Goal: Task Accomplishment & Management: Manage account settings

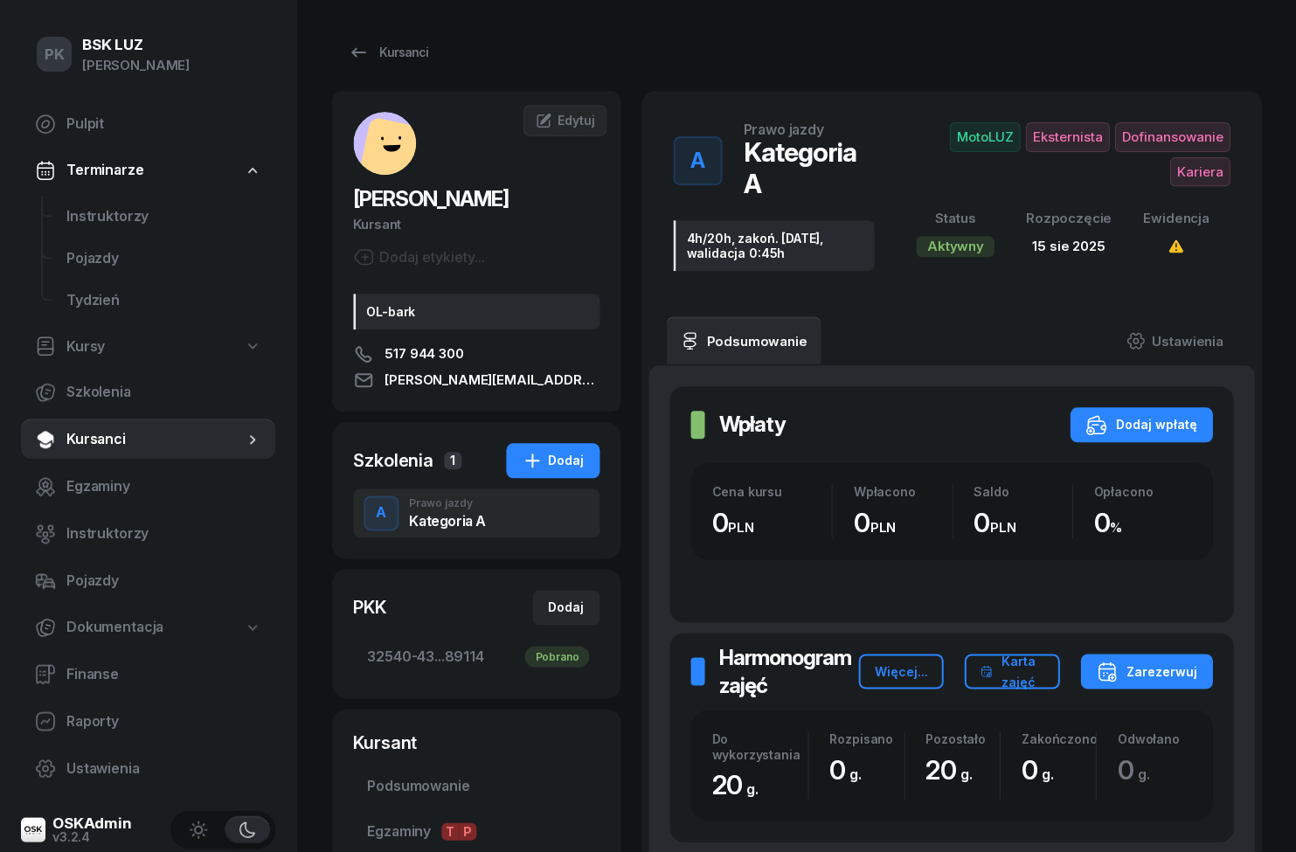
click at [81, 349] on span "Kursy" at bounding box center [85, 347] width 38 height 23
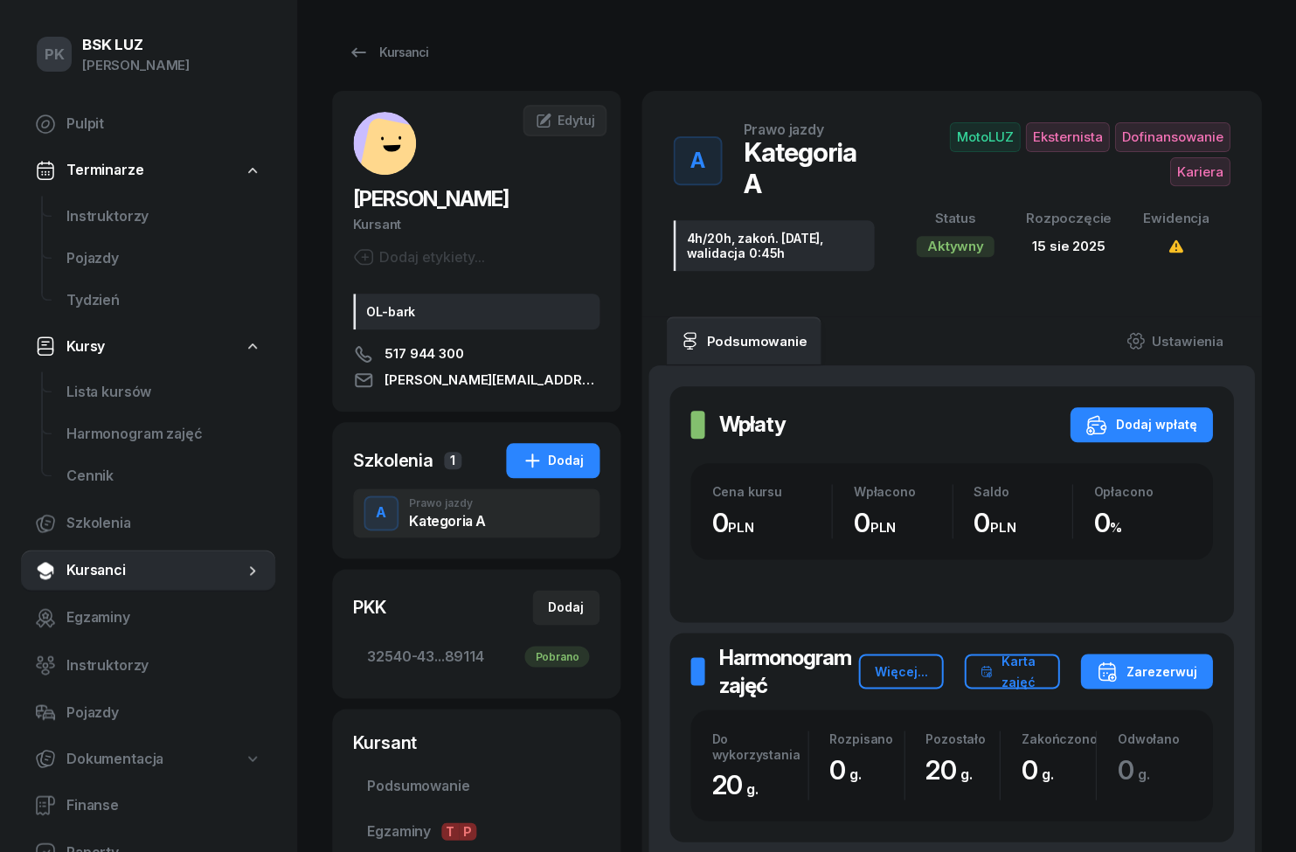
select select
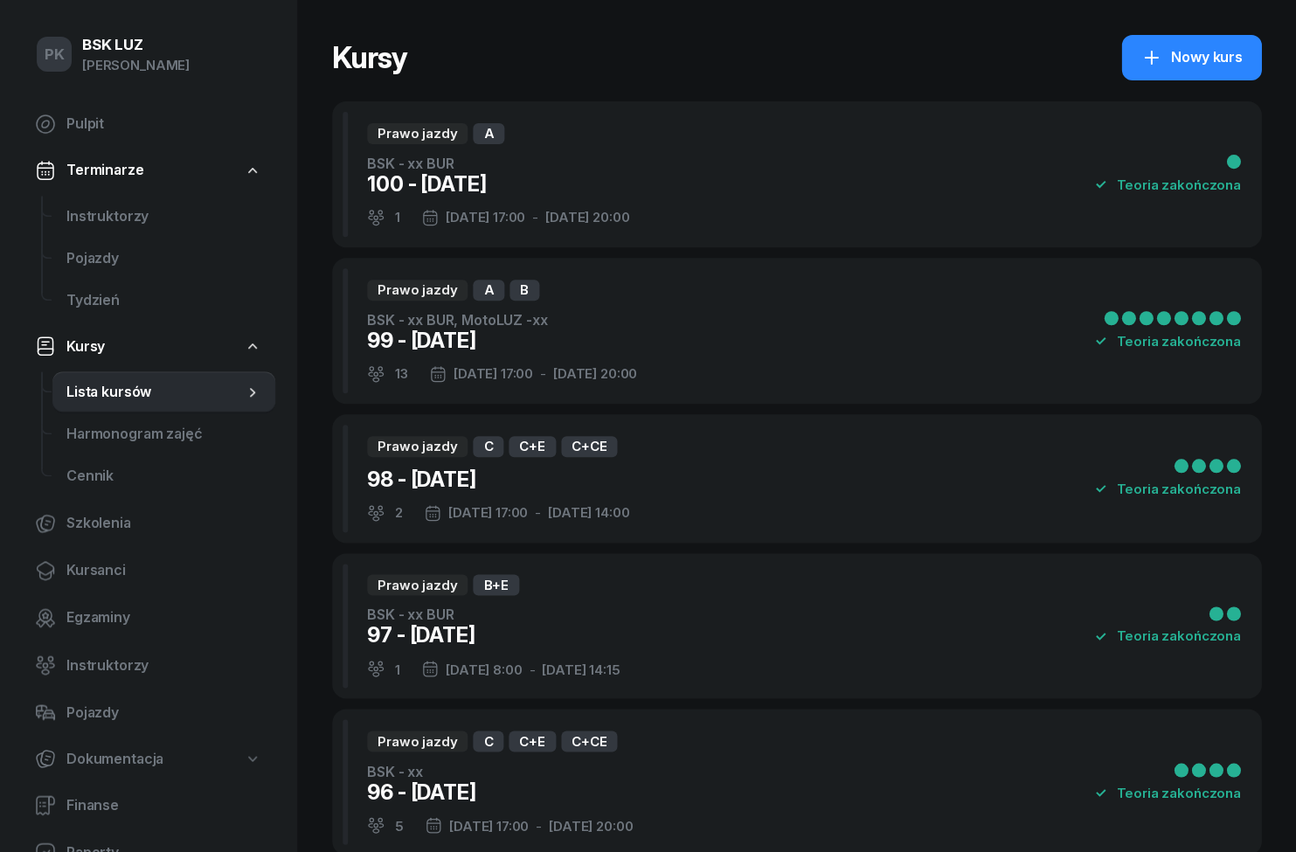
click at [1203, 60] on div "Nowy kurs" at bounding box center [1191, 57] width 101 height 23
select select "09"
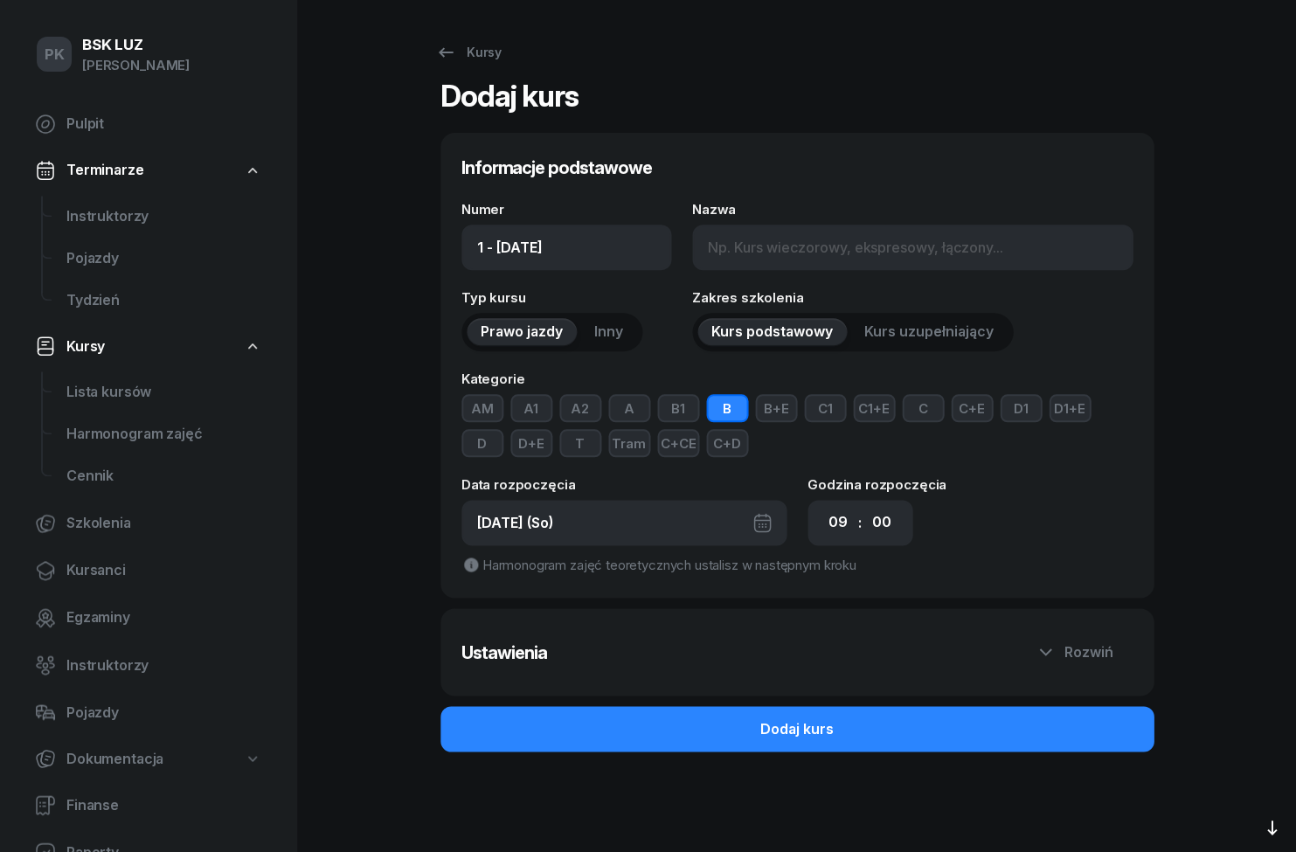
click at [637, 416] on button "A" at bounding box center [629, 408] width 42 height 28
click at [676, 527] on div "[DATE] (So)" at bounding box center [624, 522] width 325 height 45
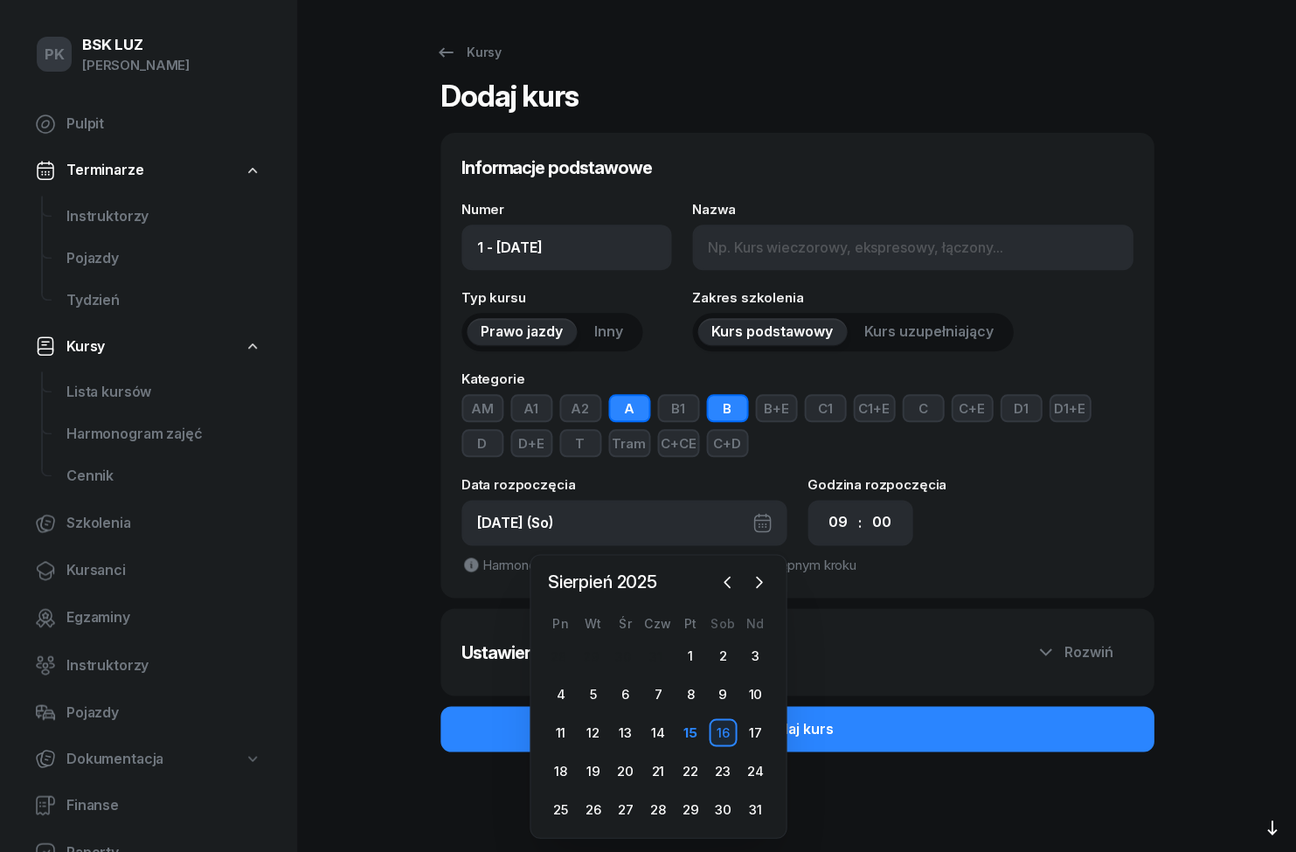
click at [691, 724] on div "15" at bounding box center [691, 733] width 28 height 28
type input "1 - [DATE]"
type input "[DATE] (Pt)"
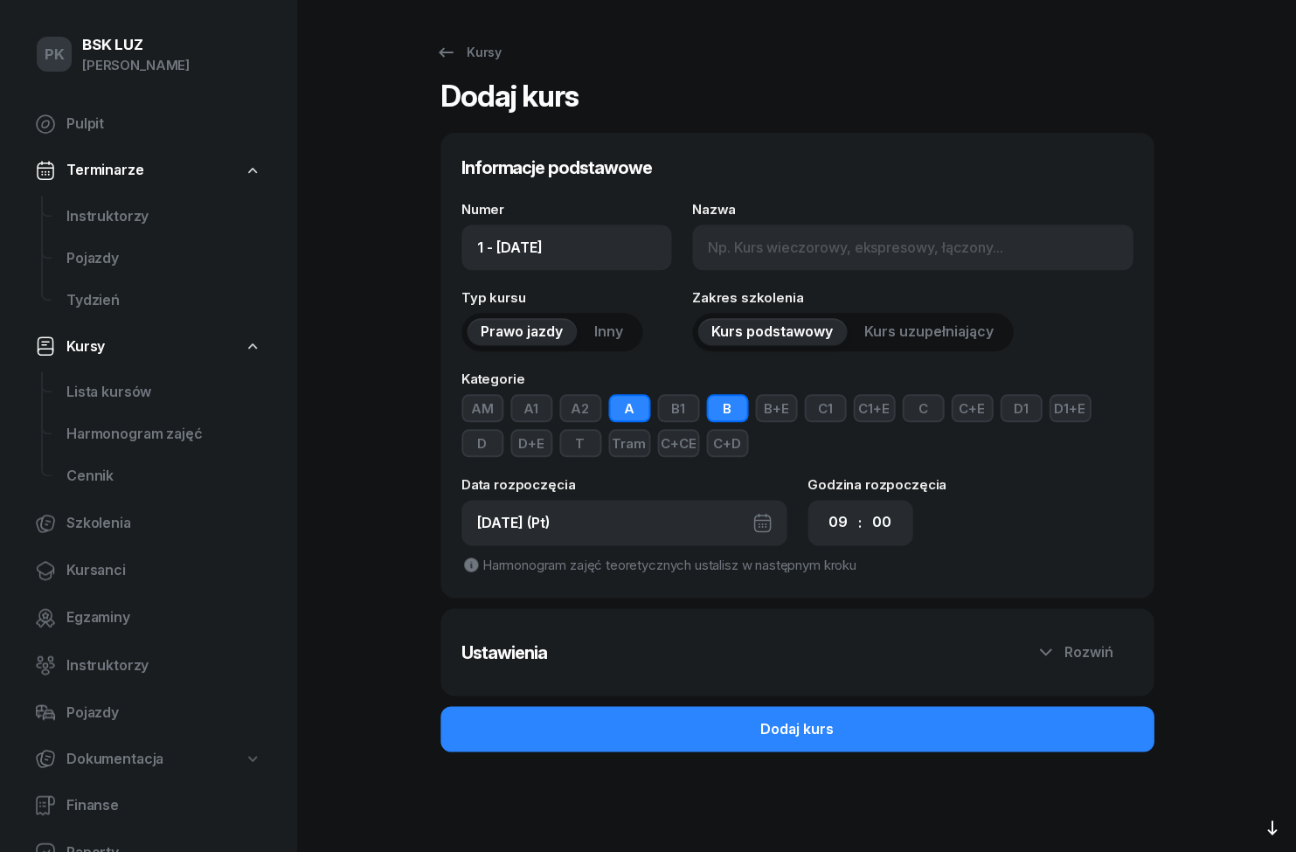
click at [847, 517] on select "00 01 02 03 04 05 06 07 08 09 10 11 12 13 14 15 16 17 18 19 20 21 22 23" at bounding box center [838, 522] width 33 height 37
select select "08"
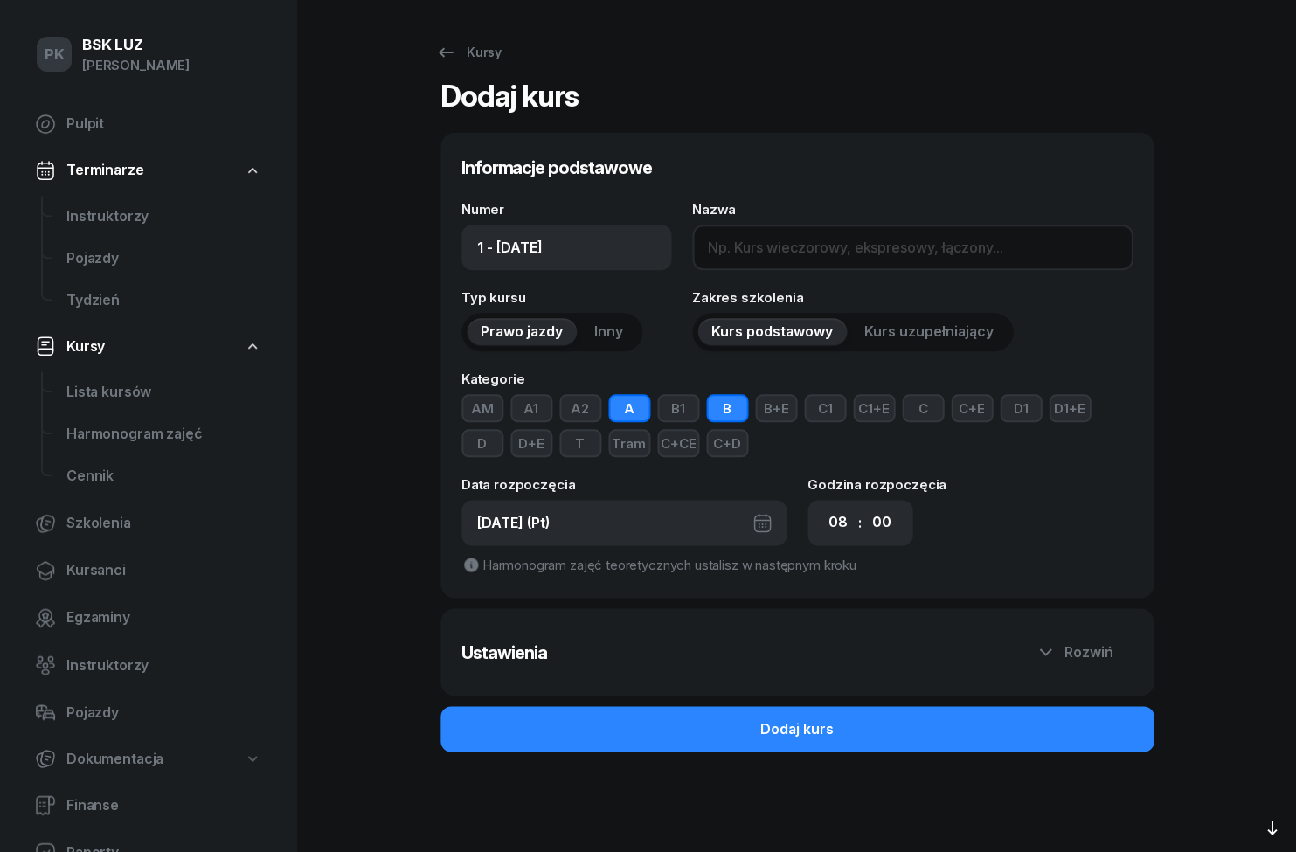
click at [988, 240] on input "Nazwa" at bounding box center [912, 247] width 441 height 45
type input "MotoLUZ"
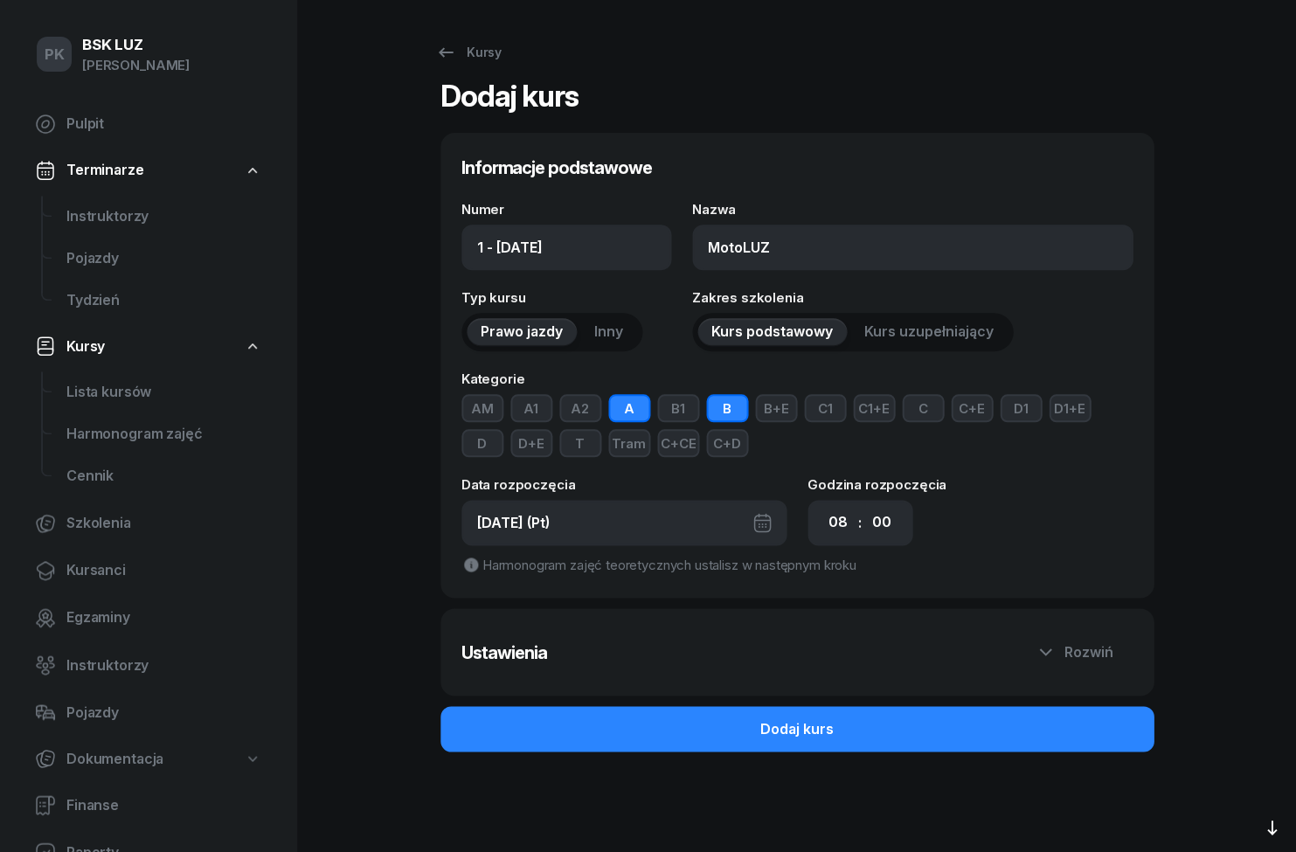
click at [723, 406] on button "B" at bounding box center [727, 408] width 42 height 28
click at [986, 730] on button "Dodaj kurs" at bounding box center [797, 728] width 713 height 45
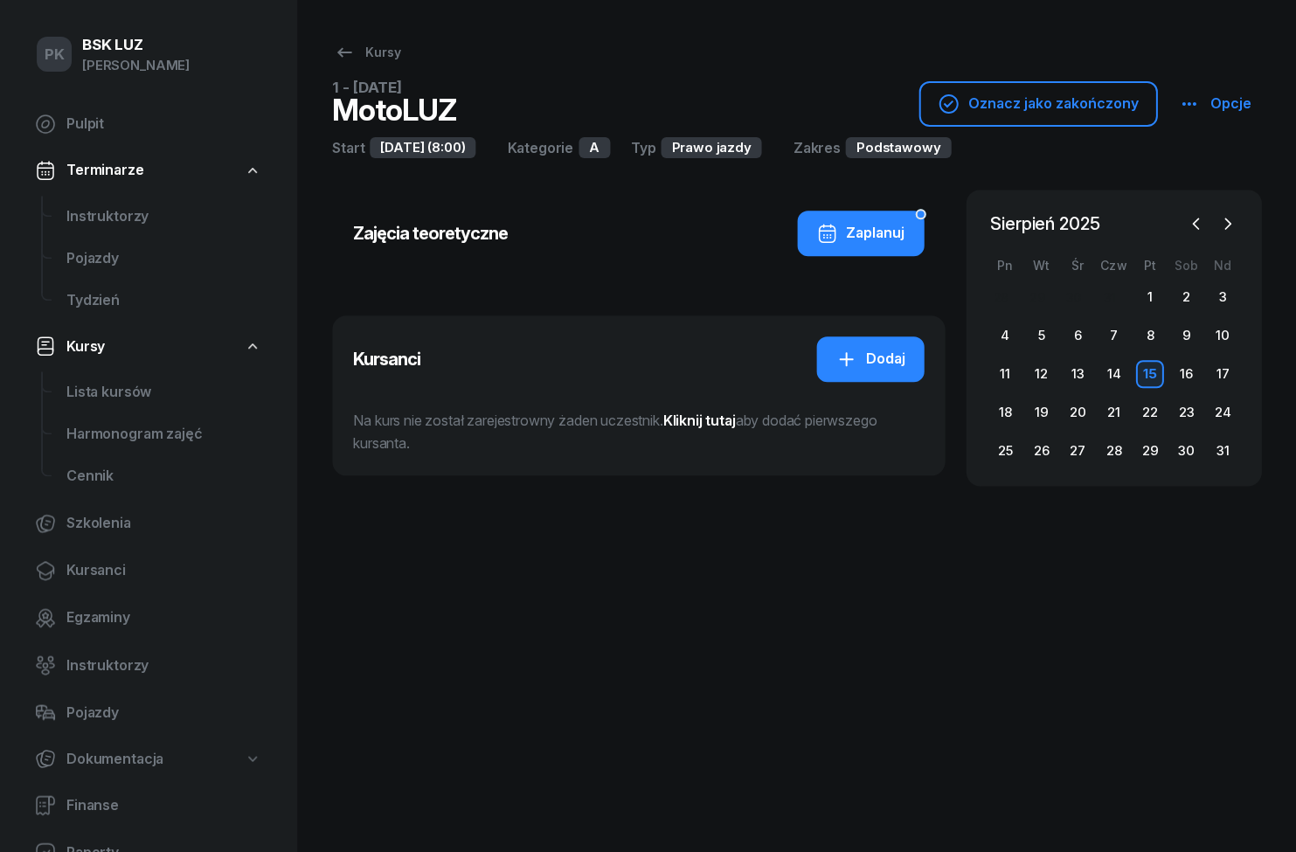
click at [365, 48] on div "Kursy" at bounding box center [367, 52] width 66 height 21
select select
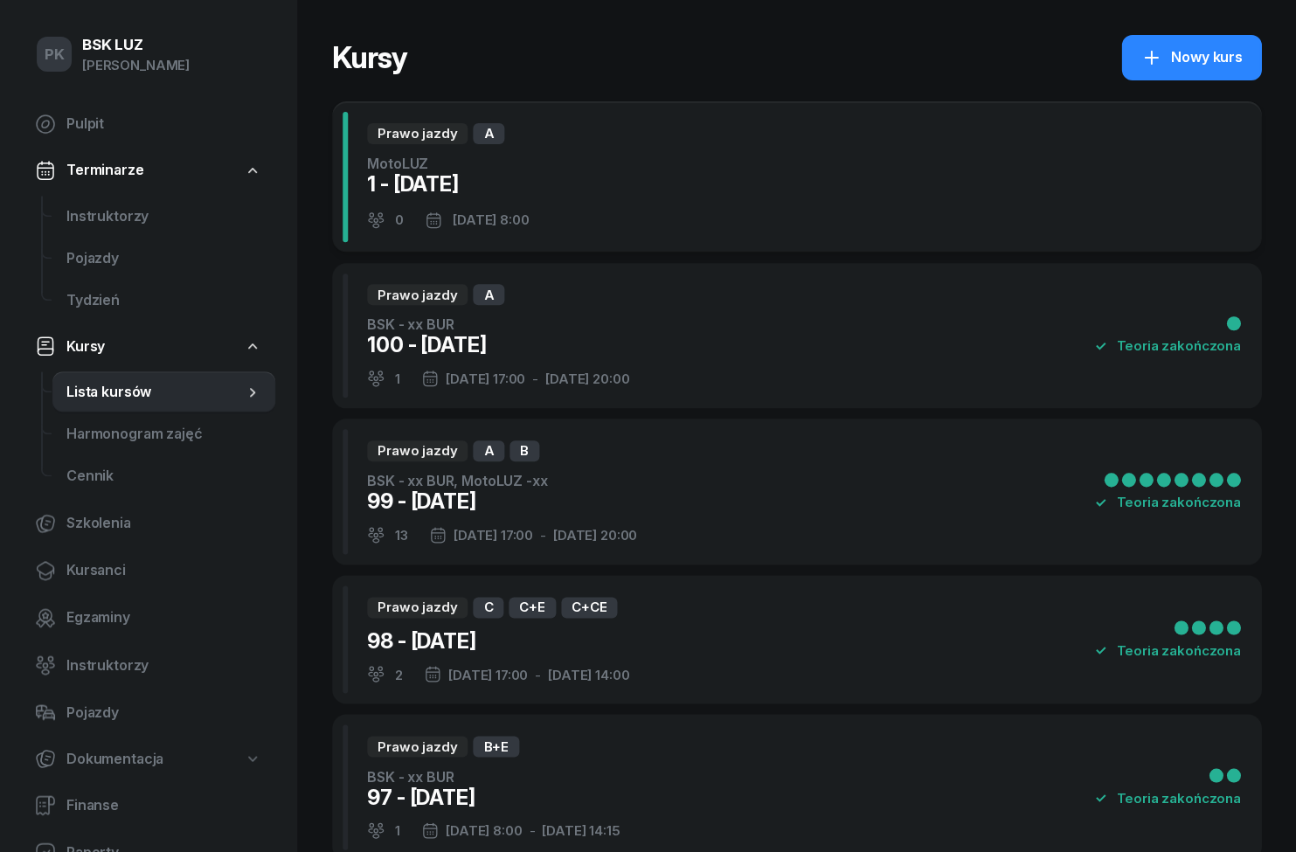
click at [864, 182] on div "Prawo jazdy A MotoLUZ 1 - [DATE] 0 [DATE] 8:00" at bounding box center [796, 176] width 929 height 151
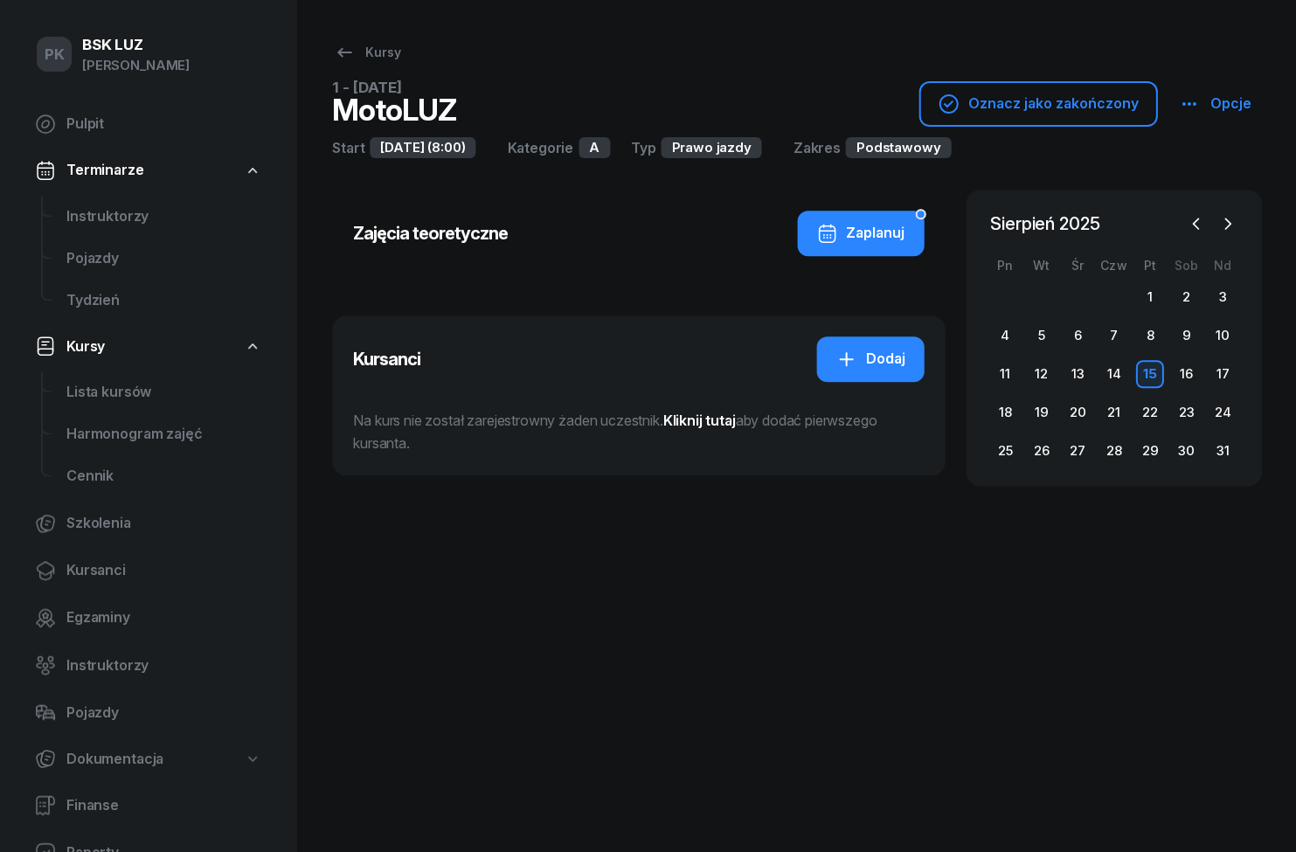
click at [1203, 103] on div "Opcje" at bounding box center [1214, 104] width 73 height 23
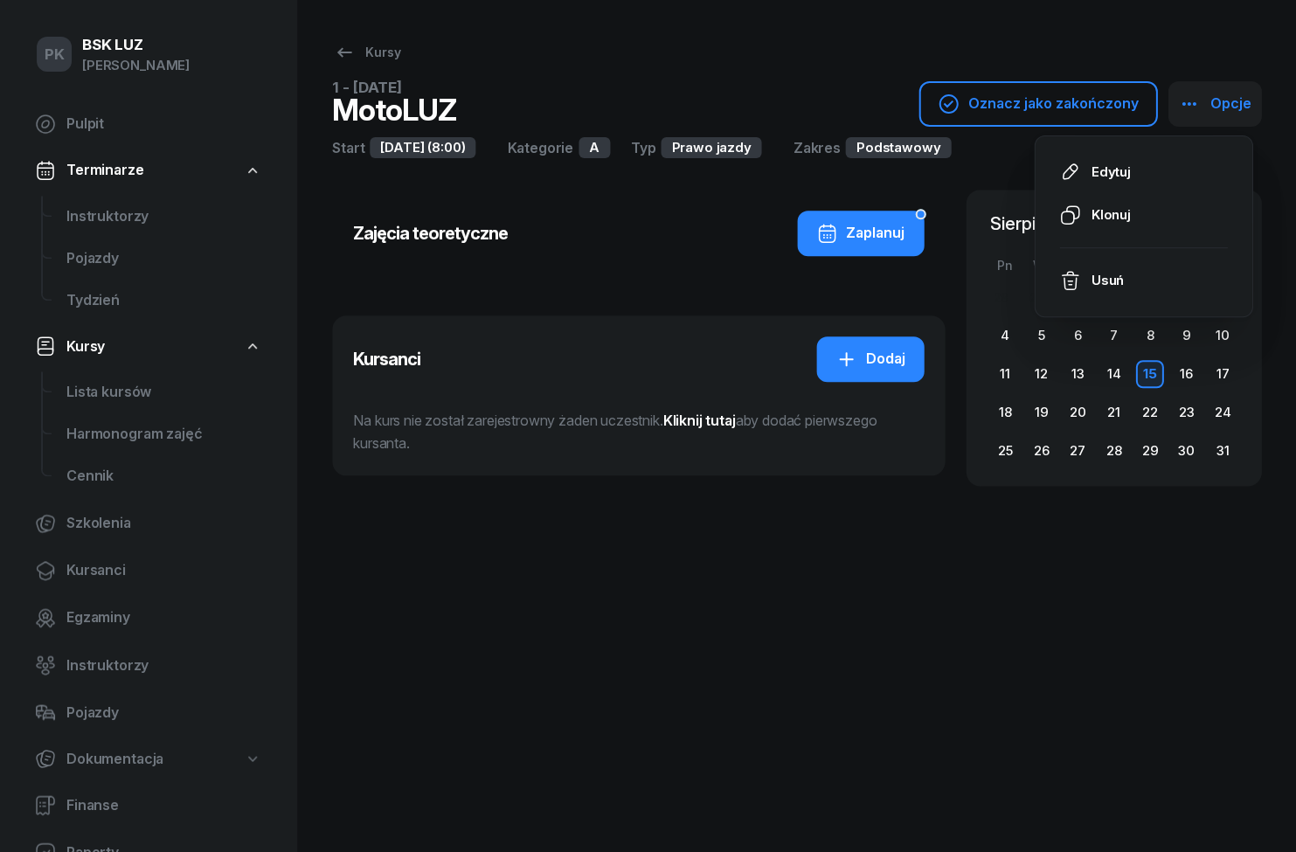
click at [1127, 181] on div "Edytuj" at bounding box center [1110, 172] width 39 height 23
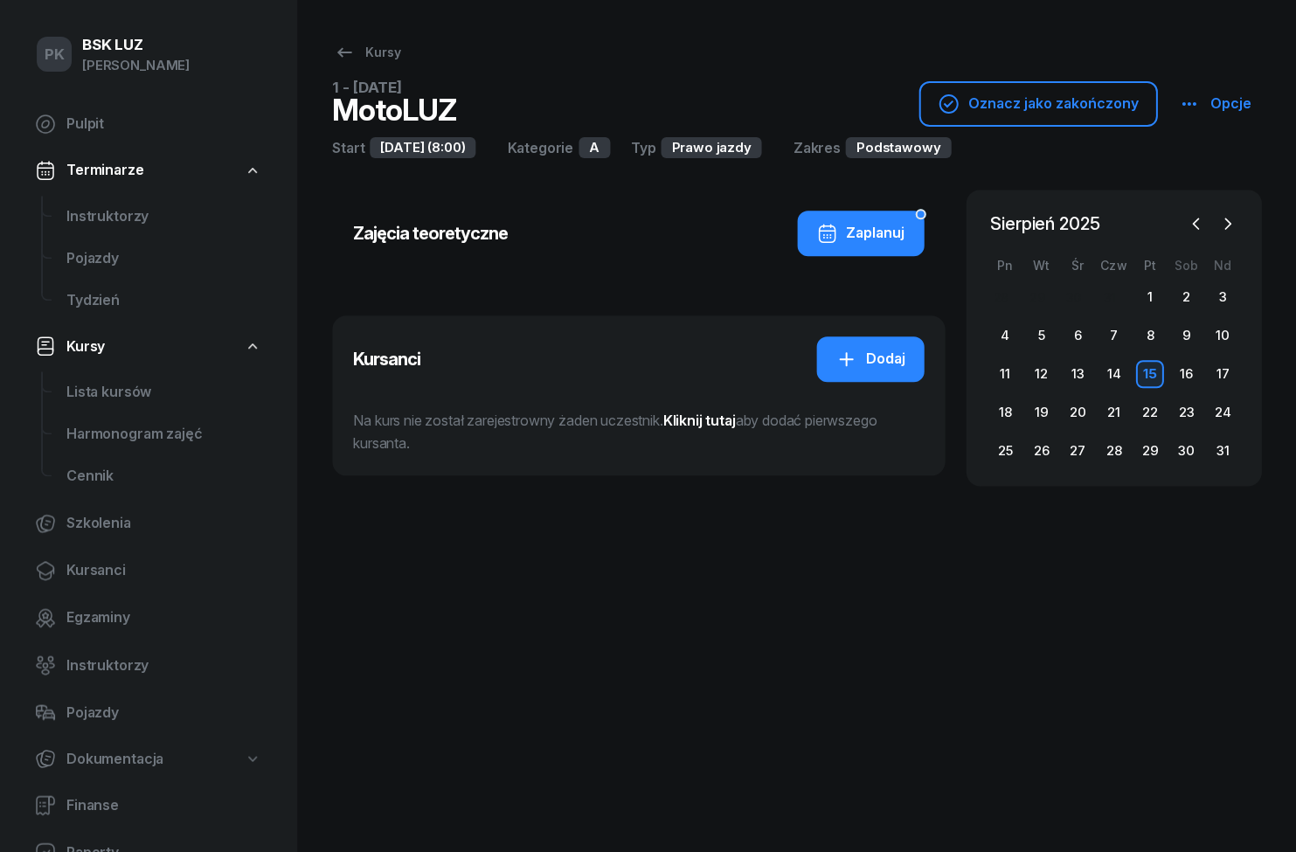
select select "09"
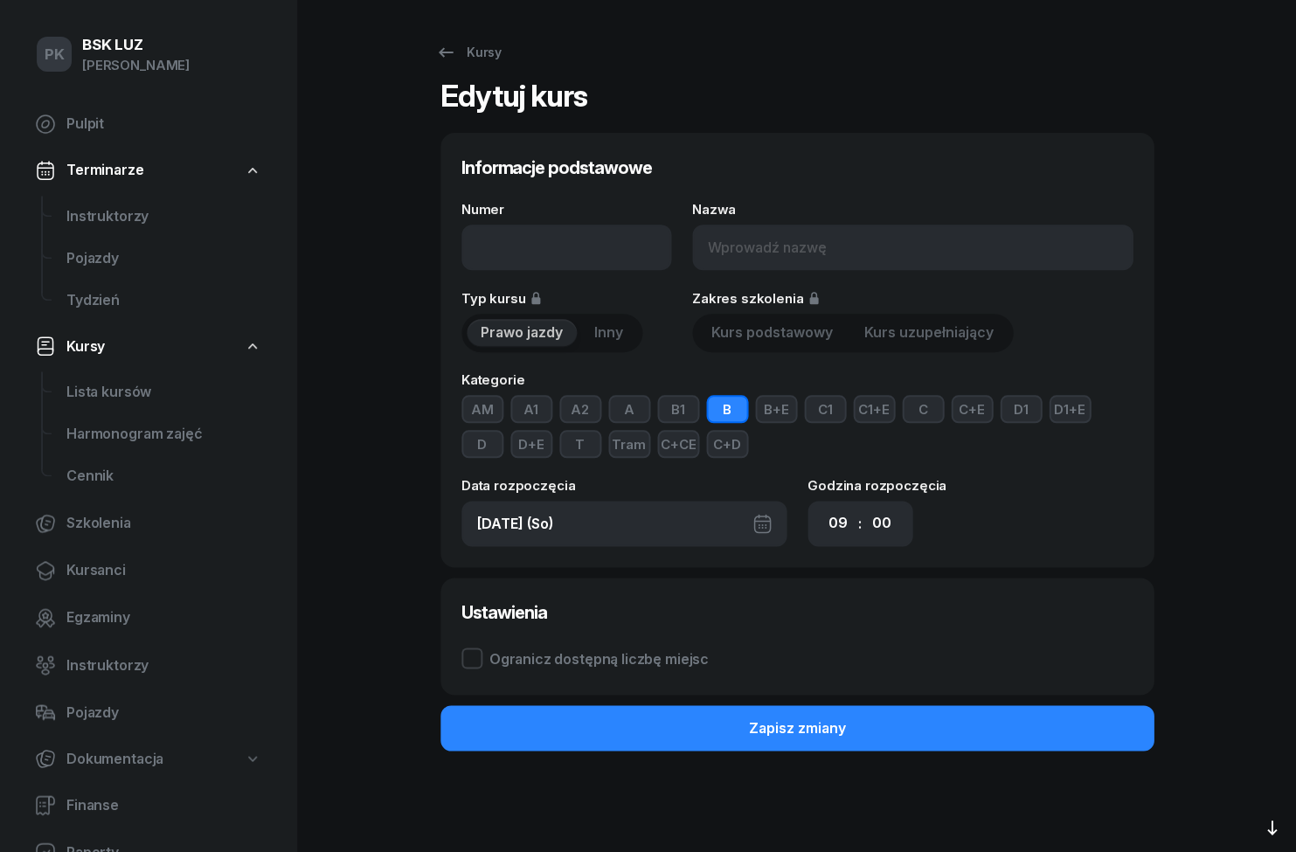
type input "1 - [DATE]"
type input "MotoLUZ"
type input "[DATE] (Pt)"
select select "08"
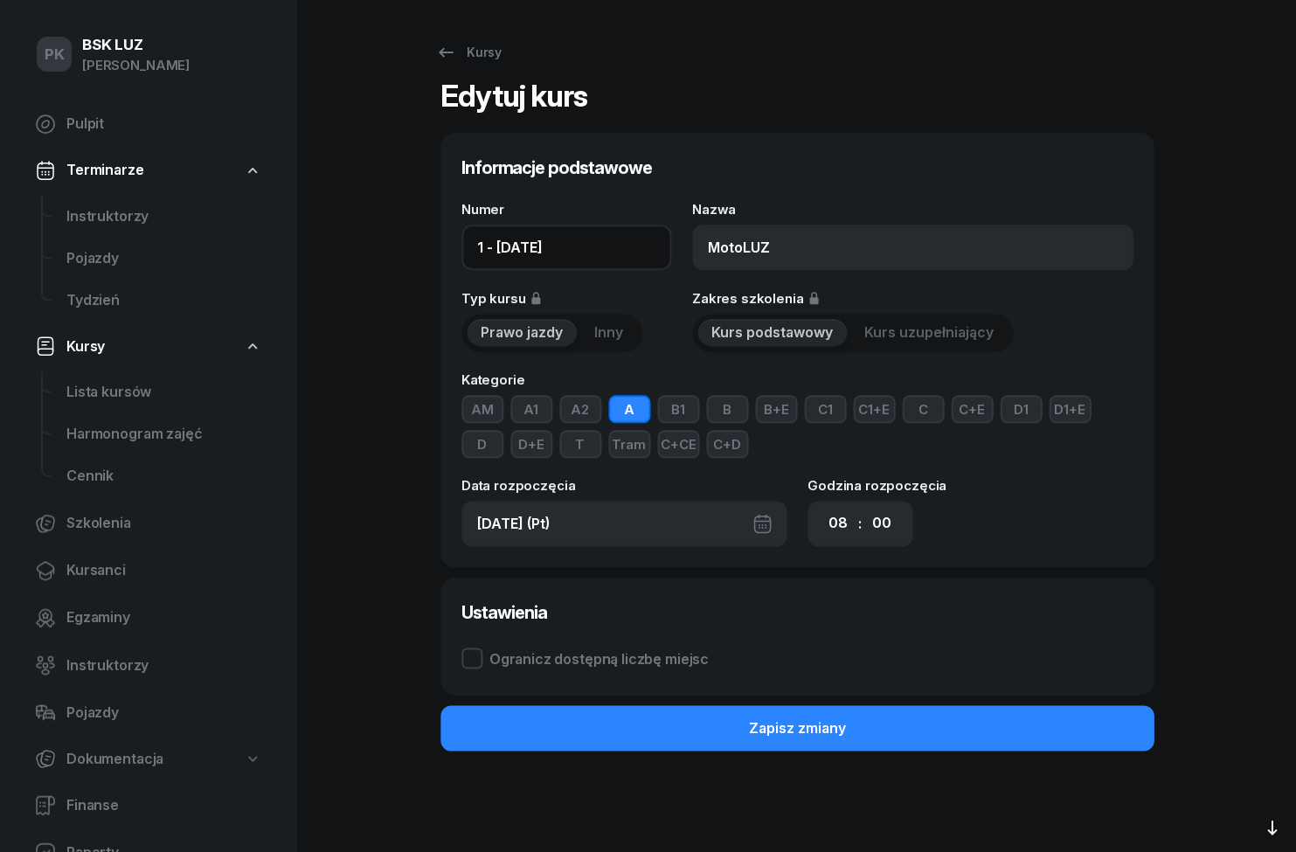
click at [492, 244] on input "1 - [DATE]" at bounding box center [567, 247] width 210 height 45
type input "101 - [DATE]"
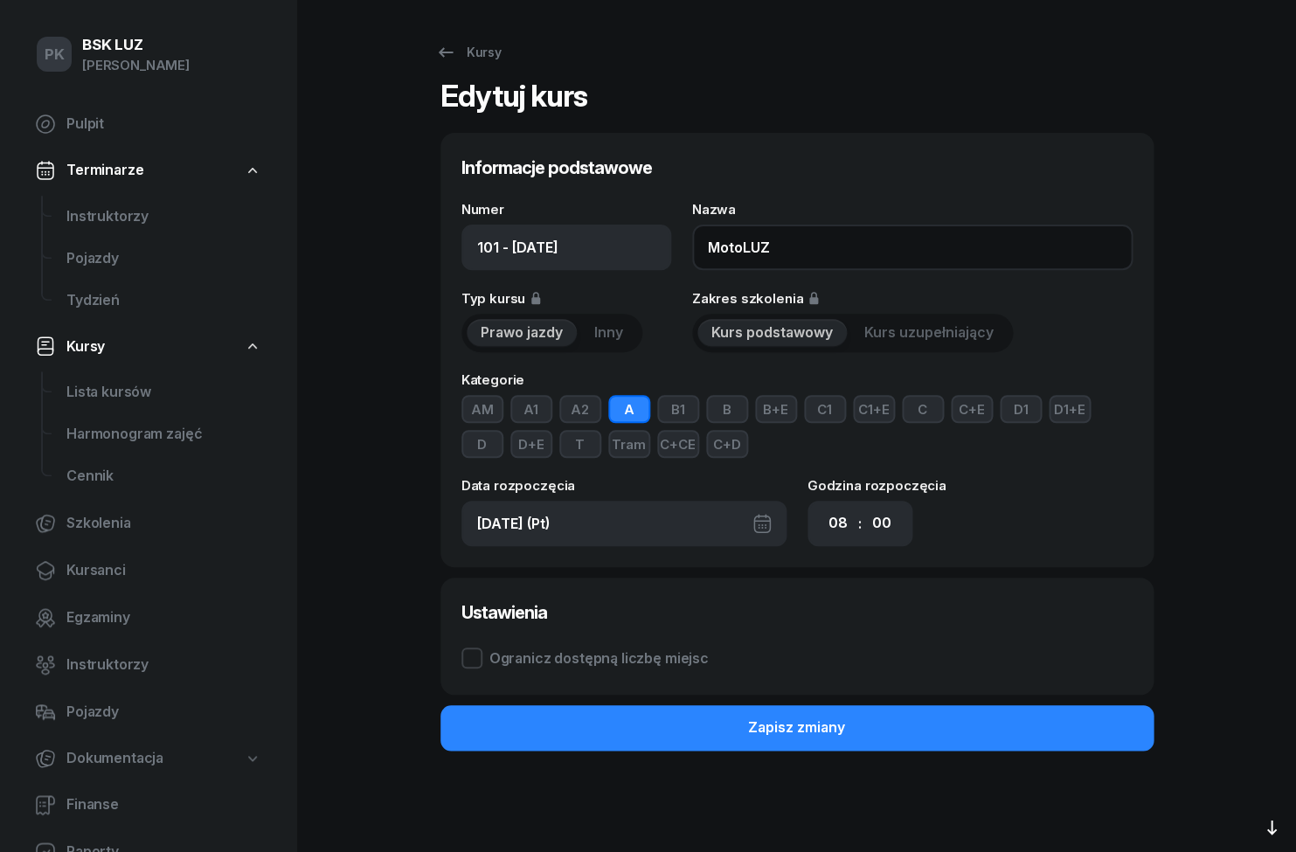
click at [836, 256] on input "MotoLUZ" at bounding box center [912, 247] width 441 height 45
type input "MotoLUZ - xx BUR"
click at [1051, 713] on button "Zapisz zmiany" at bounding box center [797, 727] width 713 height 45
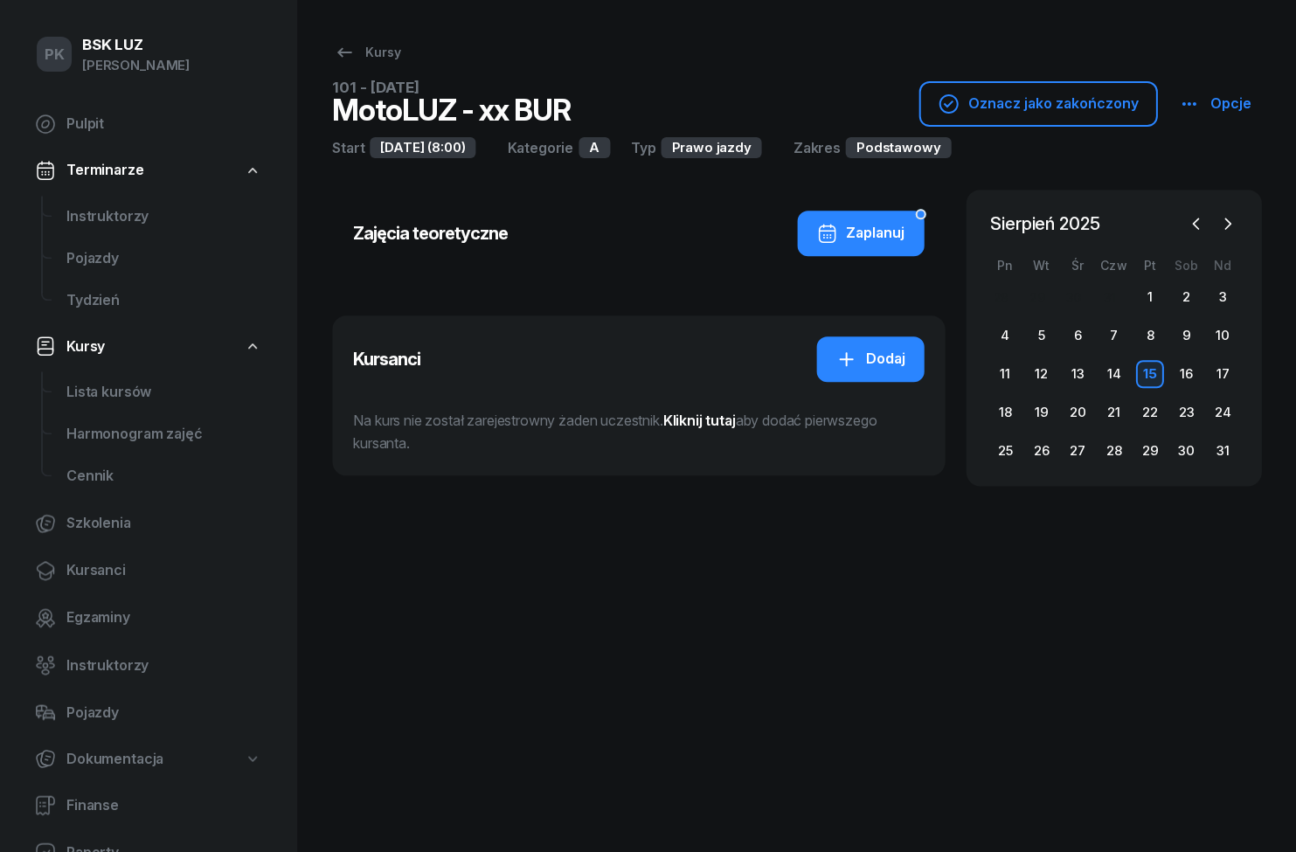
click at [885, 233] on div "Zaplanuj" at bounding box center [860, 233] width 88 height 23
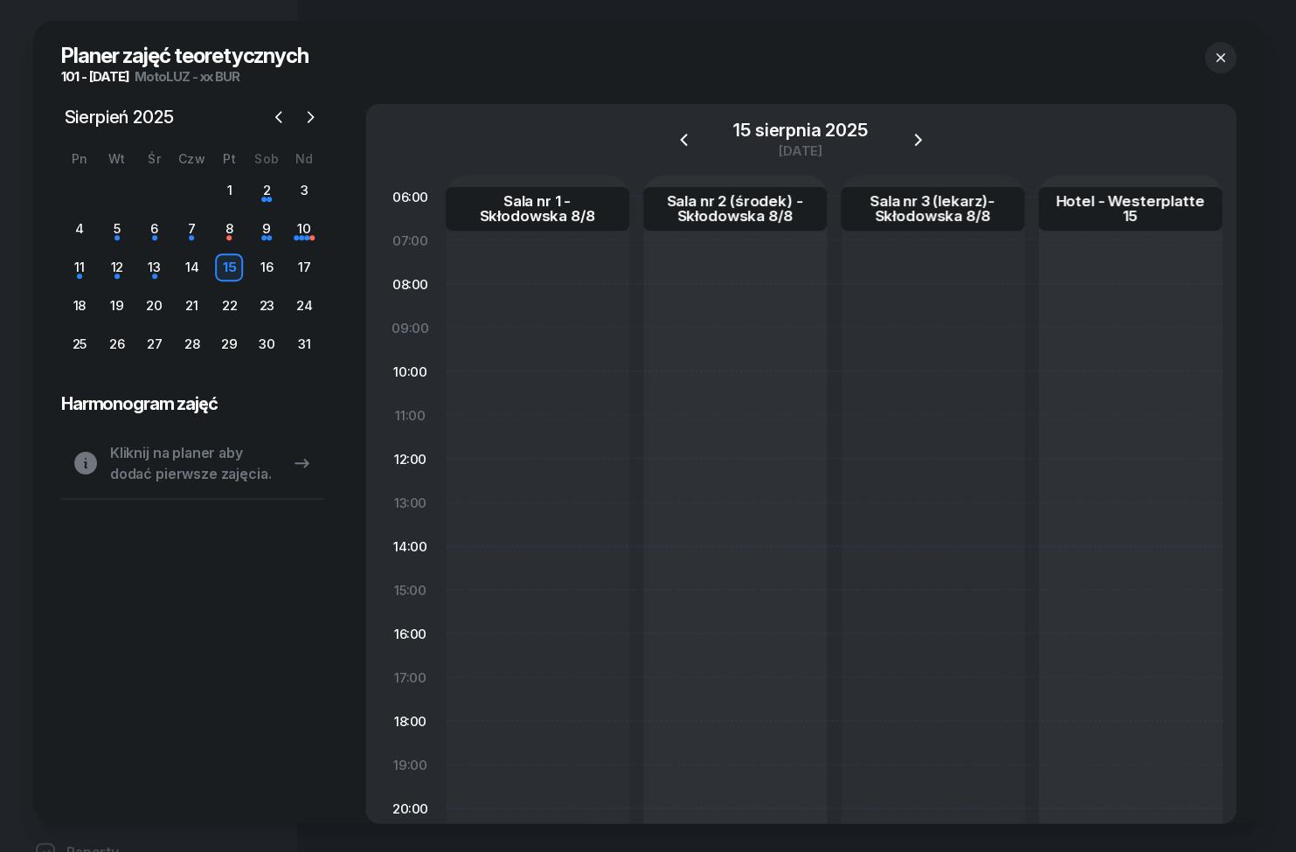
click at [643, 302] on div at bounding box center [735, 590] width 184 height 830
select select "08"
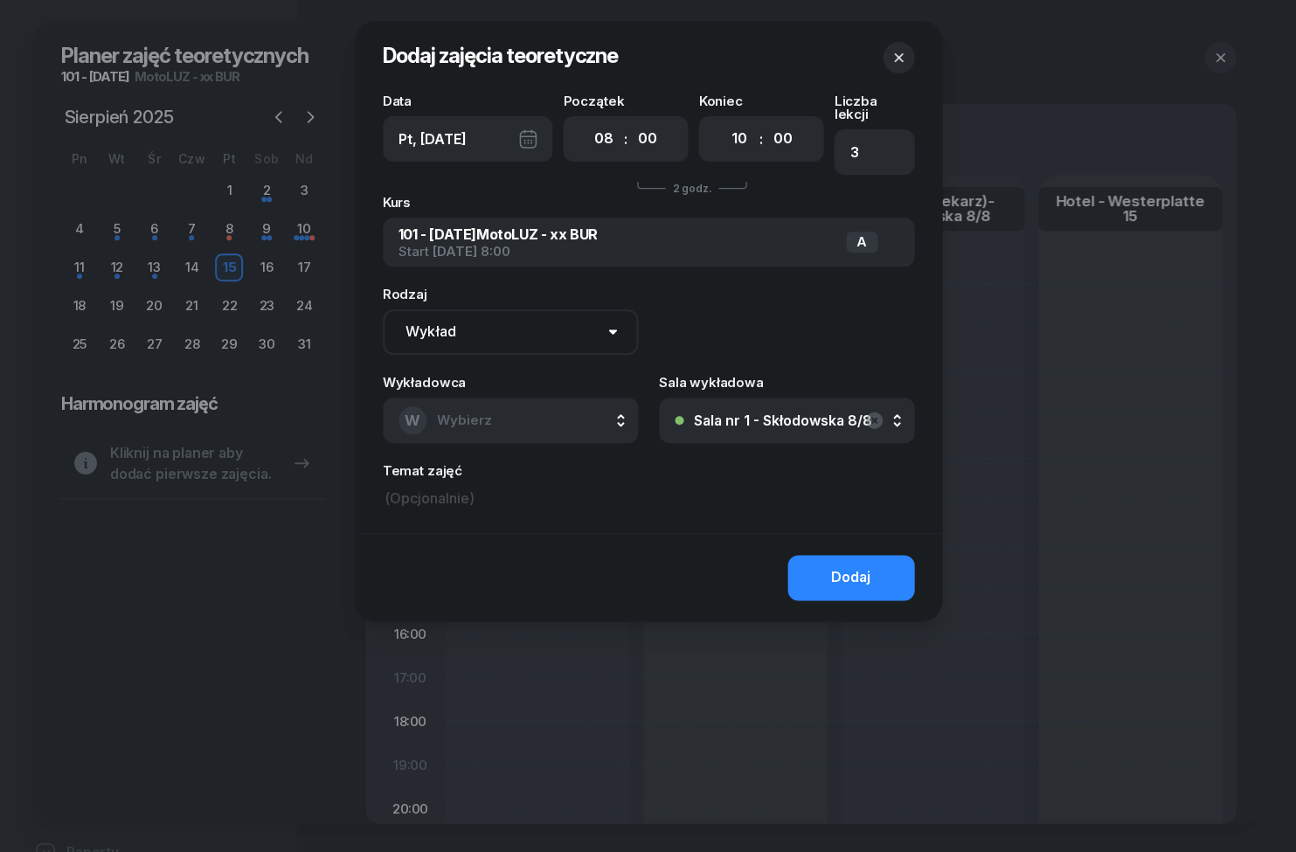
click at [747, 149] on select "00 01 02 03 04 05 06 07 08 09 10 11 12 13 14 15 16 17 18 19 20 21 22 23" at bounding box center [739, 139] width 33 height 37
select select "11"
type input "4"
click at [562, 318] on select "Wykład Pierwsza pomoc" at bounding box center [510, 331] width 255 height 45
select select "med"
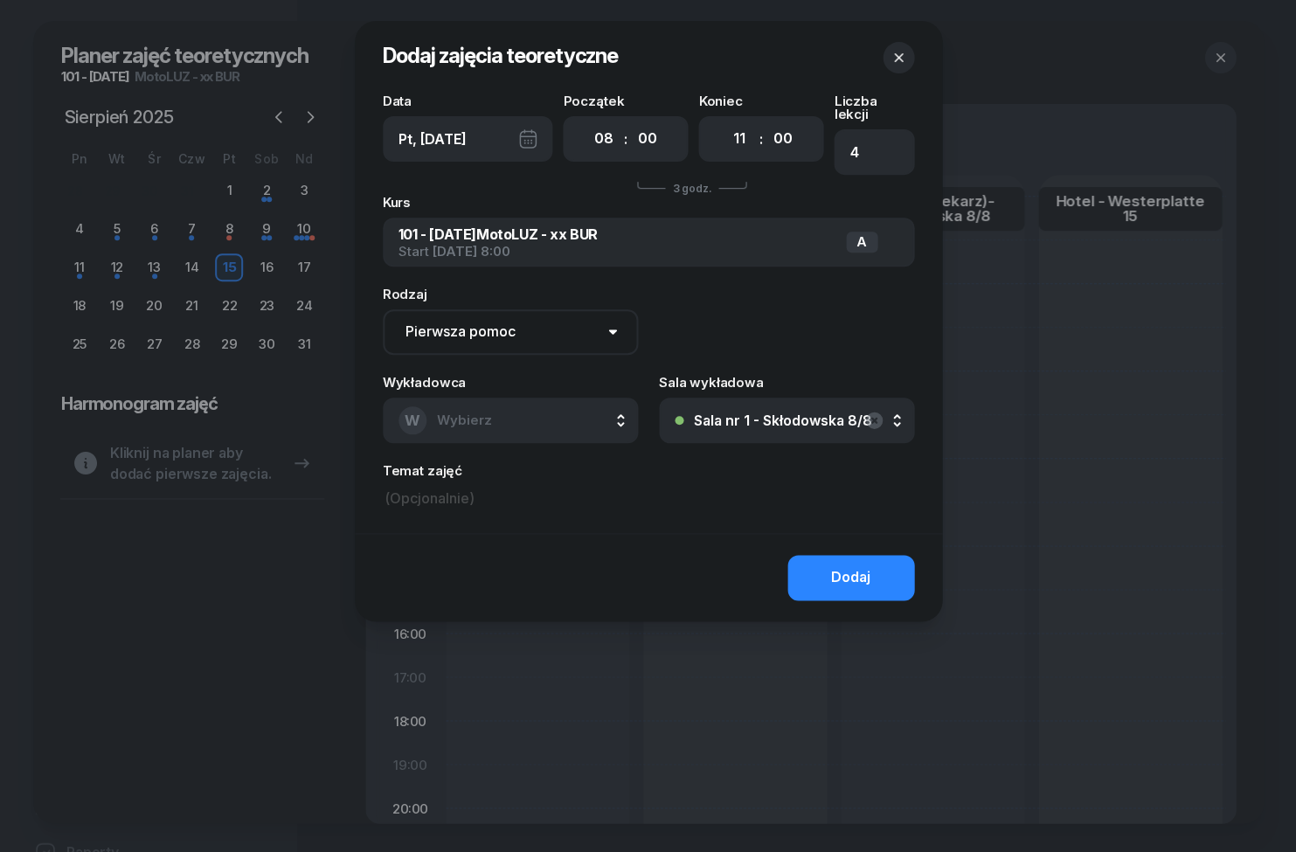
click at [548, 403] on button "W Wybierz" at bounding box center [510, 420] width 255 height 45
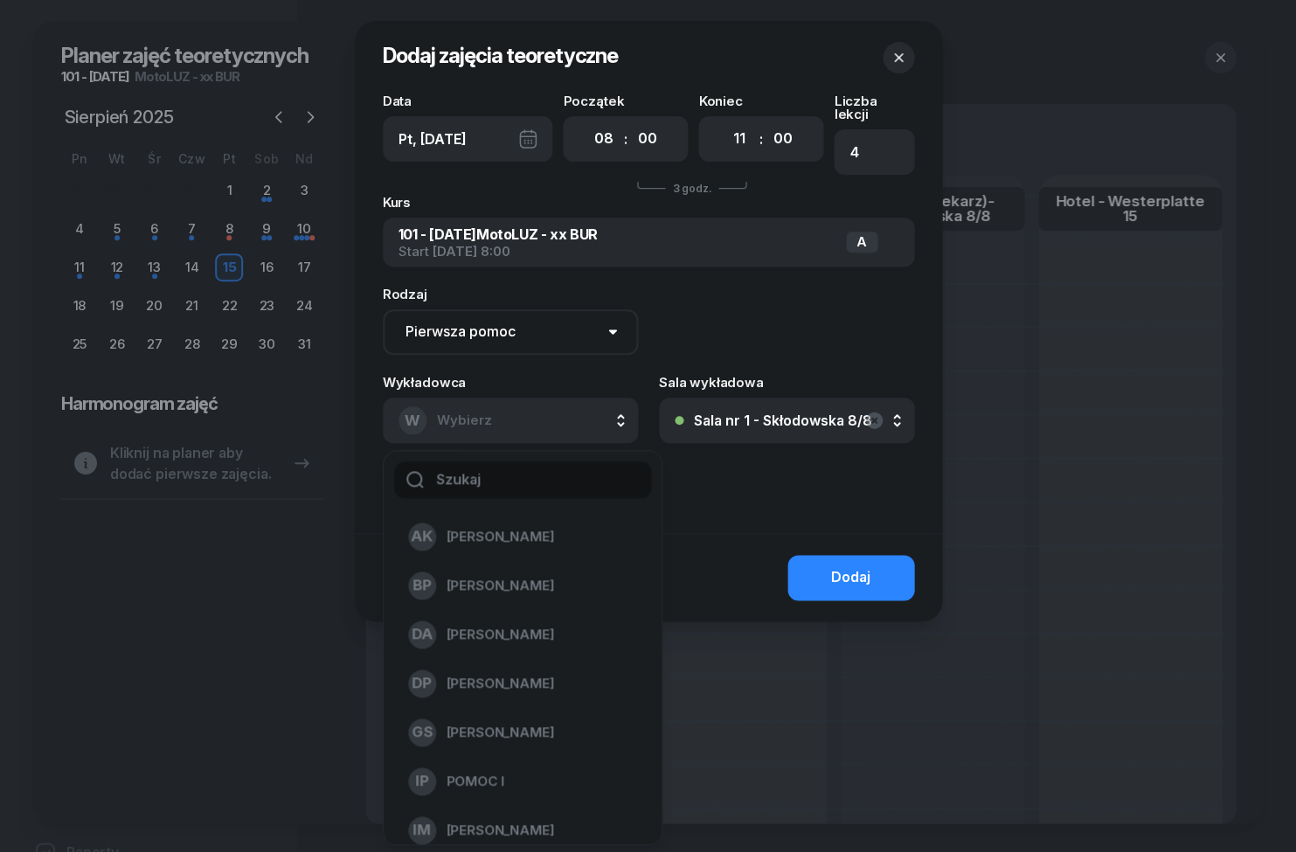
click at [587, 462] on input "text" at bounding box center [522, 480] width 257 height 37
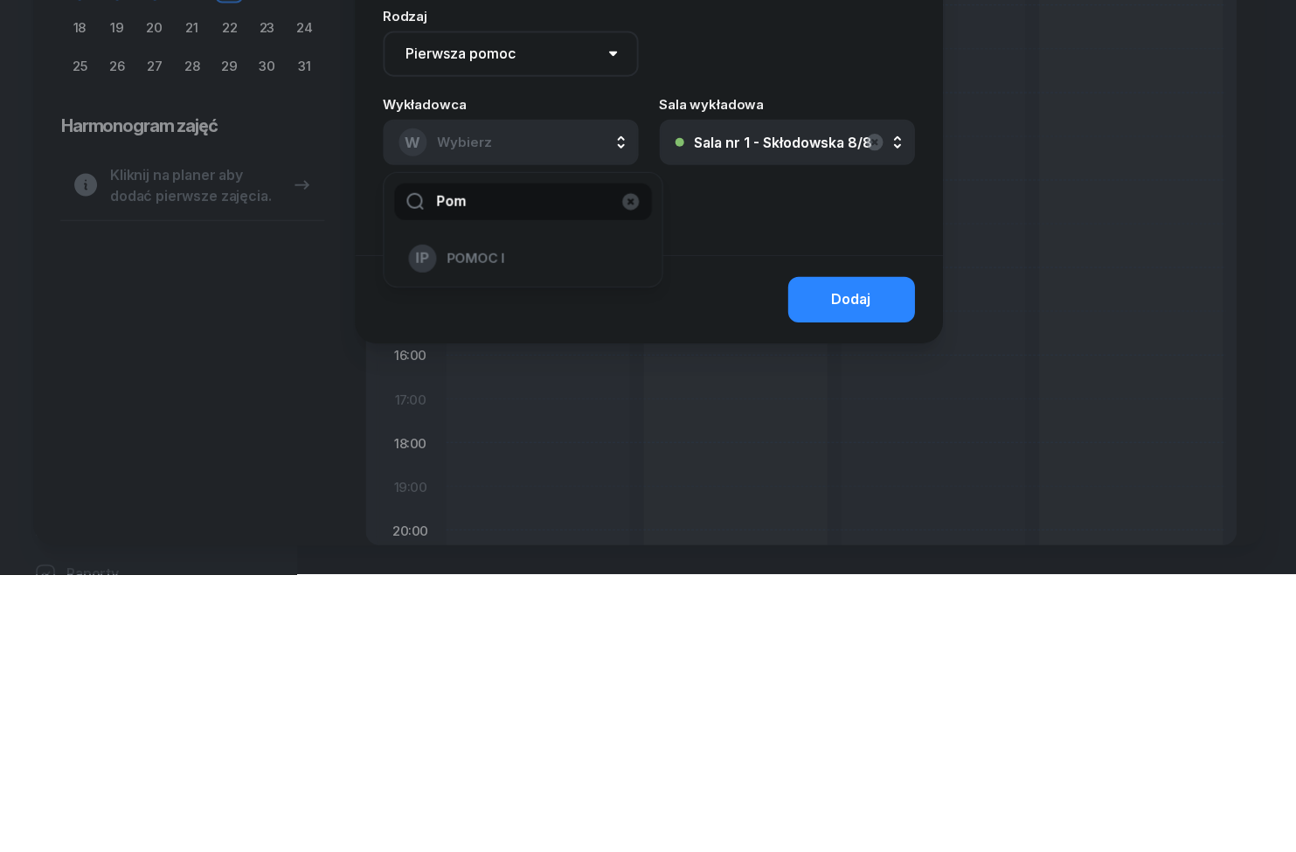
scroll to position [74, 0]
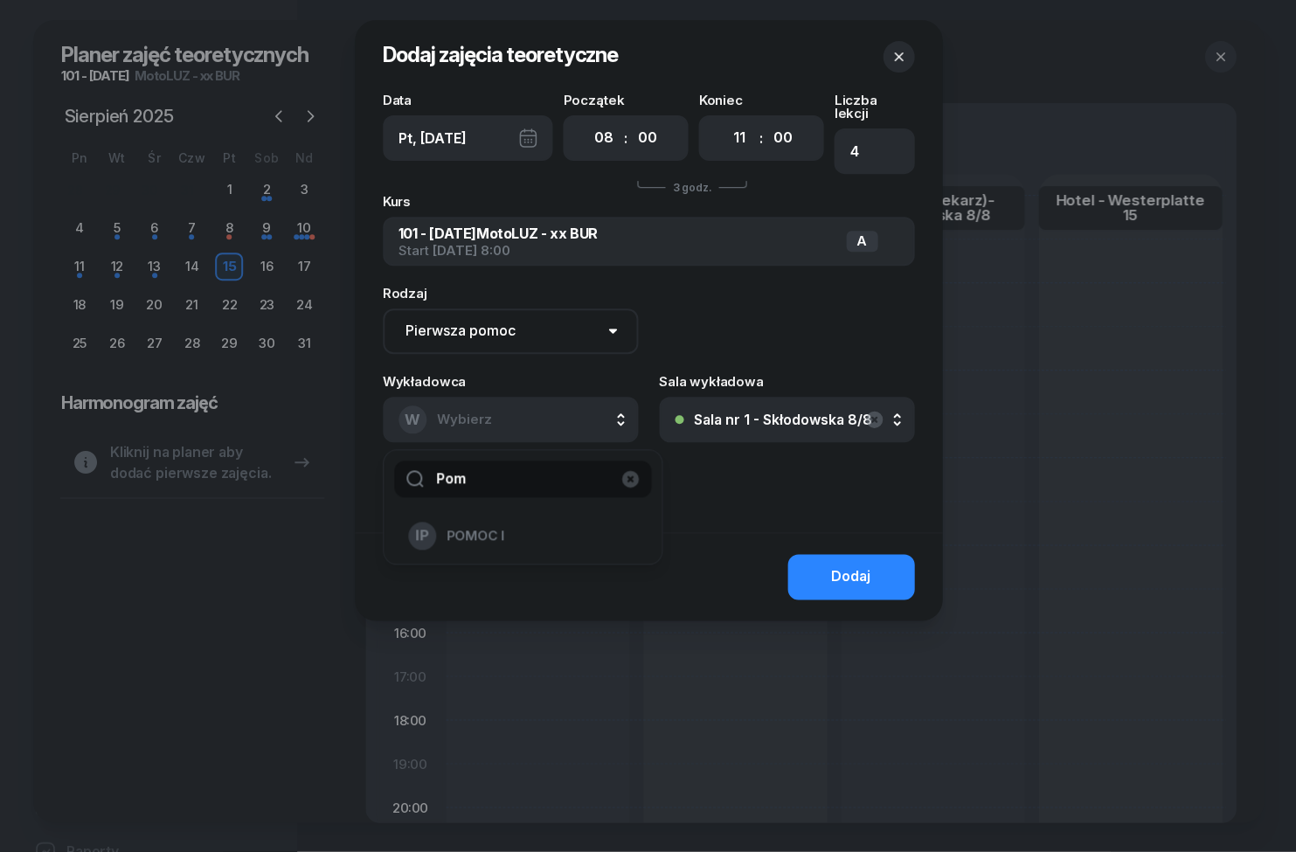
type input "Pom"
click at [865, 566] on div "Dodaj" at bounding box center [850, 577] width 39 height 23
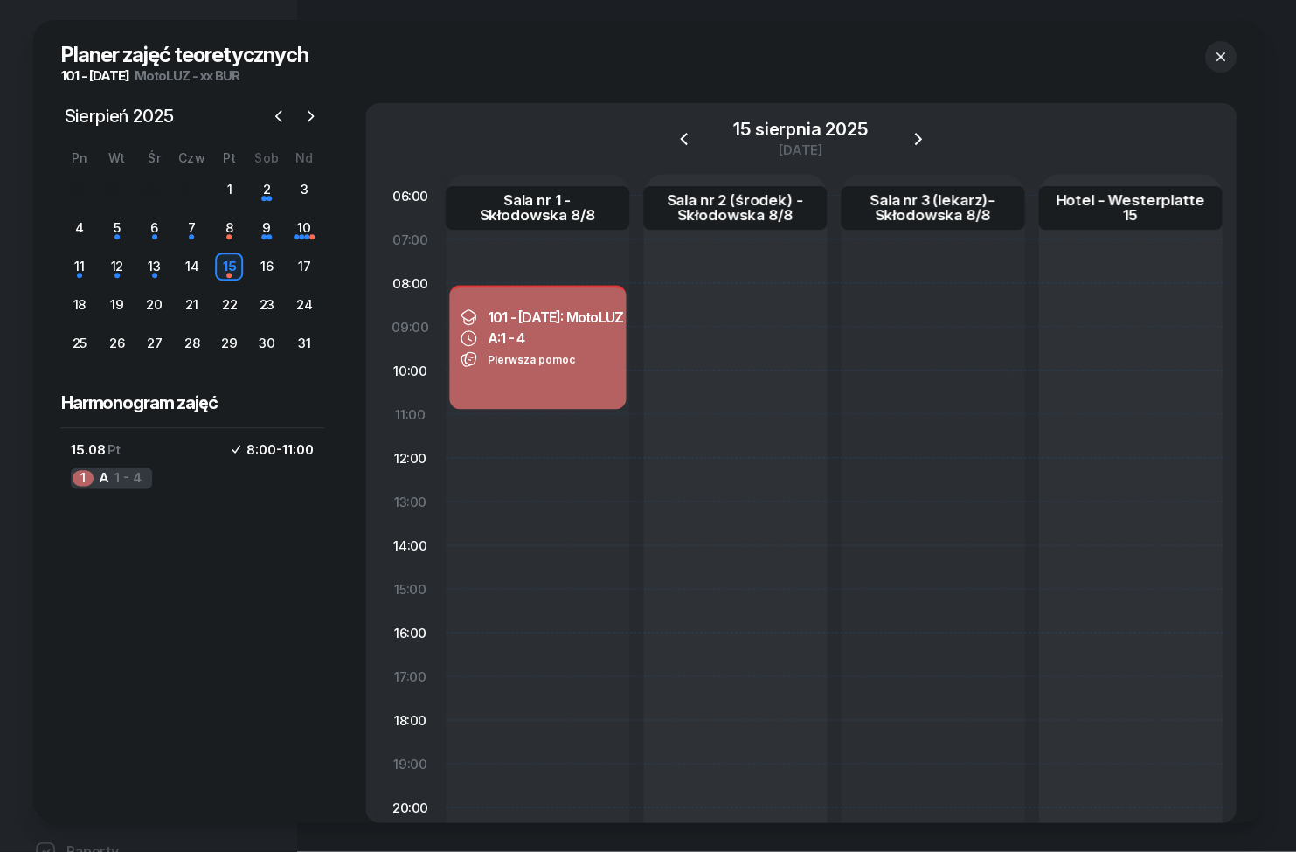
click at [530, 381] on div "101 - [DATE]: MotoLUZ - xx BUR A: 1 - 4 Pierwsza pomoc" at bounding box center [537, 348] width 177 height 124
select select "08"
select select "11"
select select "med"
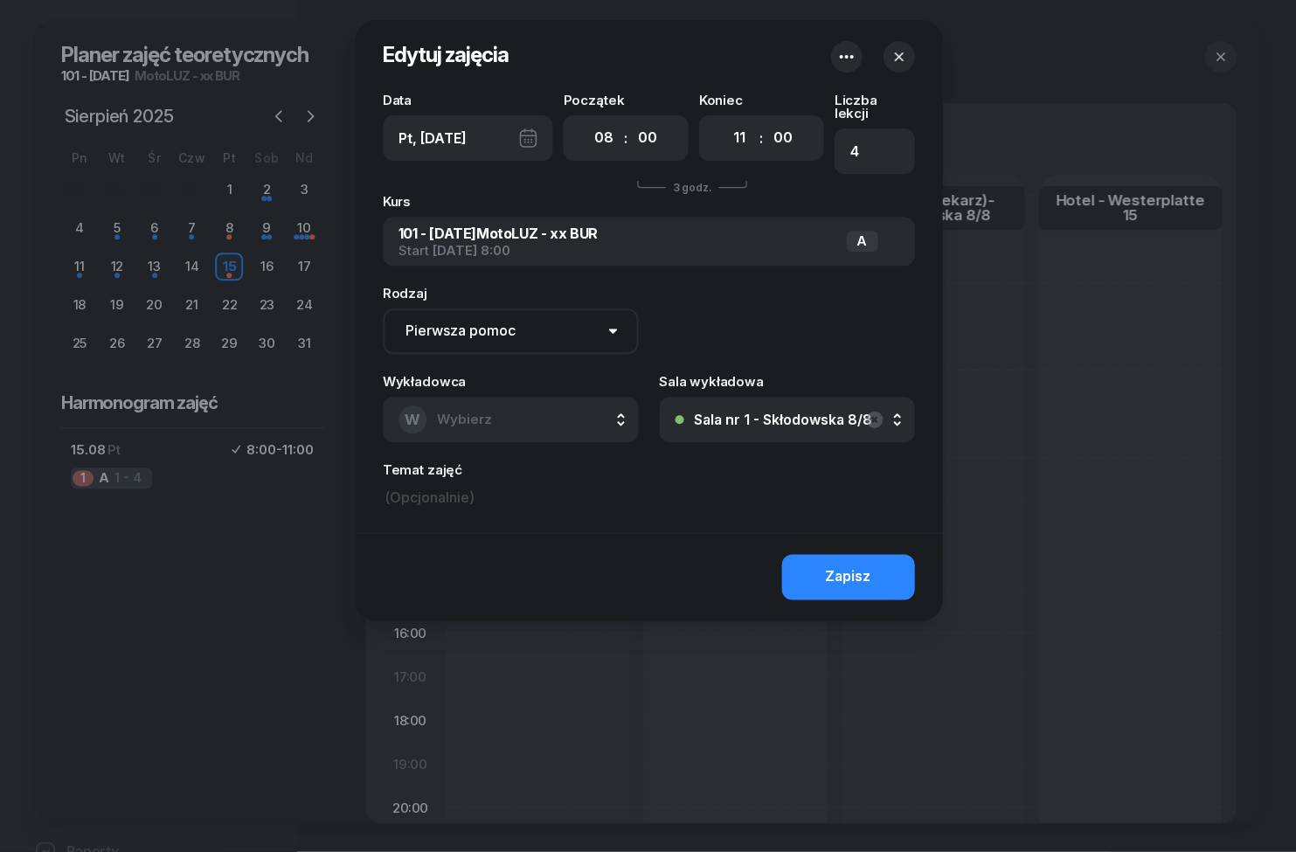
click at [436, 497] on input at bounding box center [648, 499] width 531 height 26
click at [865, 566] on div "Zapisz" at bounding box center [847, 577] width 45 height 23
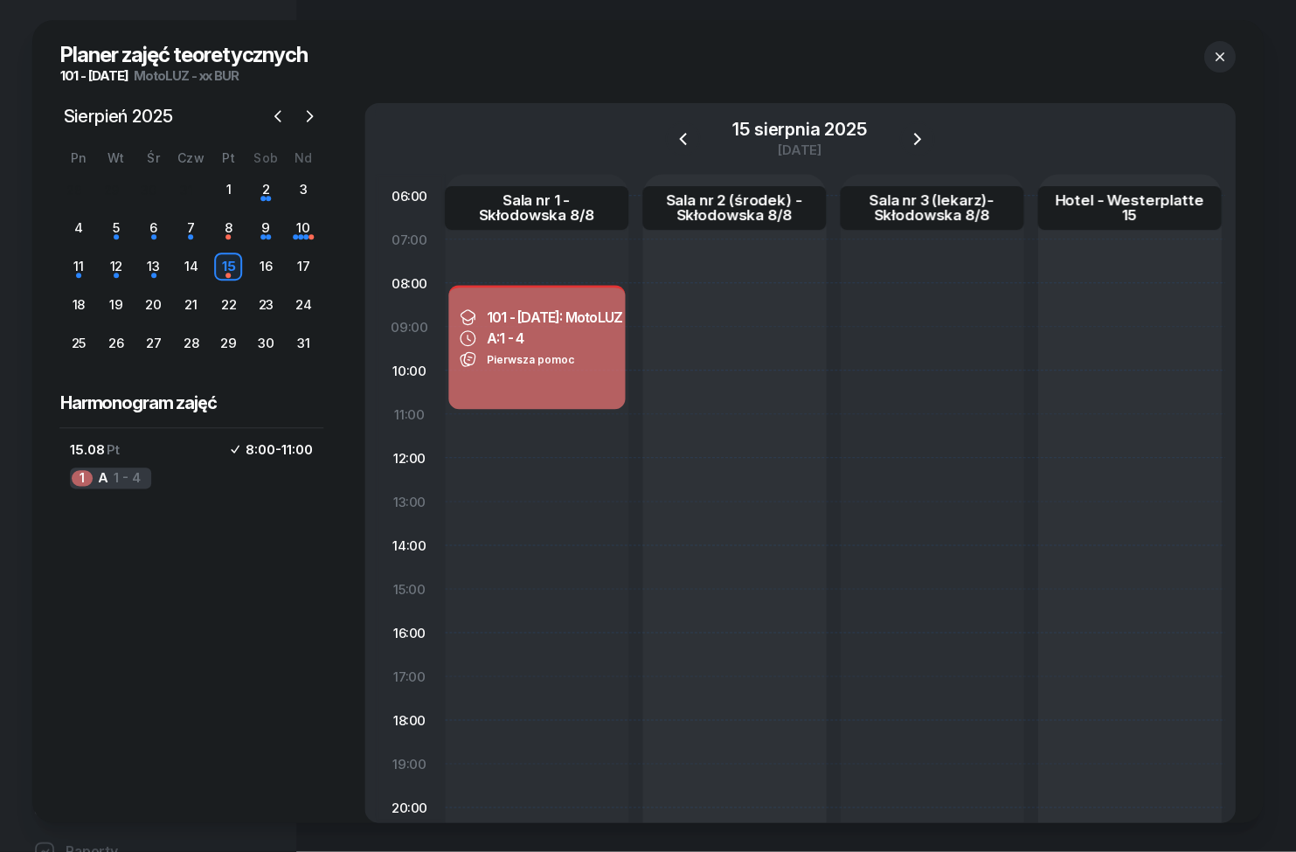
scroll to position [0, 0]
click at [1216, 45] on button "button" at bounding box center [1220, 57] width 31 height 31
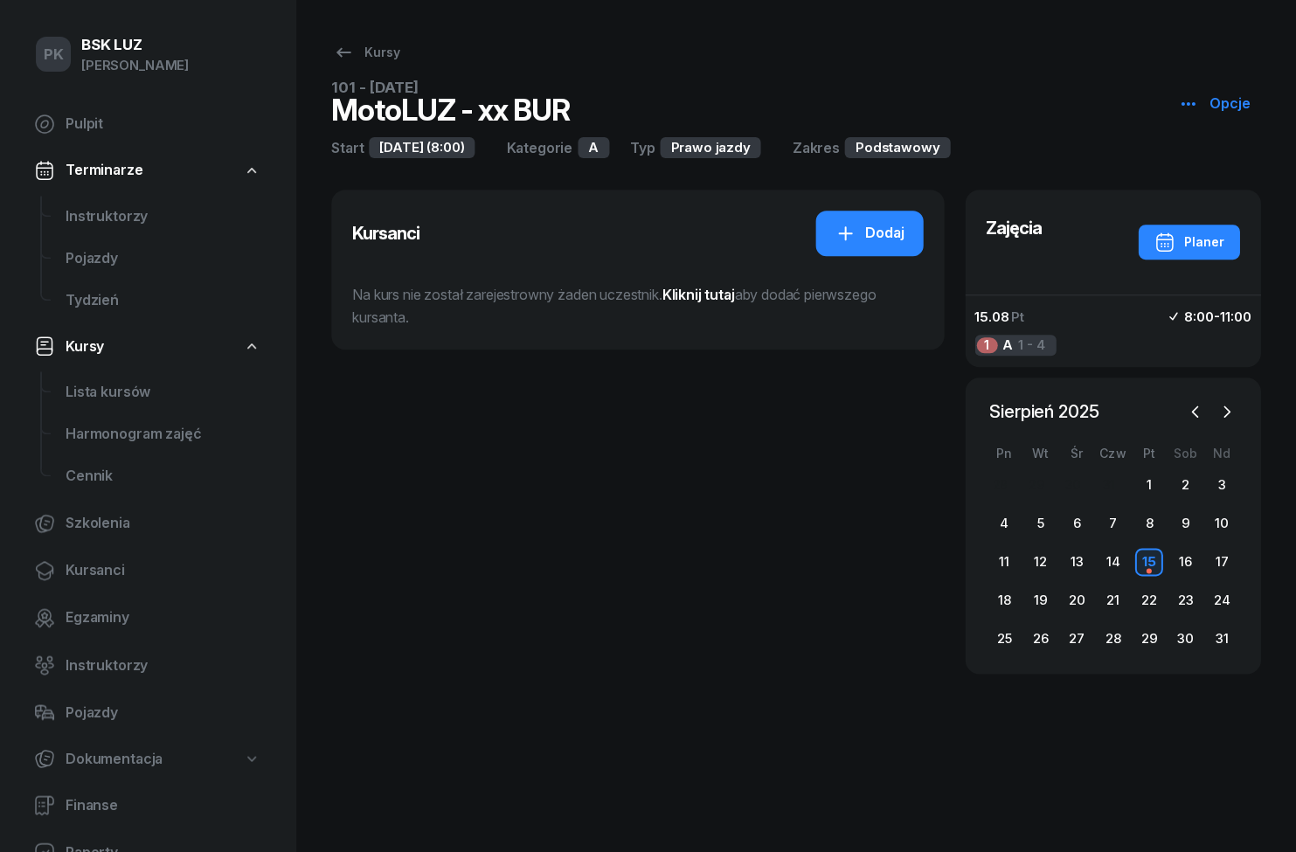
click at [88, 438] on span "Harmonogram zajęć" at bounding box center [163, 434] width 195 height 23
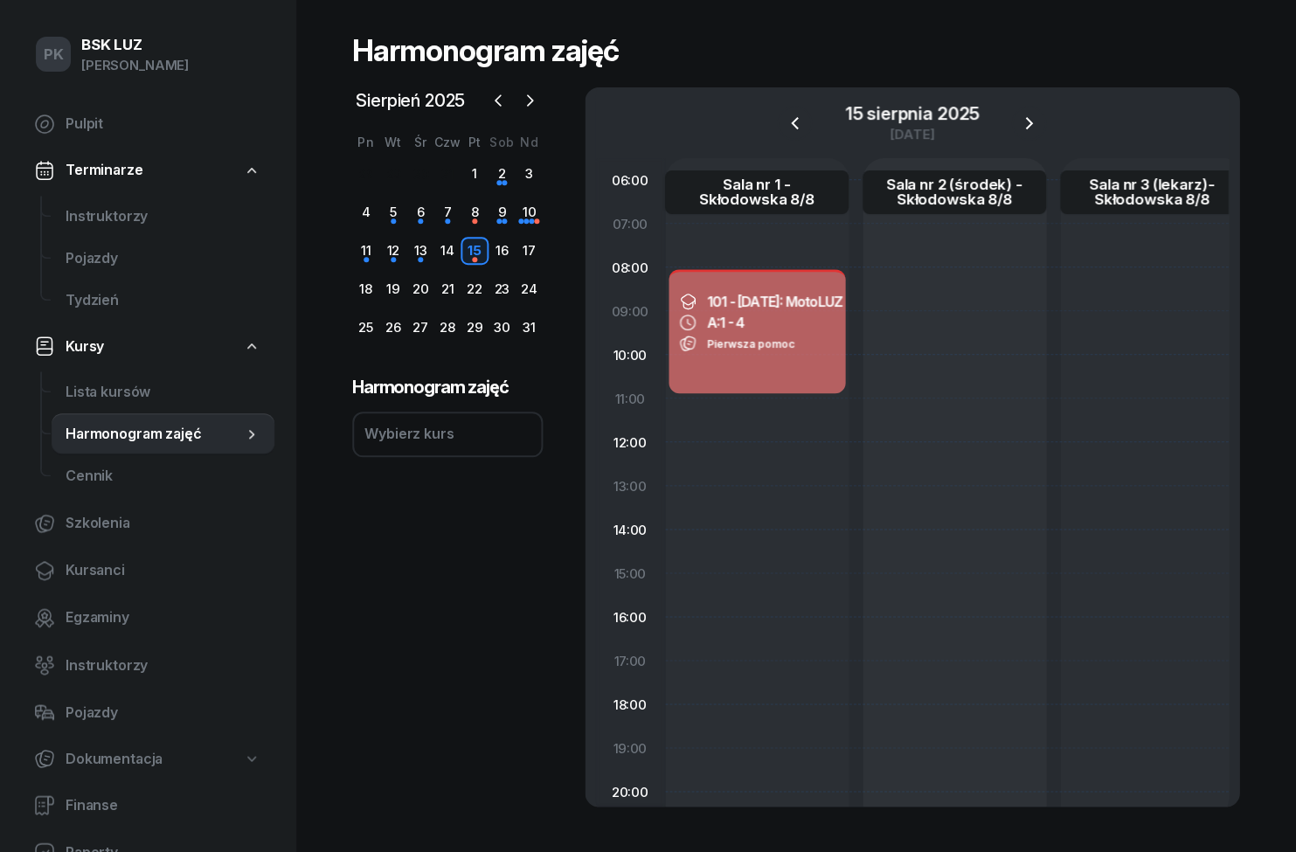
click at [480, 212] on div "8" at bounding box center [475, 212] width 27 height 28
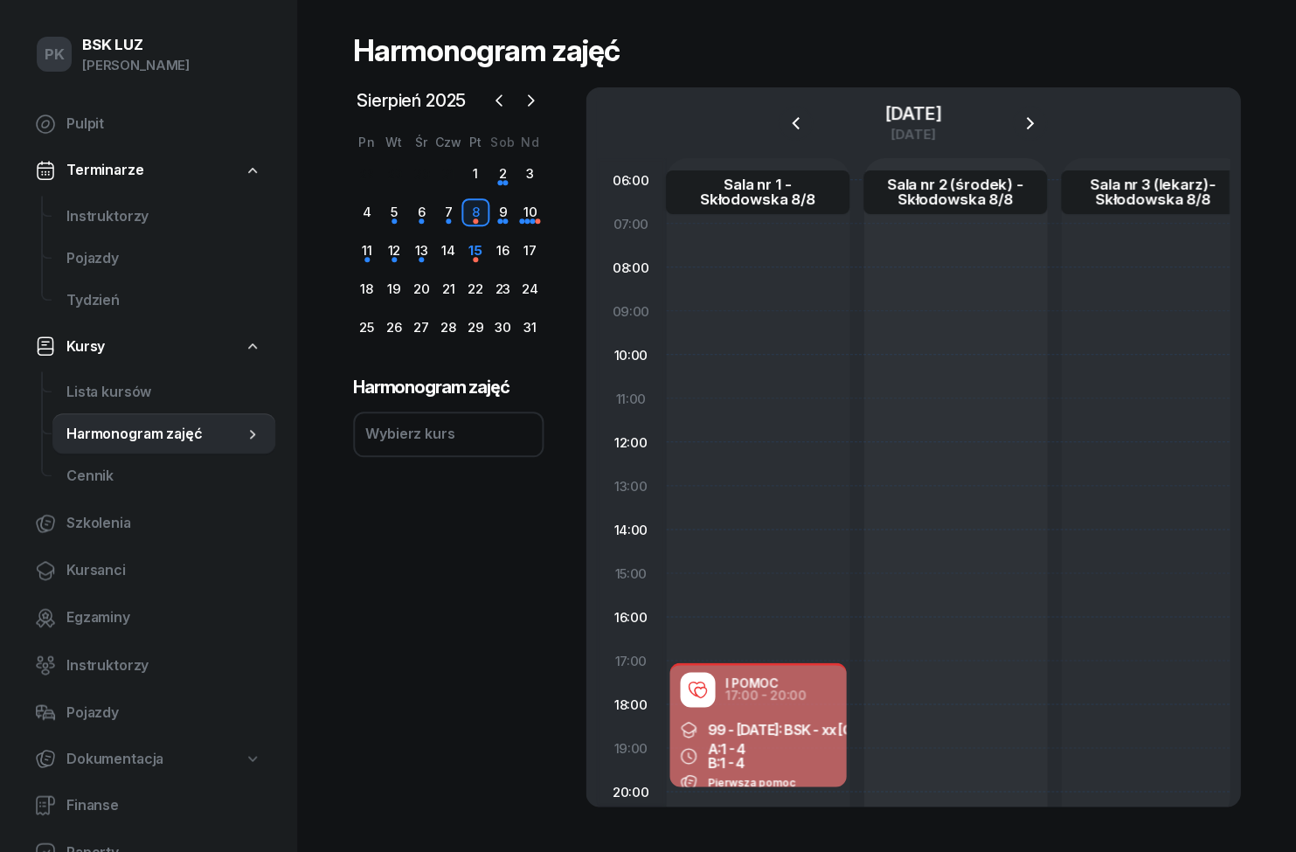
click at [507, 110] on button "button" at bounding box center [499, 100] width 26 height 26
click at [427, 183] on div "2" at bounding box center [420, 174] width 27 height 28
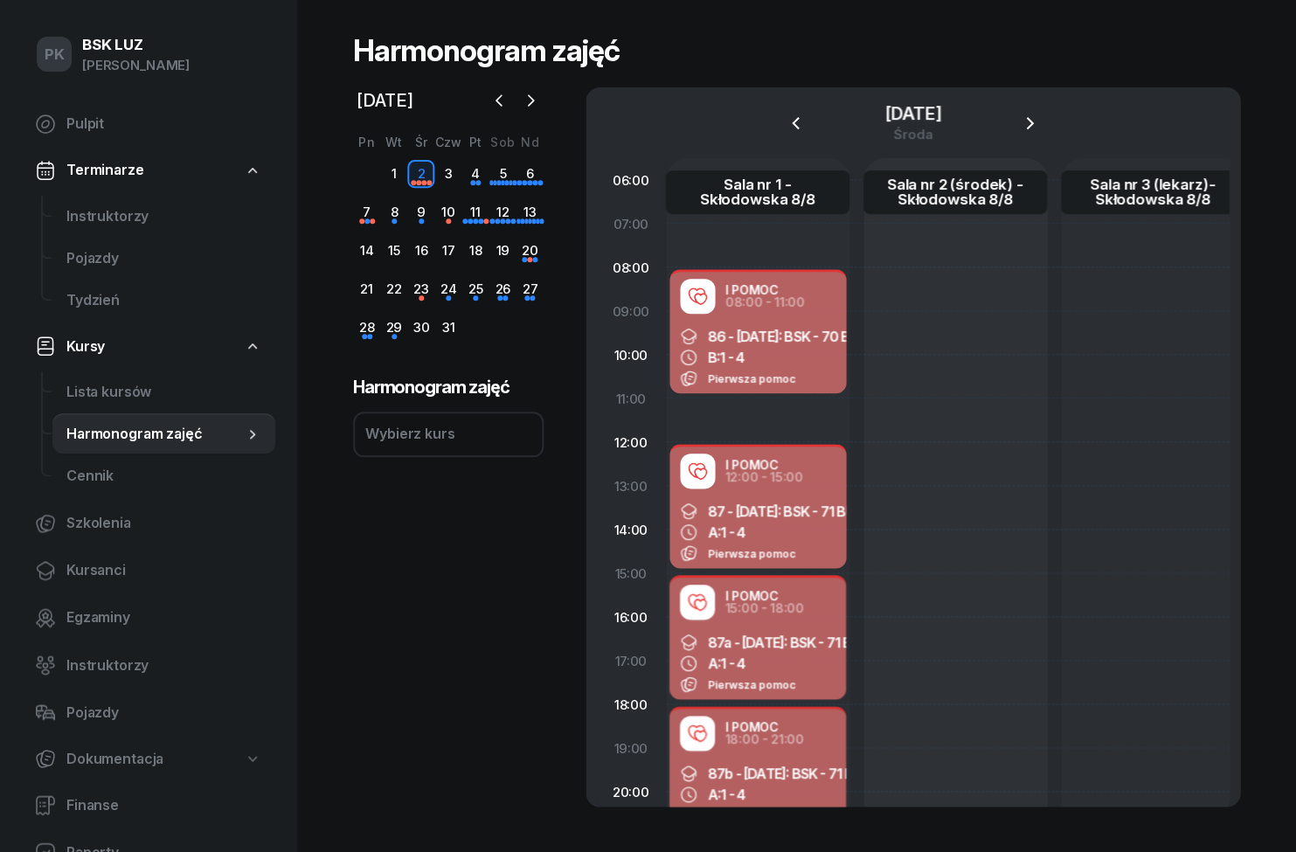
click at [771, 721] on div "I POMOC" at bounding box center [765, 727] width 79 height 12
select select "18"
select select "21"
select select "med"
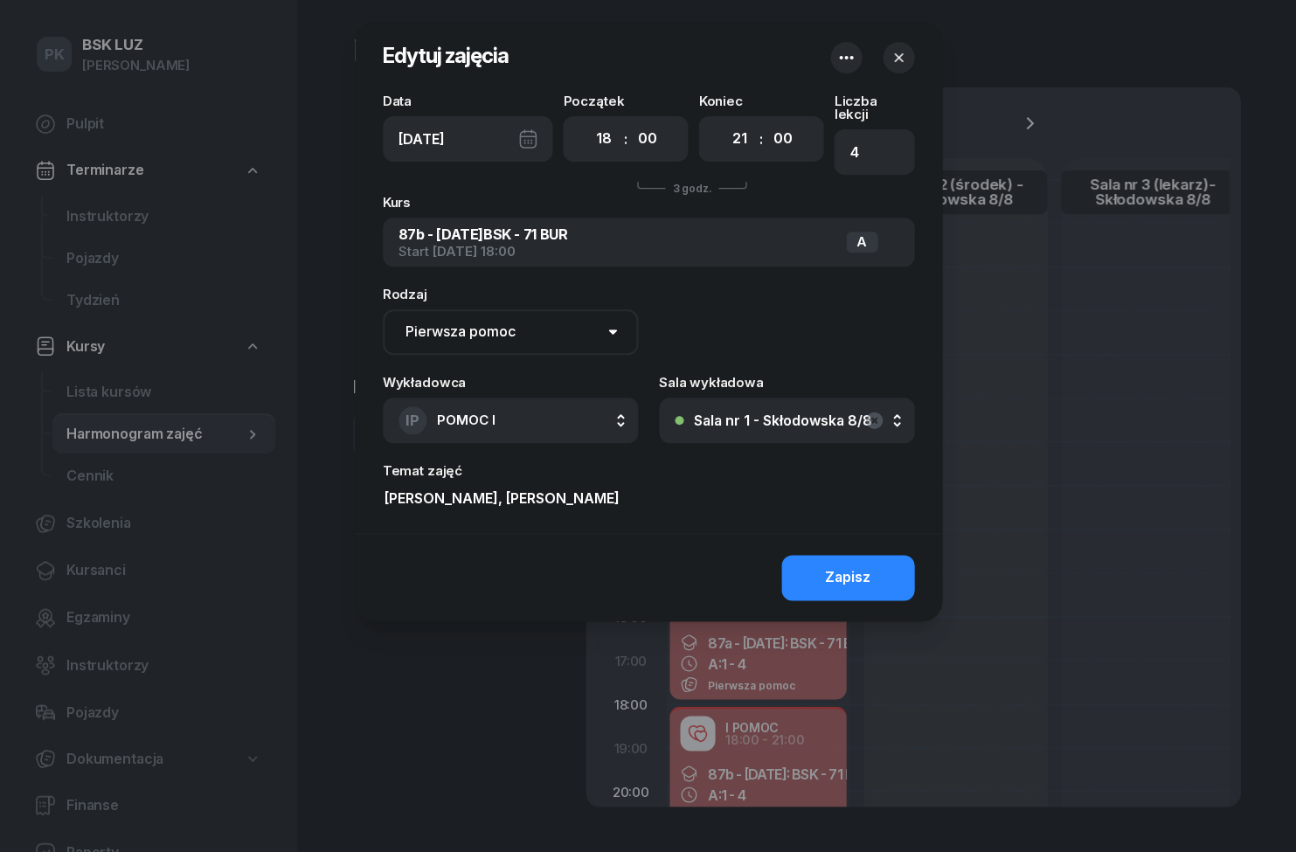
click at [1180, 381] on div at bounding box center [648, 426] width 1296 height 852
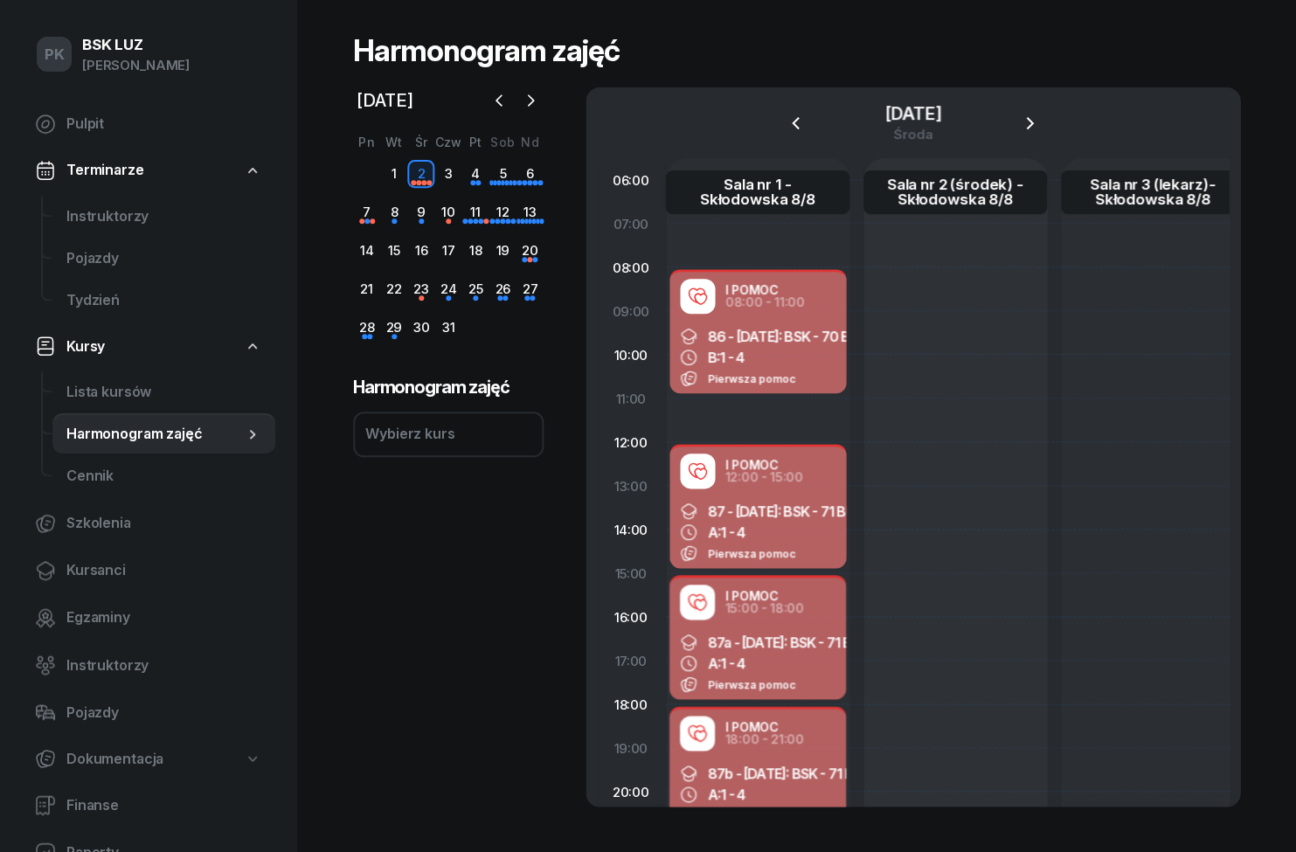
click at [487, 429] on div "Wybierz kurs" at bounding box center [448, 434] width 191 height 45
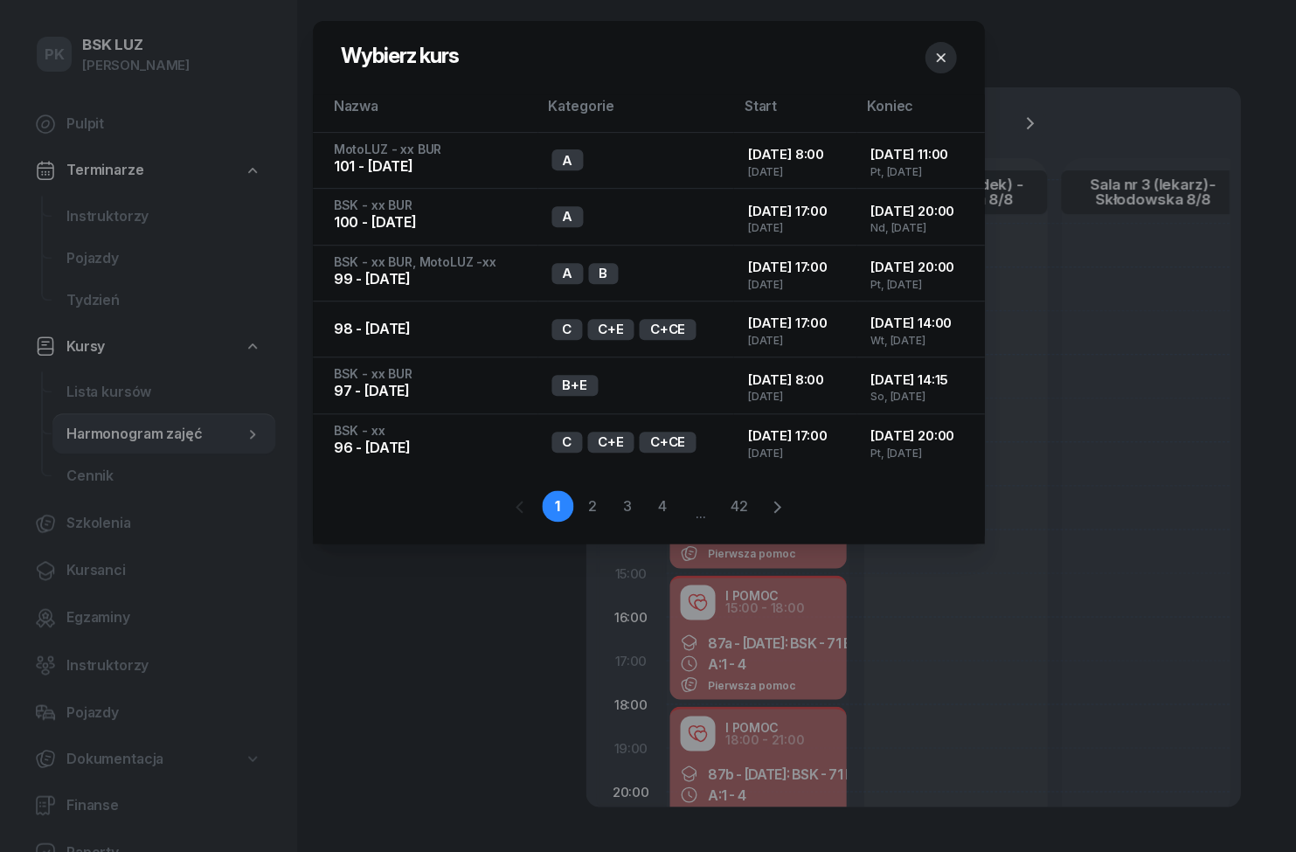
click at [430, 163] on div "101 - [DATE]" at bounding box center [429, 167] width 191 height 23
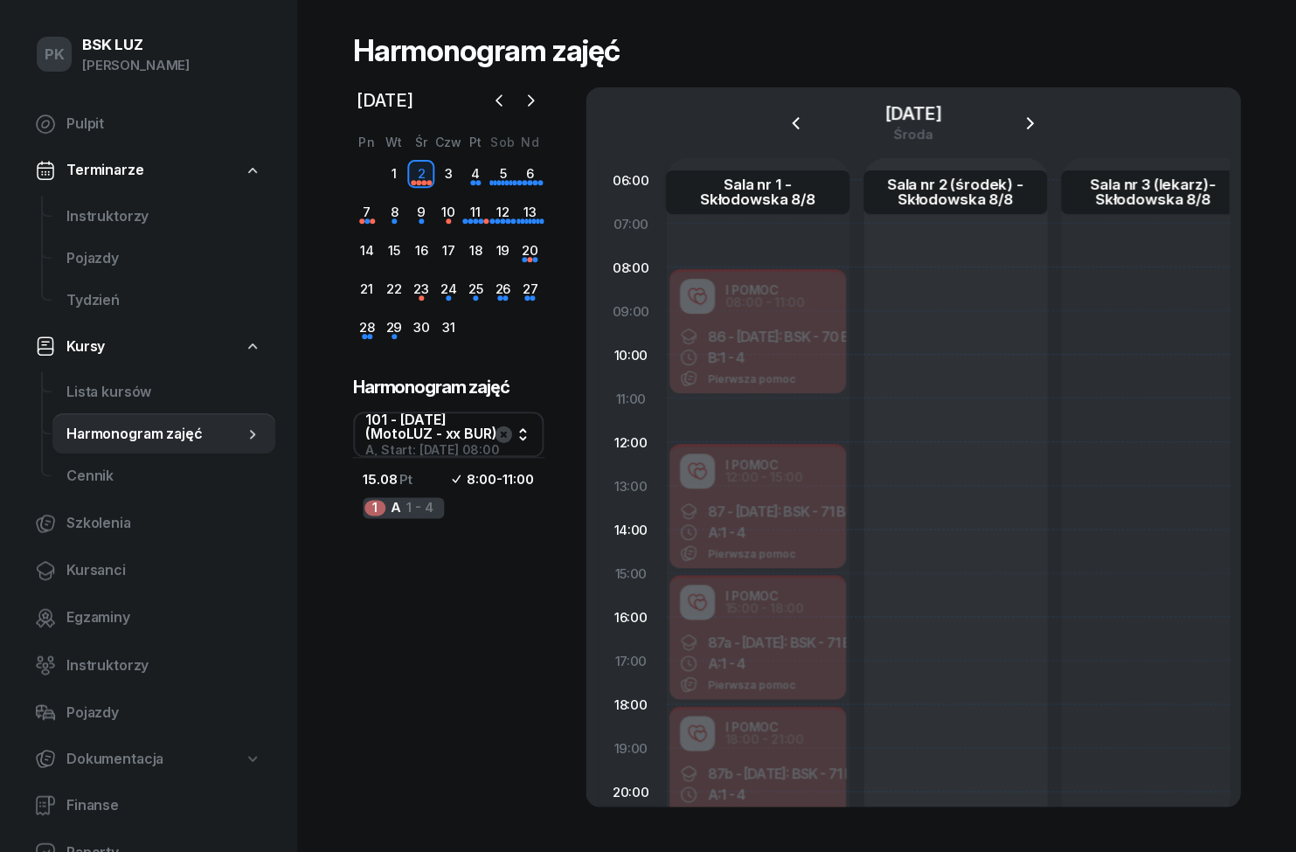
scroll to position [108, 0]
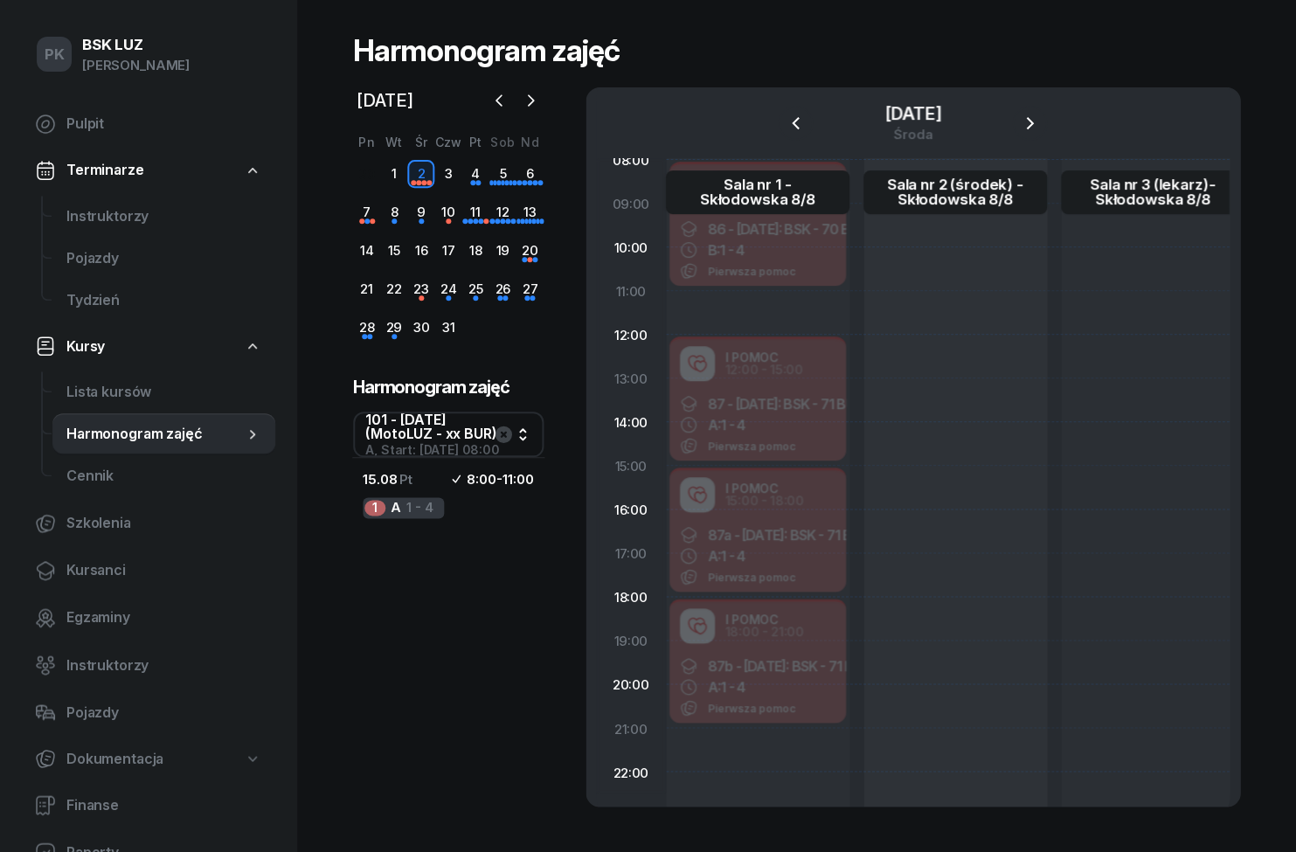
click at [509, 434] on icon "button" at bounding box center [503, 435] width 17 height 17
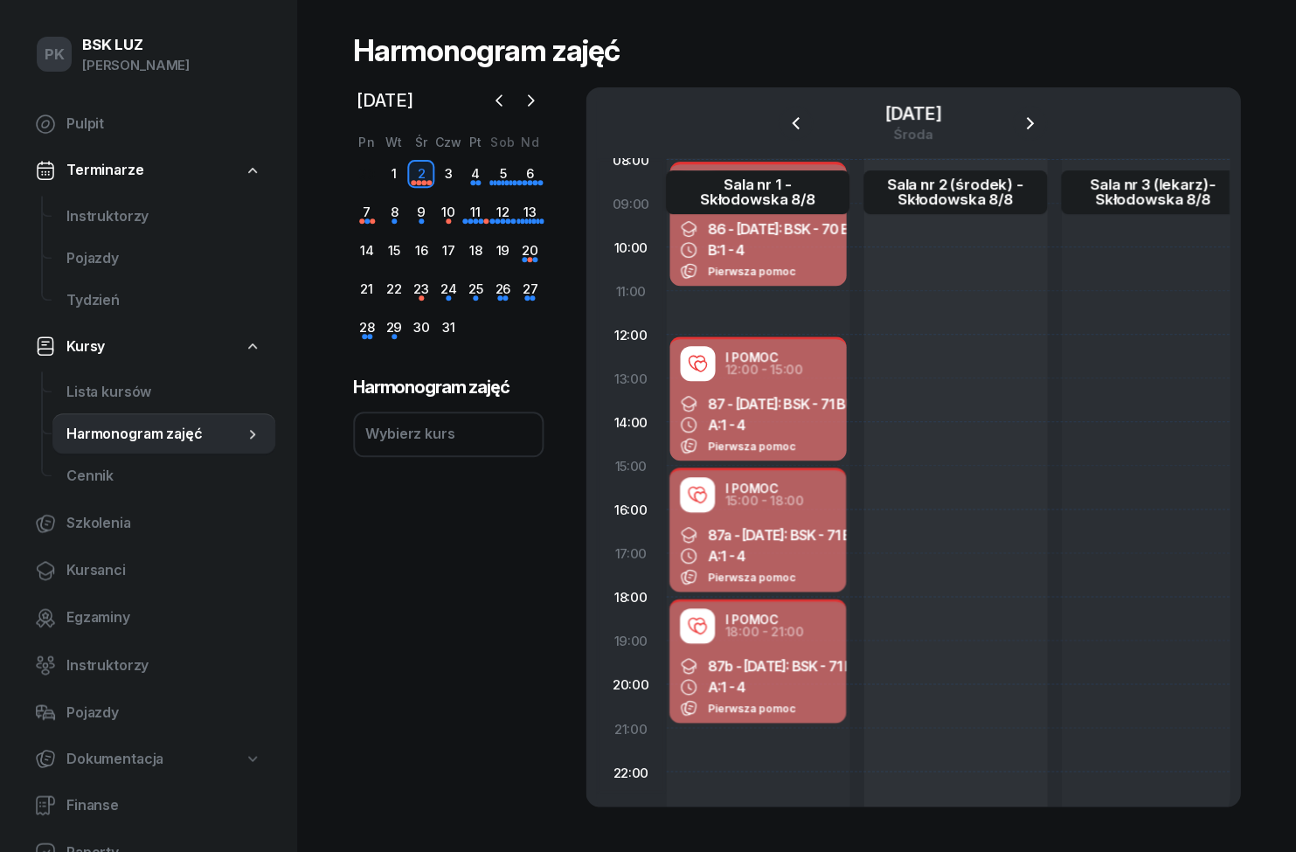
click at [536, 108] on icon "button" at bounding box center [530, 100] width 17 height 17
click at [476, 260] on div "15" at bounding box center [475, 251] width 27 height 28
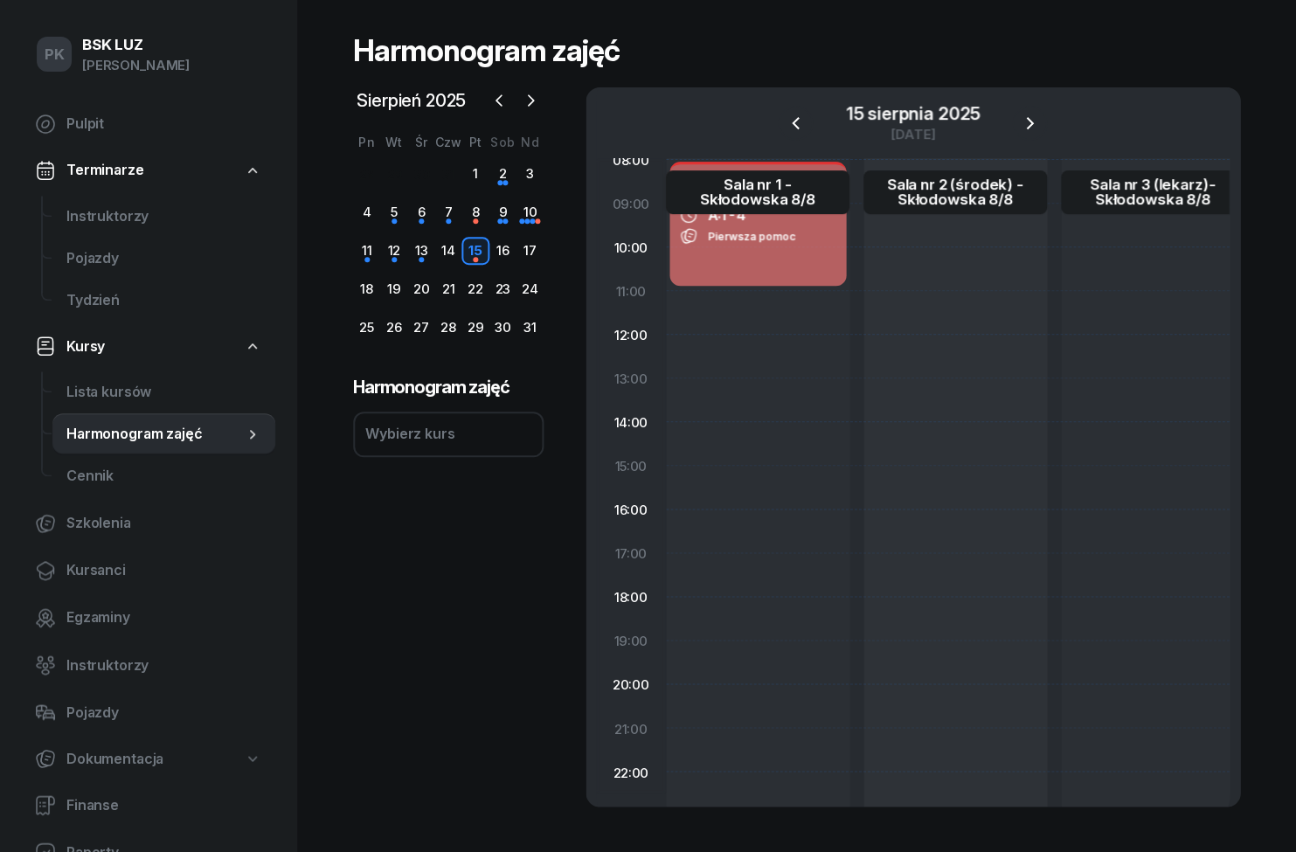
click at [795, 234] on span "Pierwsza pomoc" at bounding box center [751, 236] width 87 height 13
select select "08"
select select "11"
select select "med"
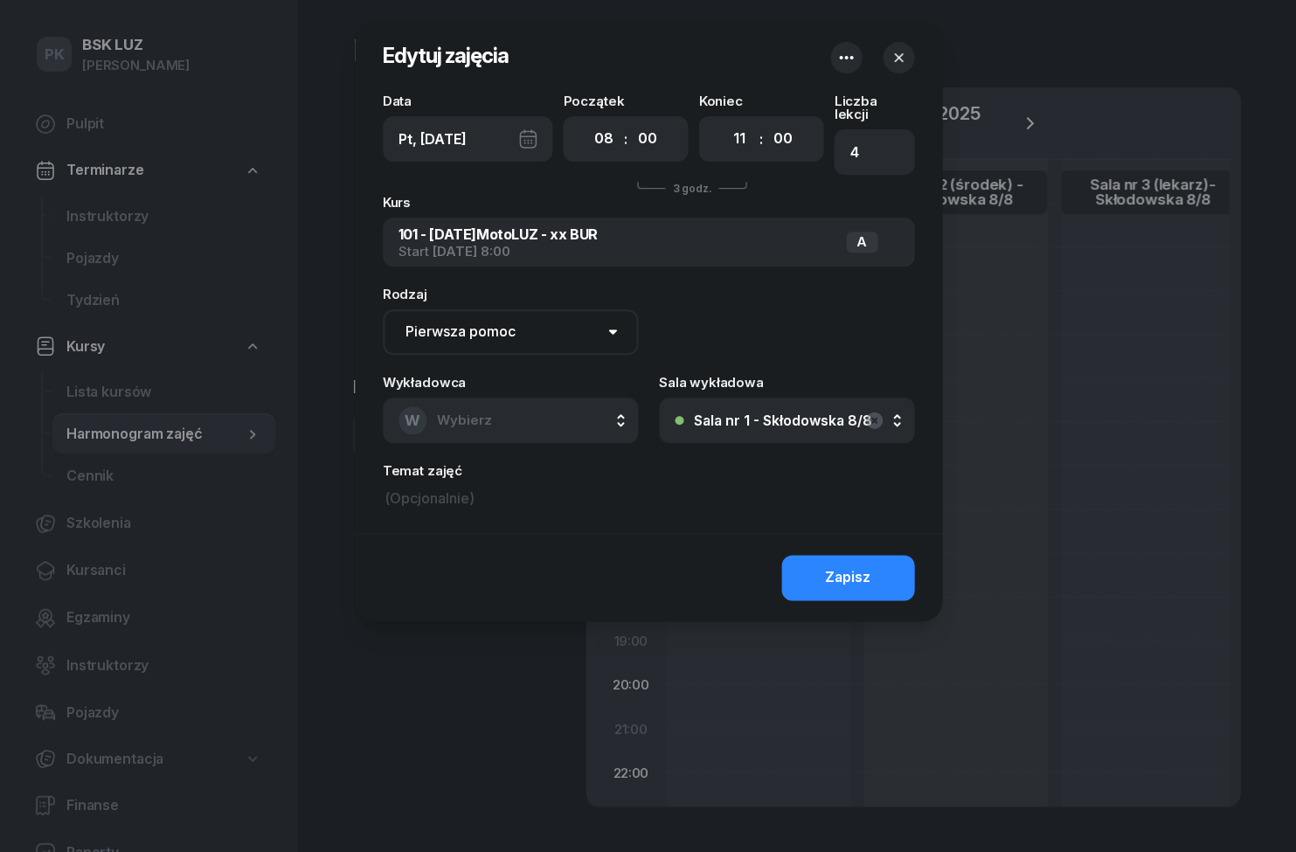
click at [484, 487] on input at bounding box center [648, 499] width 531 height 26
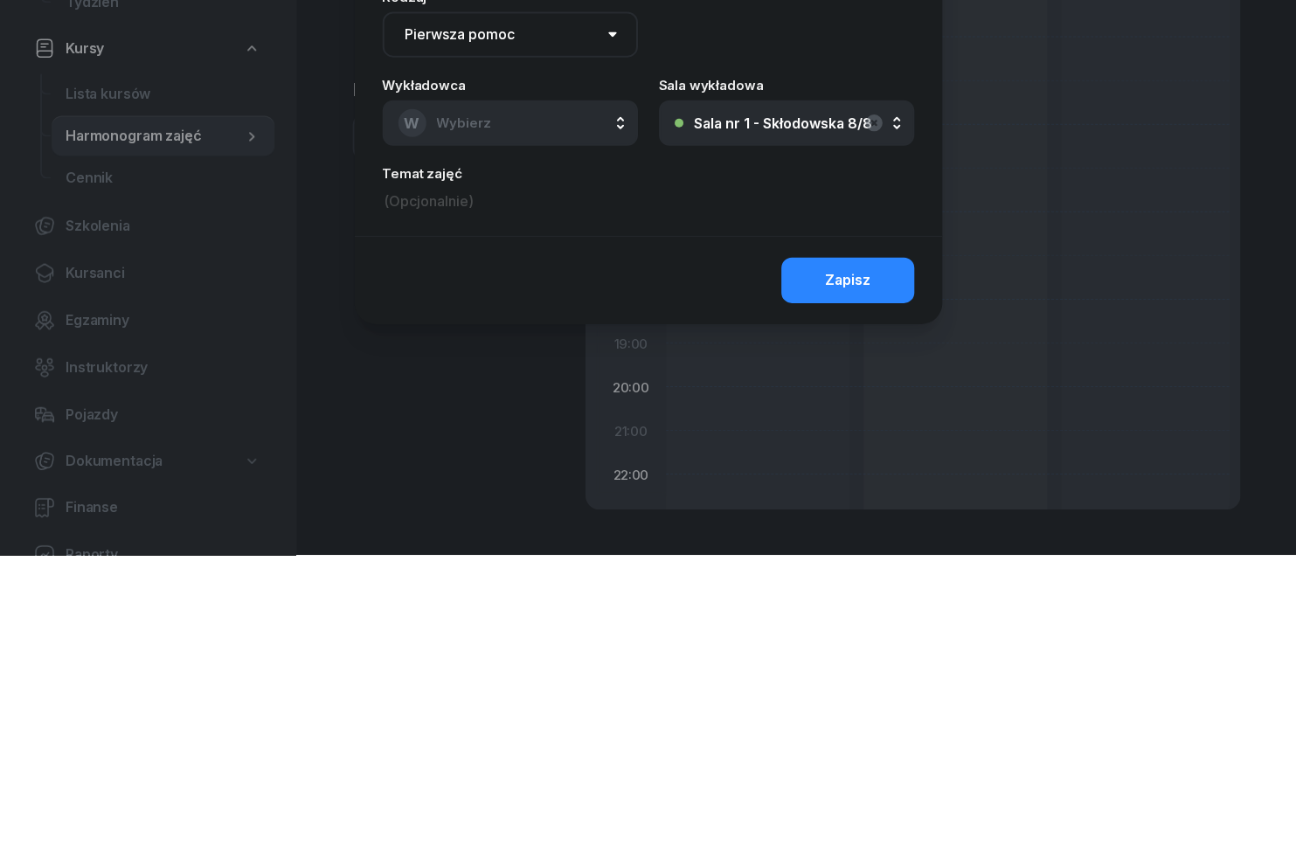
paste input "[PERSON_NAME]"
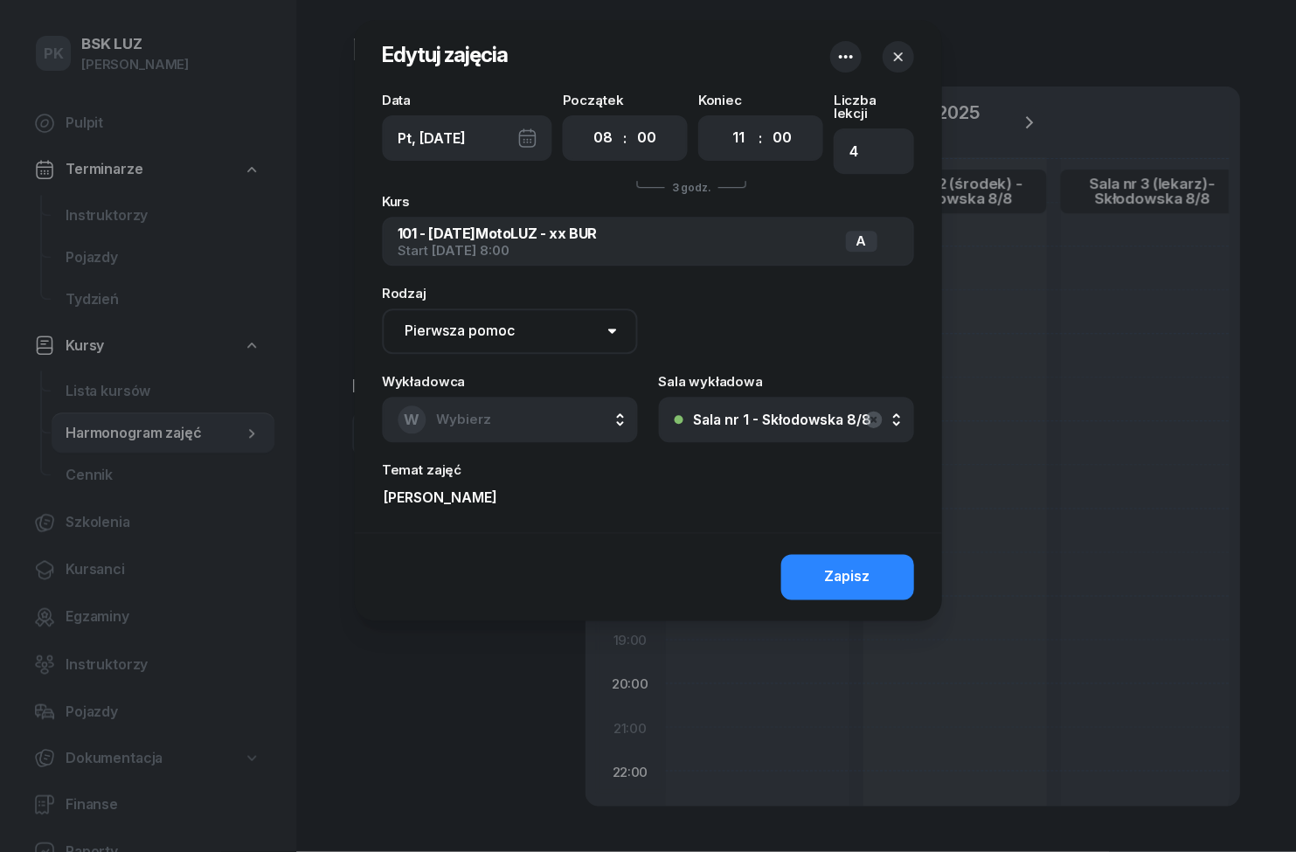
type input "[PERSON_NAME]"
click at [869, 555] on button "Zapisz" at bounding box center [847, 577] width 133 height 45
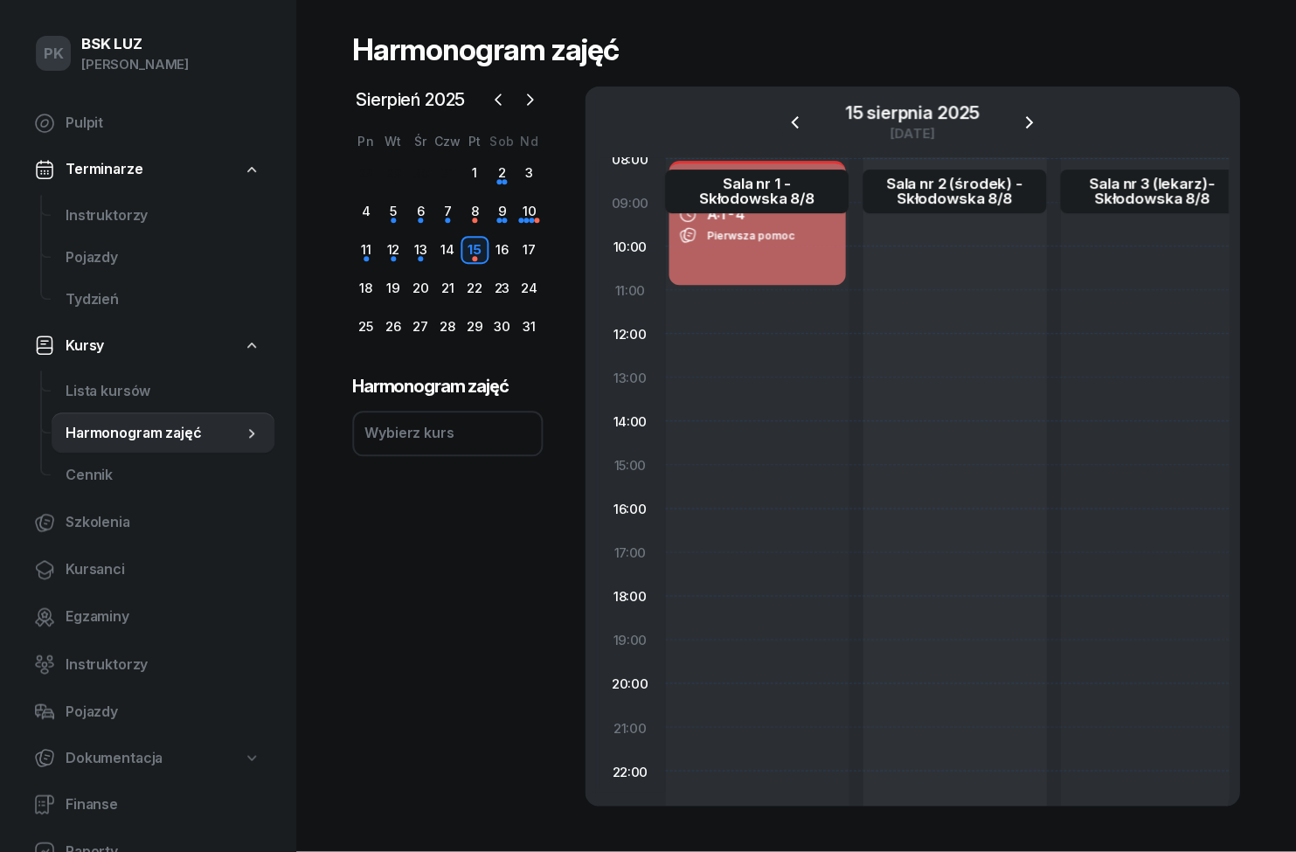
scroll to position [0, 0]
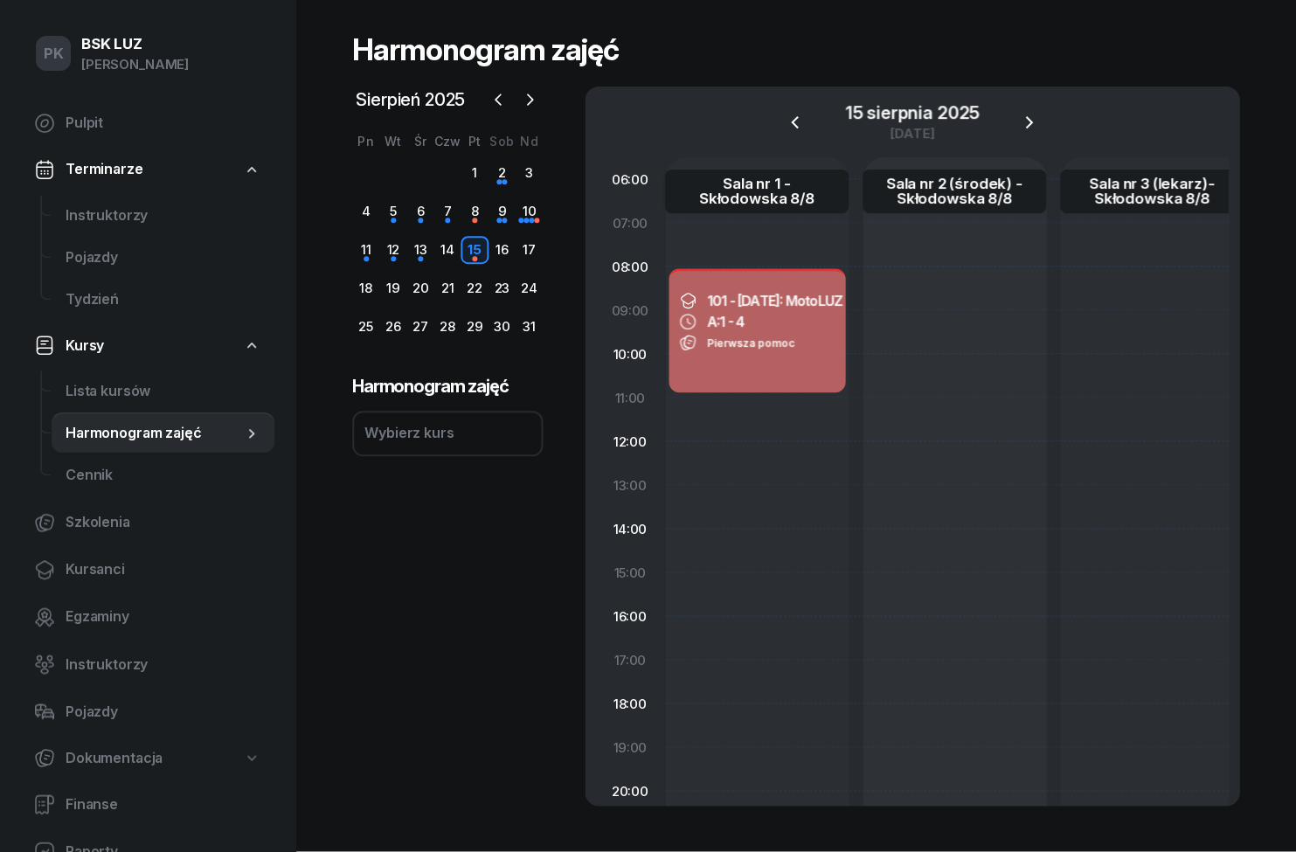
click at [534, 198] on div "10" at bounding box center [530, 212] width 27 height 28
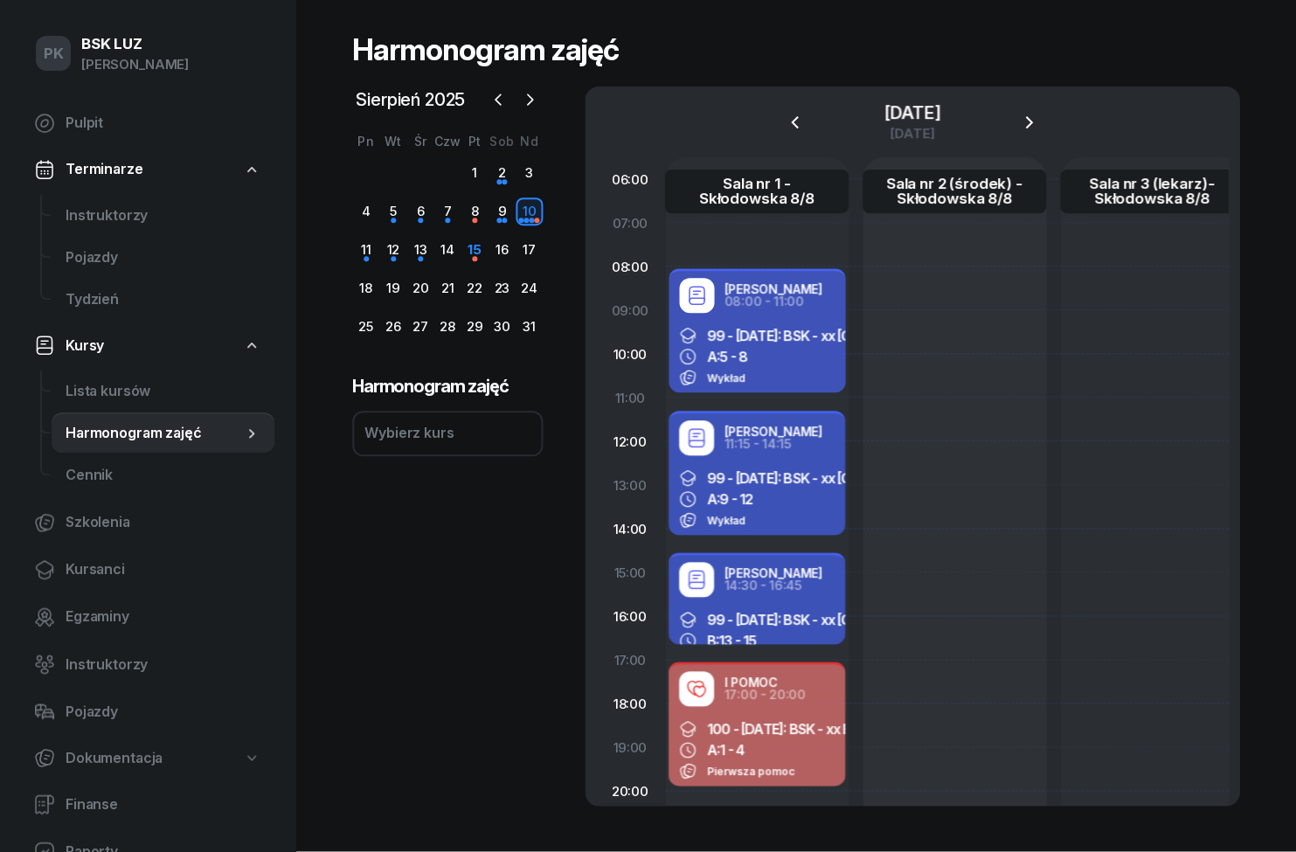
click at [774, 721] on span "100 - [DATE]: BSK - xx BUR" at bounding box center [789, 729] width 162 height 17
select select "17"
select select "20"
select select "med"
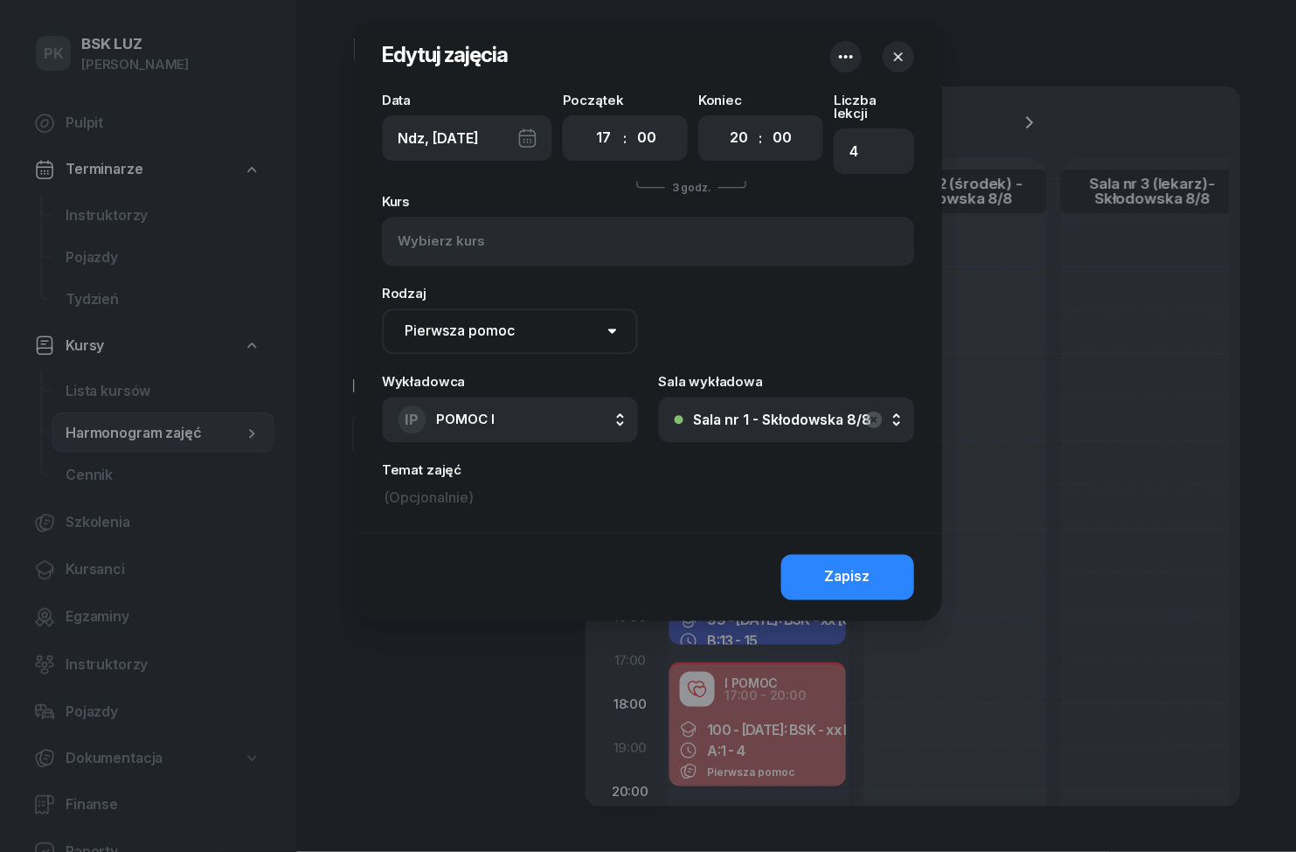
click at [446, 494] on input at bounding box center [648, 499] width 531 height 26
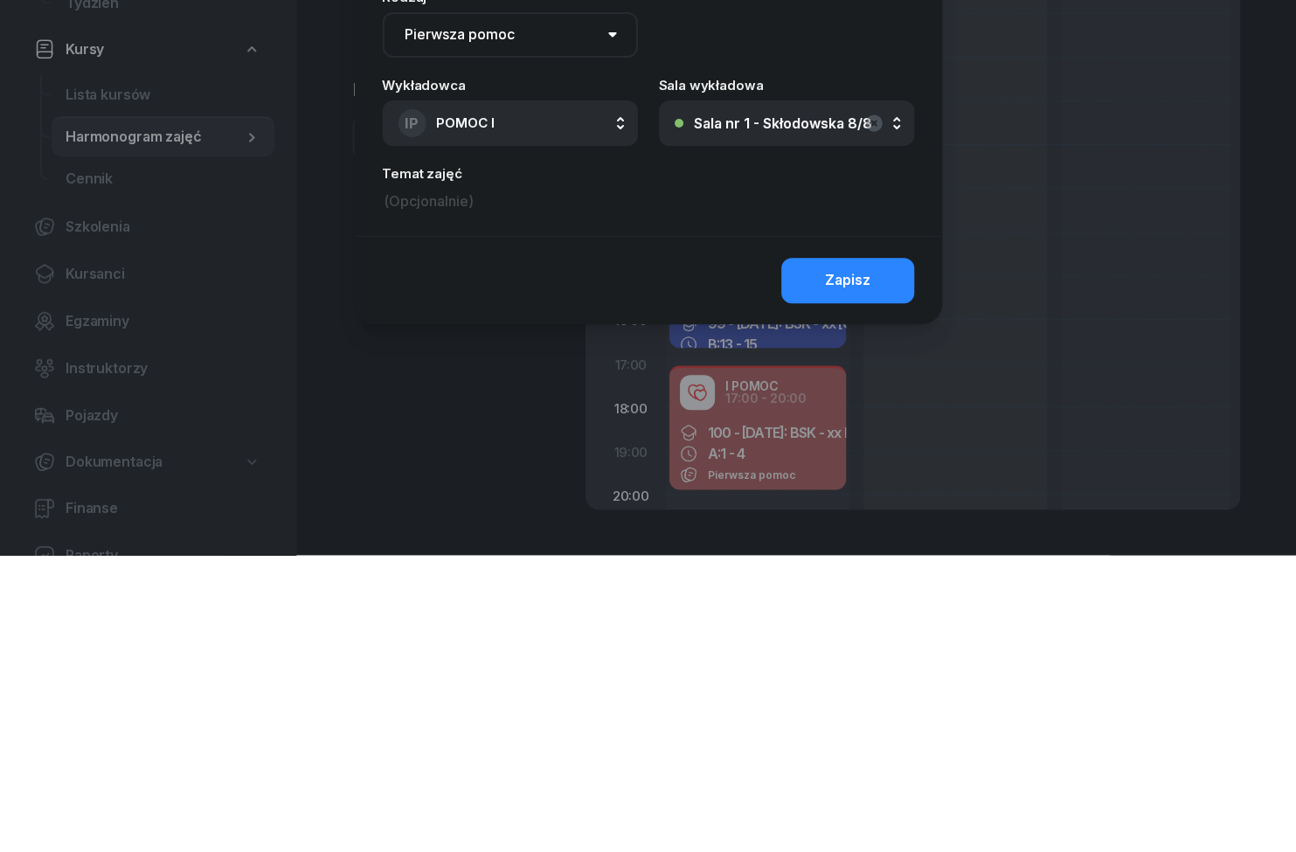
paste input "[PERSON_NAME]"
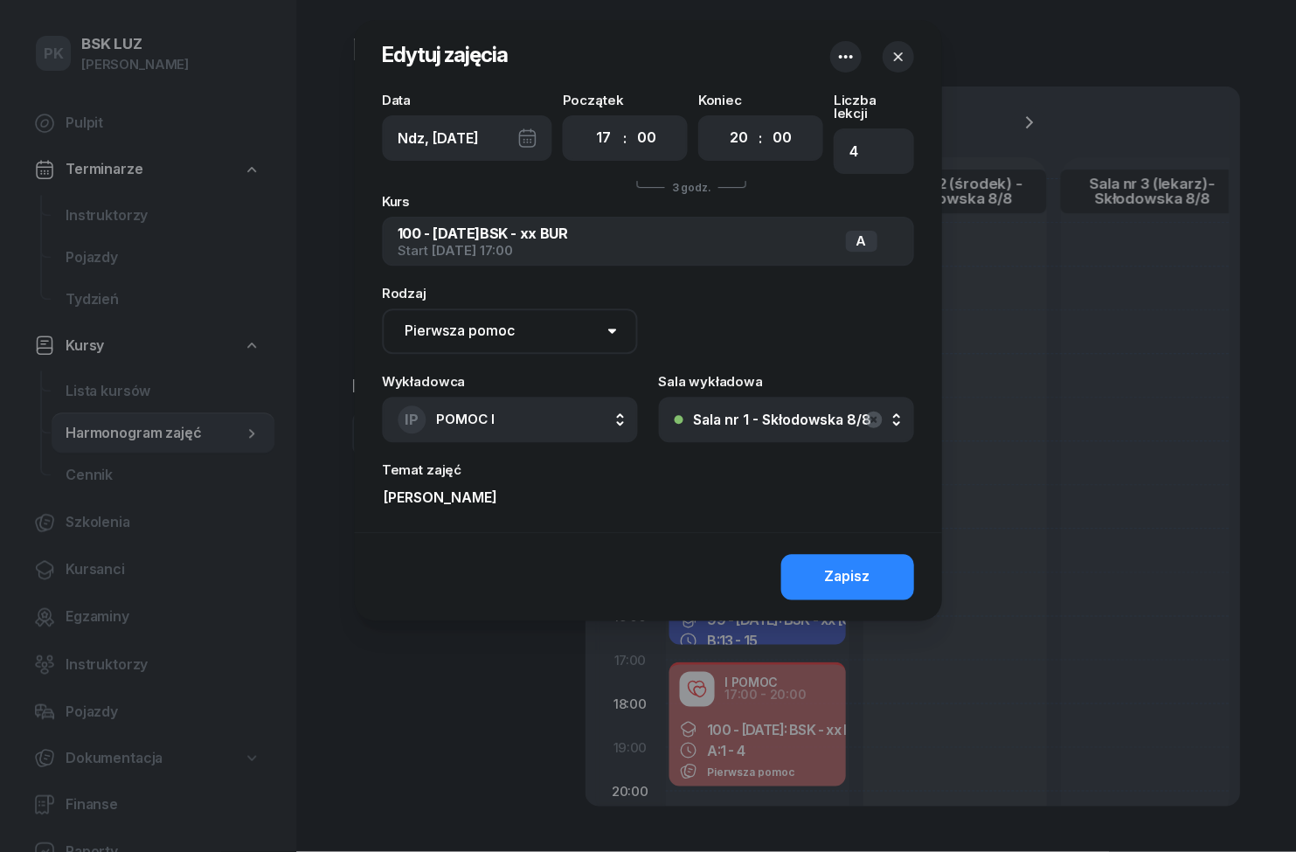
type input "[PERSON_NAME]"
click at [881, 555] on button "Zapisz" at bounding box center [847, 577] width 133 height 45
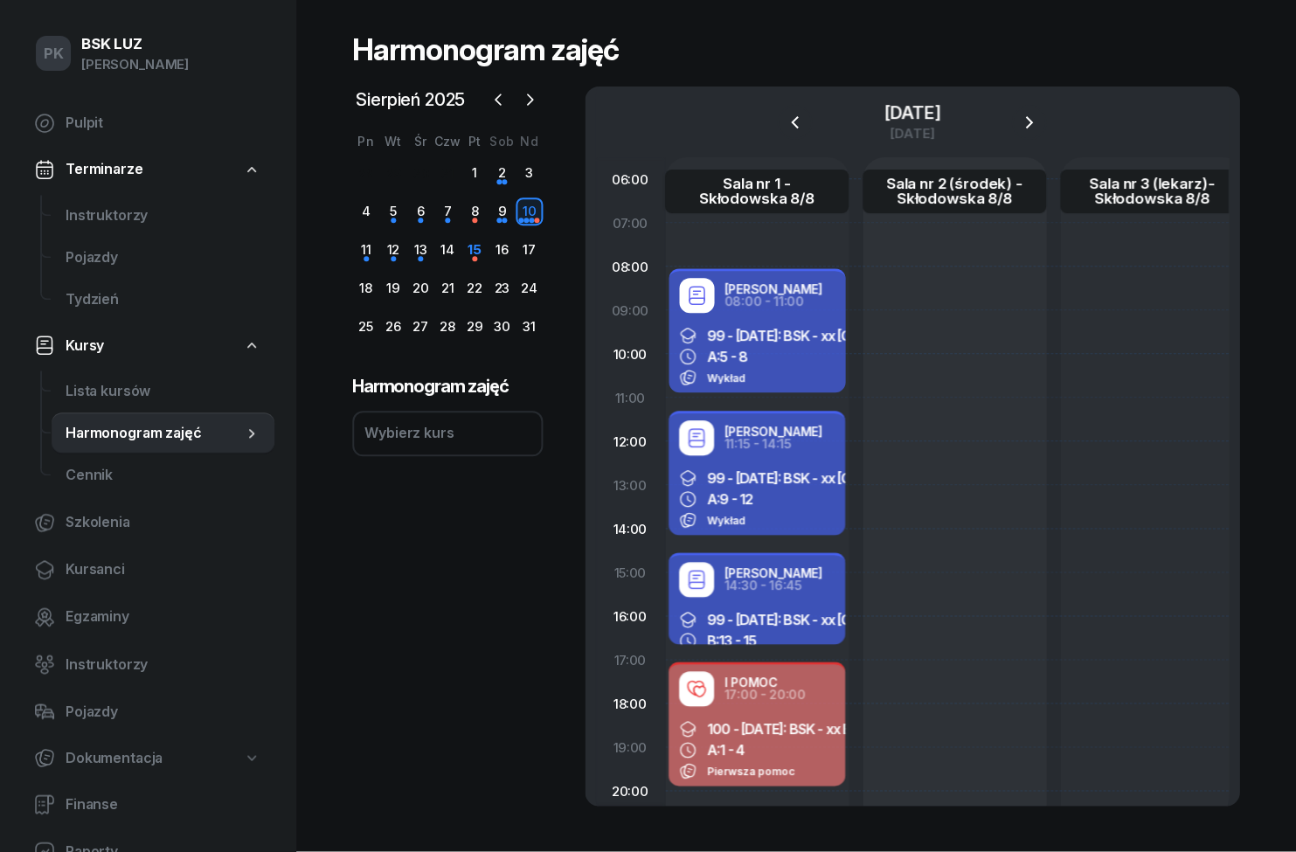
click at [476, 198] on div "8" at bounding box center [475, 212] width 27 height 28
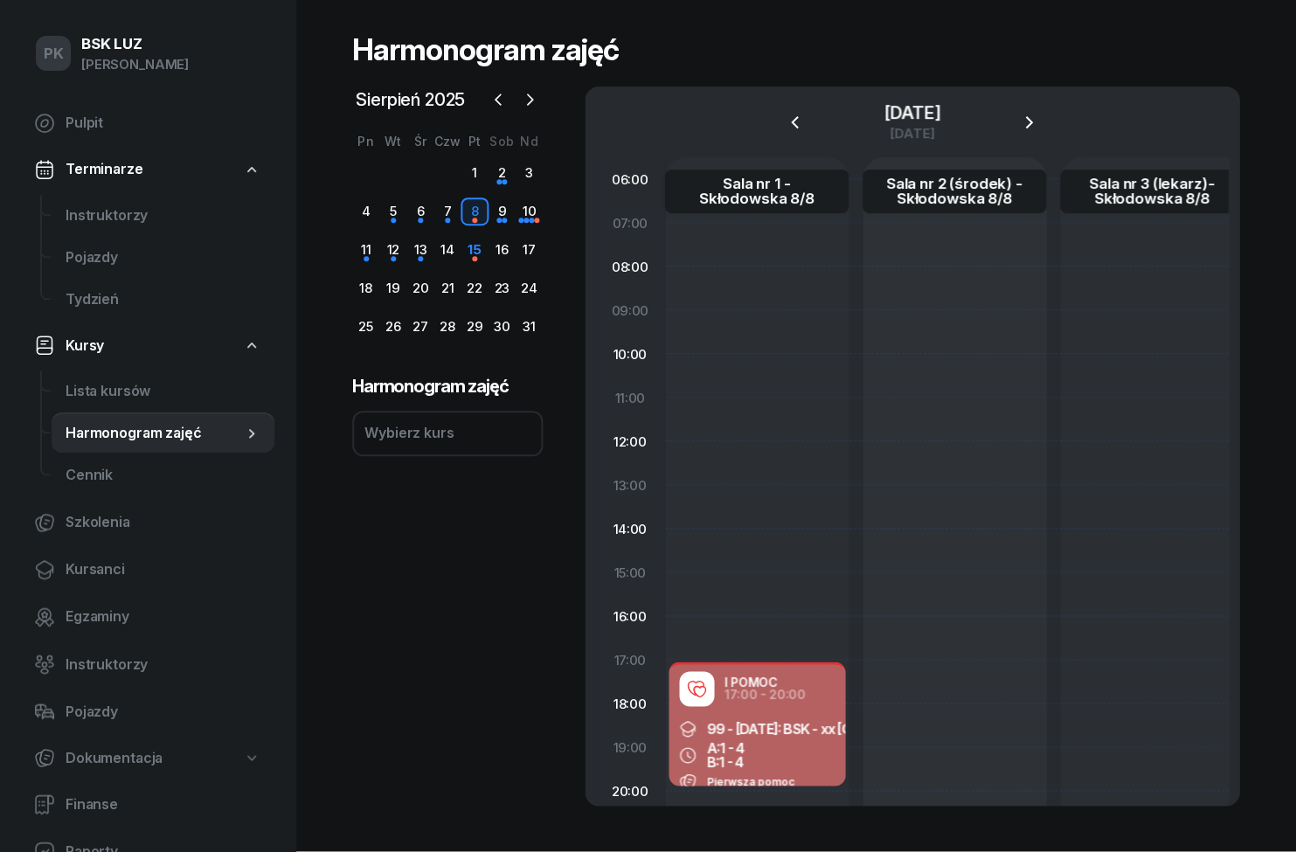
click at [791, 742] on div "A: 1 - 4 B: 1 - 4" at bounding box center [758, 756] width 156 height 28
select select "17"
select select "20"
select select "med"
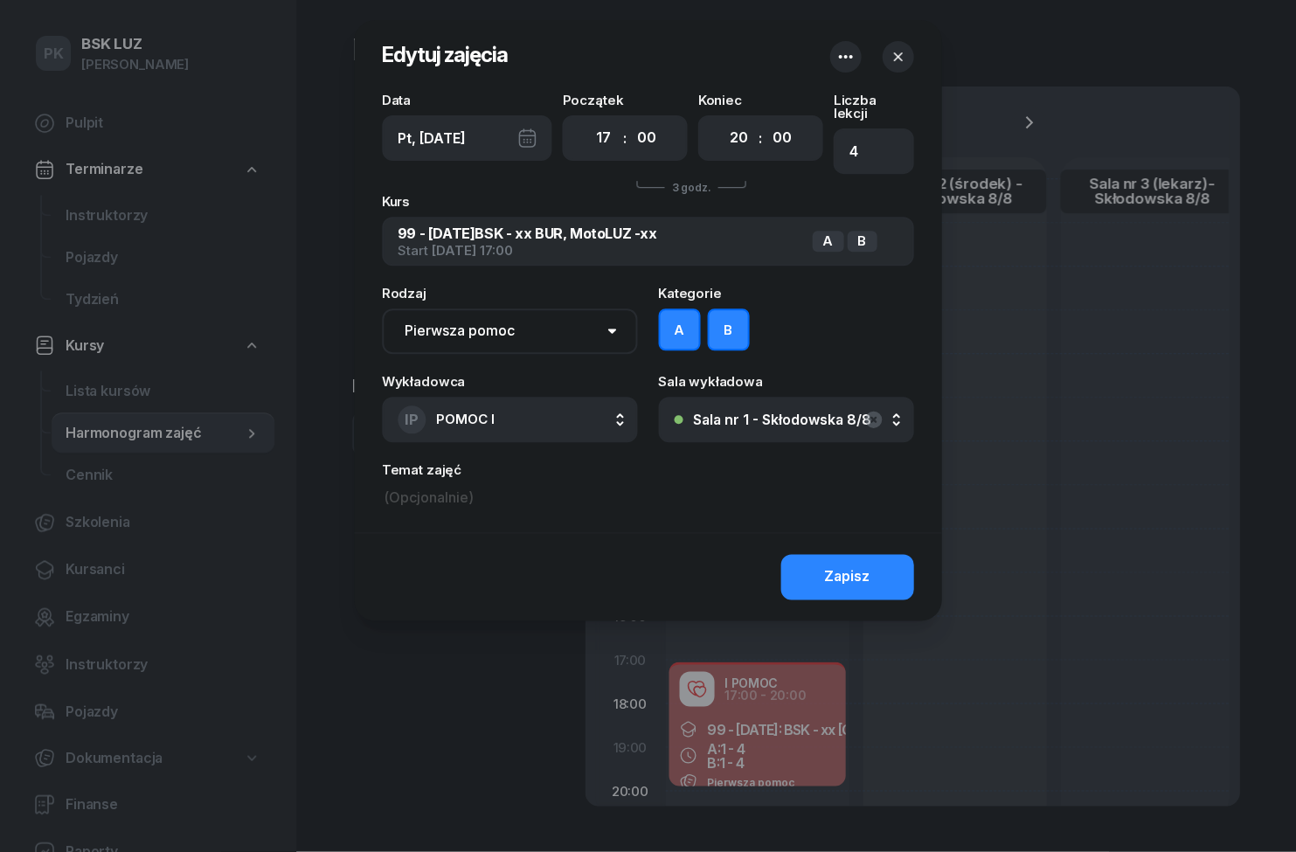
click at [503, 488] on input at bounding box center [648, 499] width 531 height 26
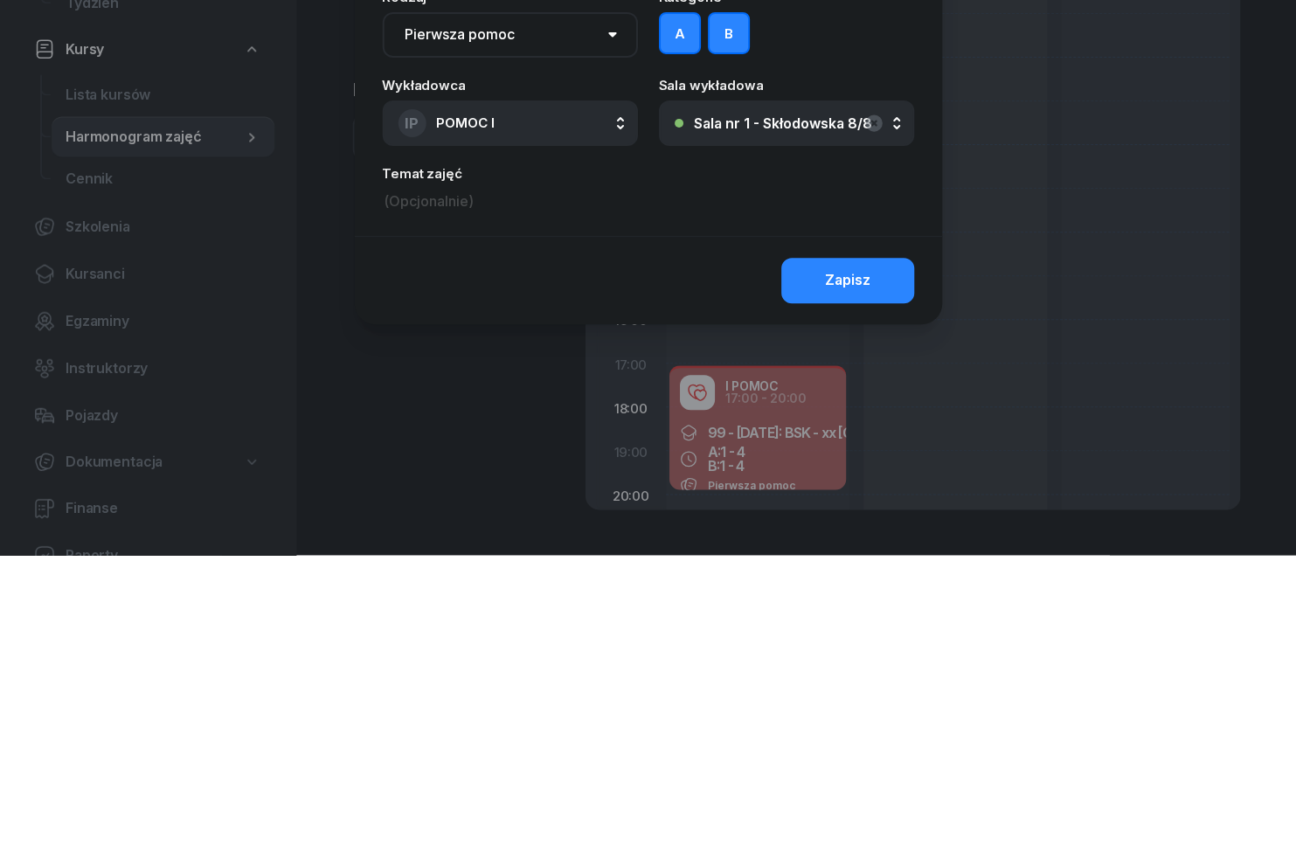
paste input "[PERSON_NAME]"
type input "Śliwa Michał_F [PERSON_NAME]"
click at [875, 555] on button "Zapisz" at bounding box center [847, 577] width 133 height 45
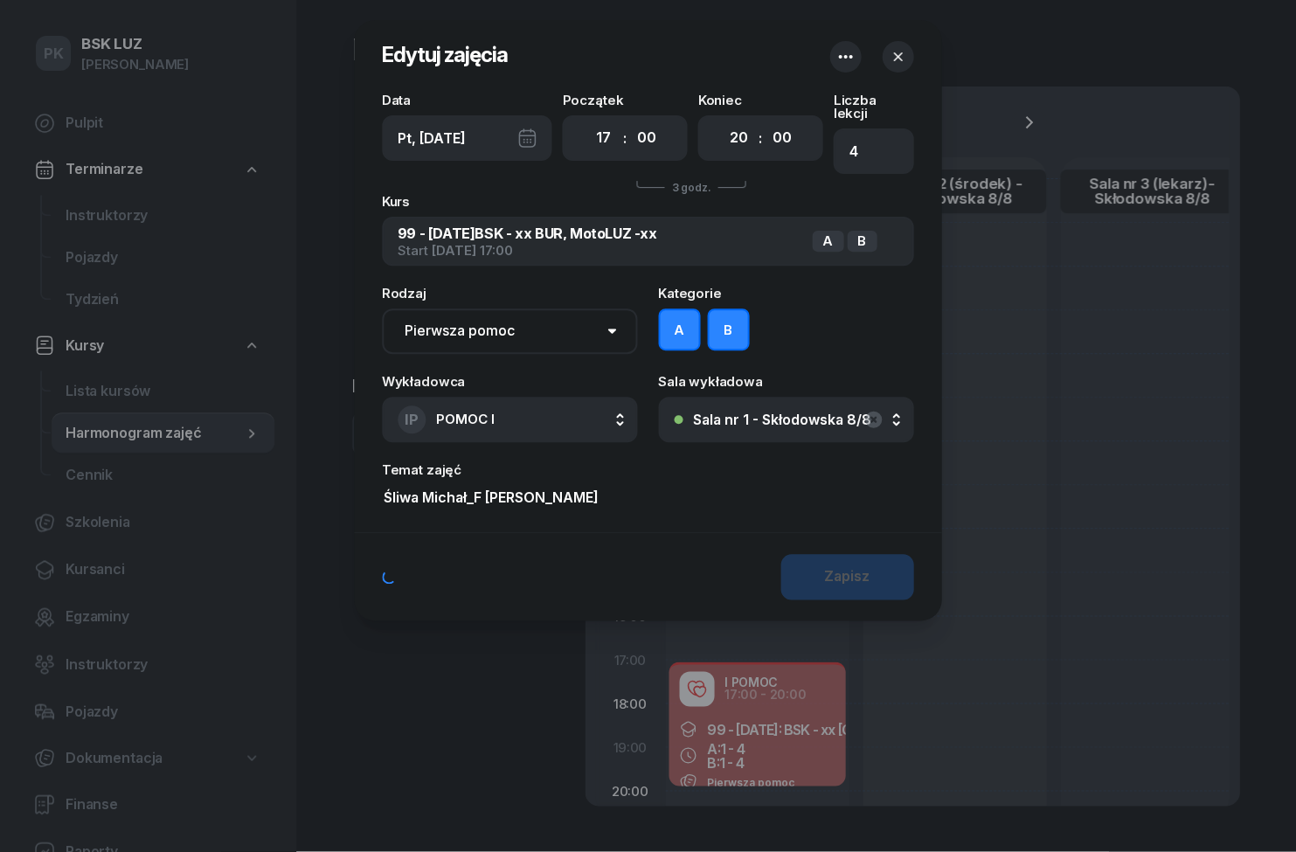
scroll to position [74, 0]
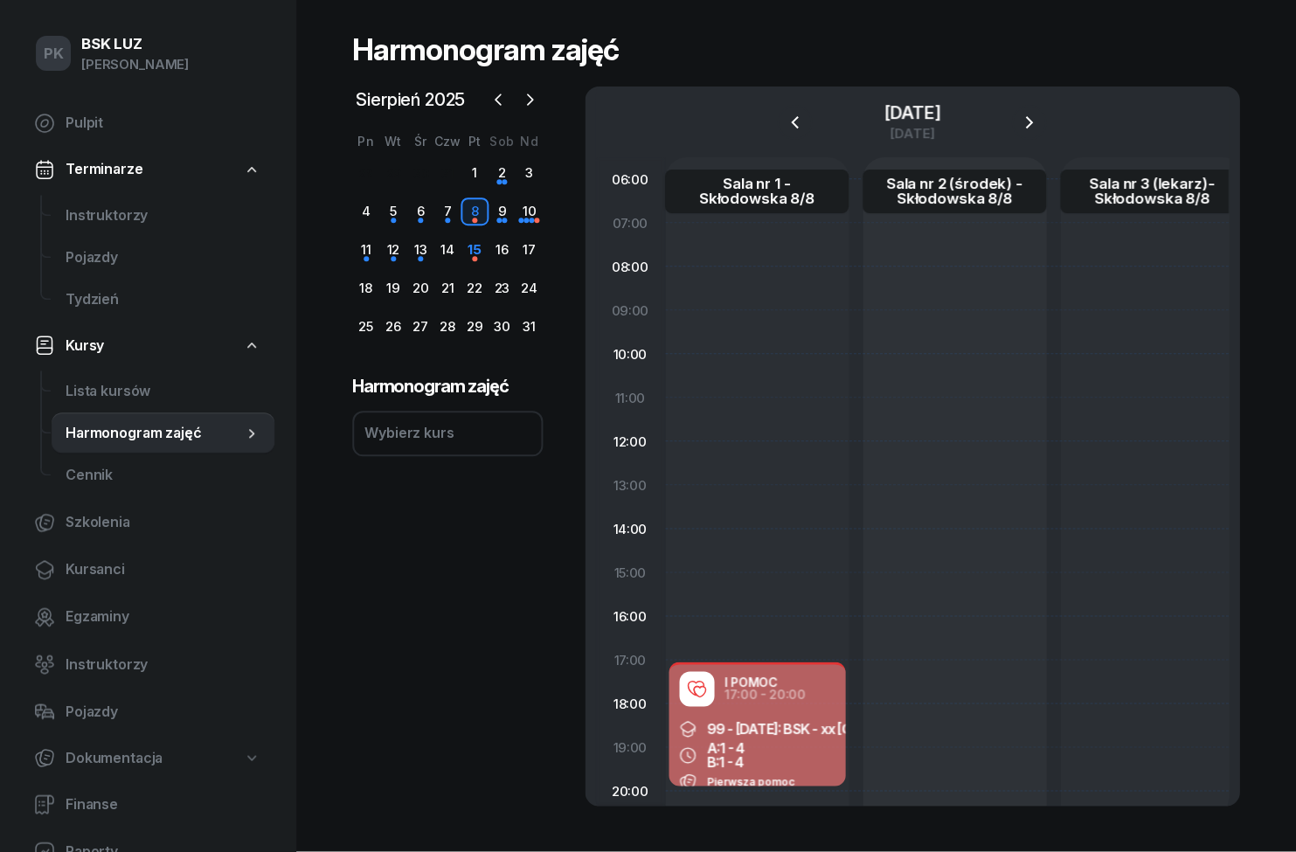
click at [764, 721] on span "99 - [DATE]: BSK - xx [GEOGRAPHIC_DATA], MotoLUZ -xx" at bounding box center [883, 729] width 351 height 17
select select "17"
select select "20"
select select "med"
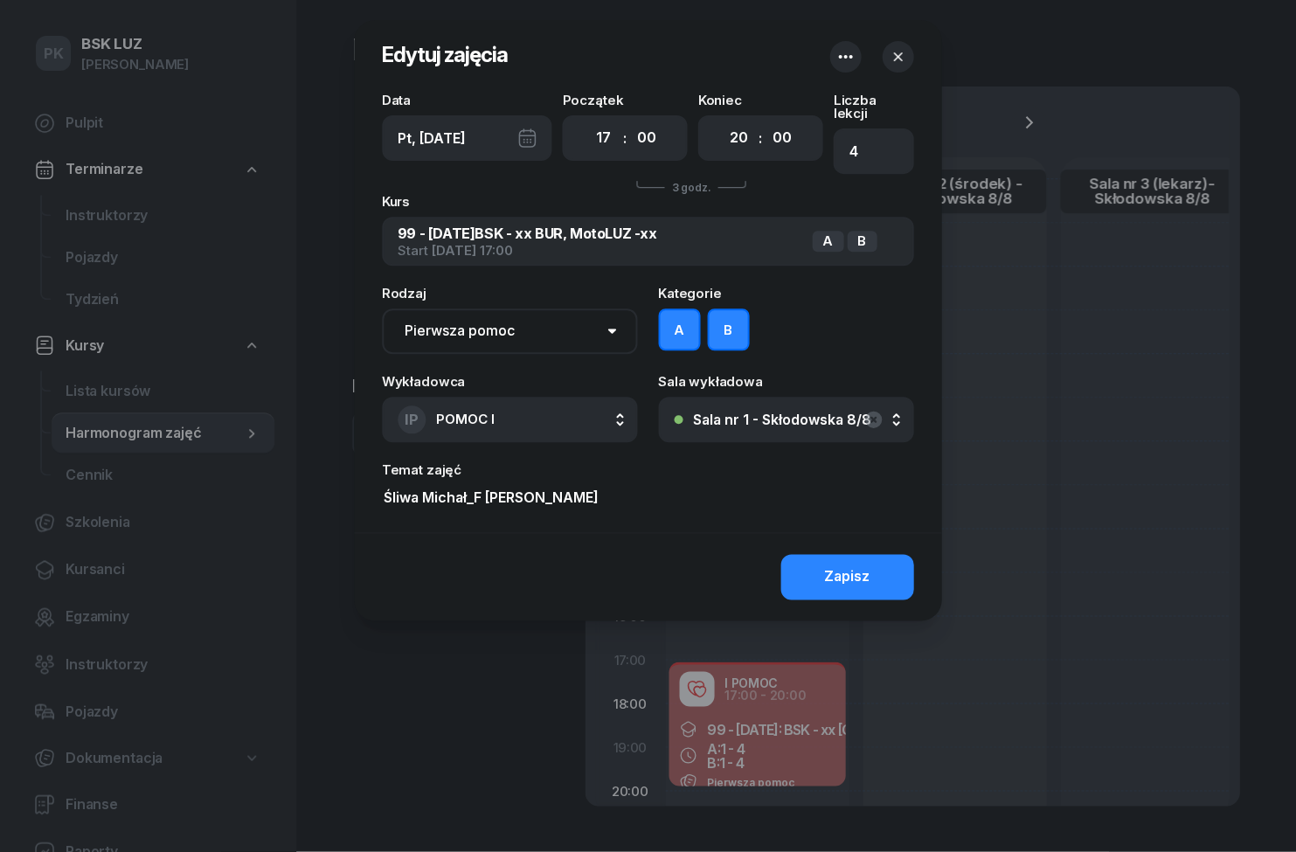
click at [887, 565] on button "Zapisz" at bounding box center [847, 577] width 133 height 45
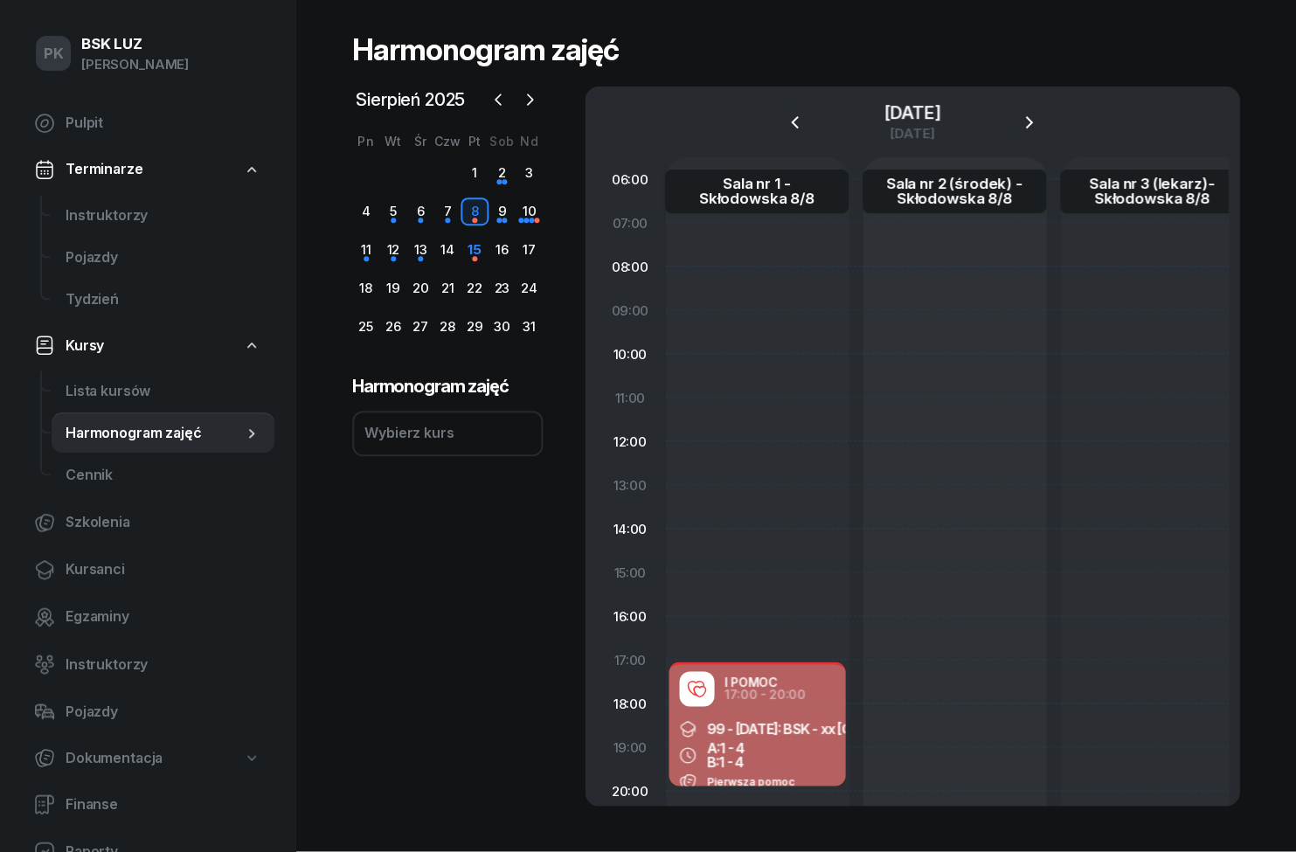
click at [87, 381] on span "Lista kursów" at bounding box center [163, 392] width 195 height 23
select select
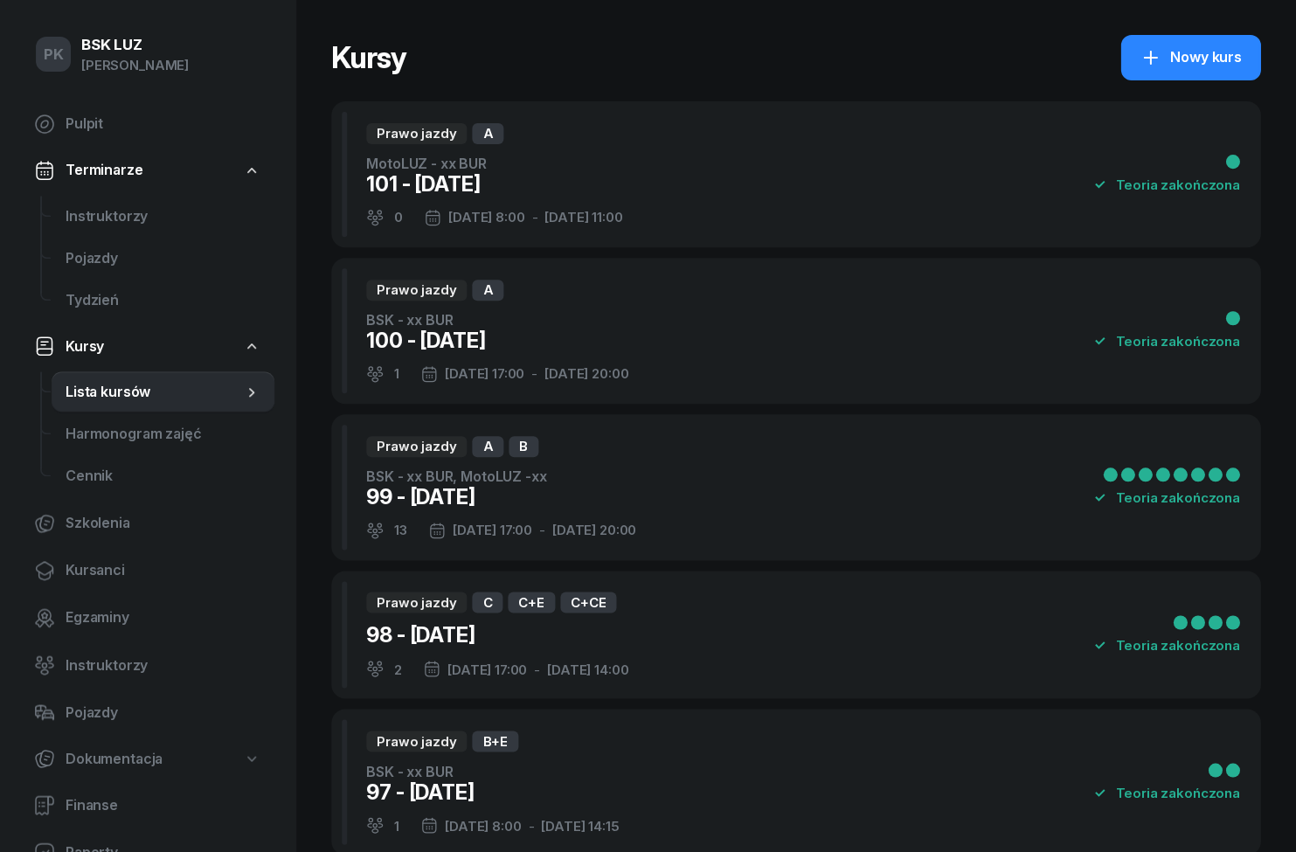
click at [997, 163] on div "Prawo jazdy A MotoLUZ - xx BUR 101 - [DATE] 0 [DATE] 8:00 - [DATE] 11:00 Teoria…" at bounding box center [796, 174] width 929 height 146
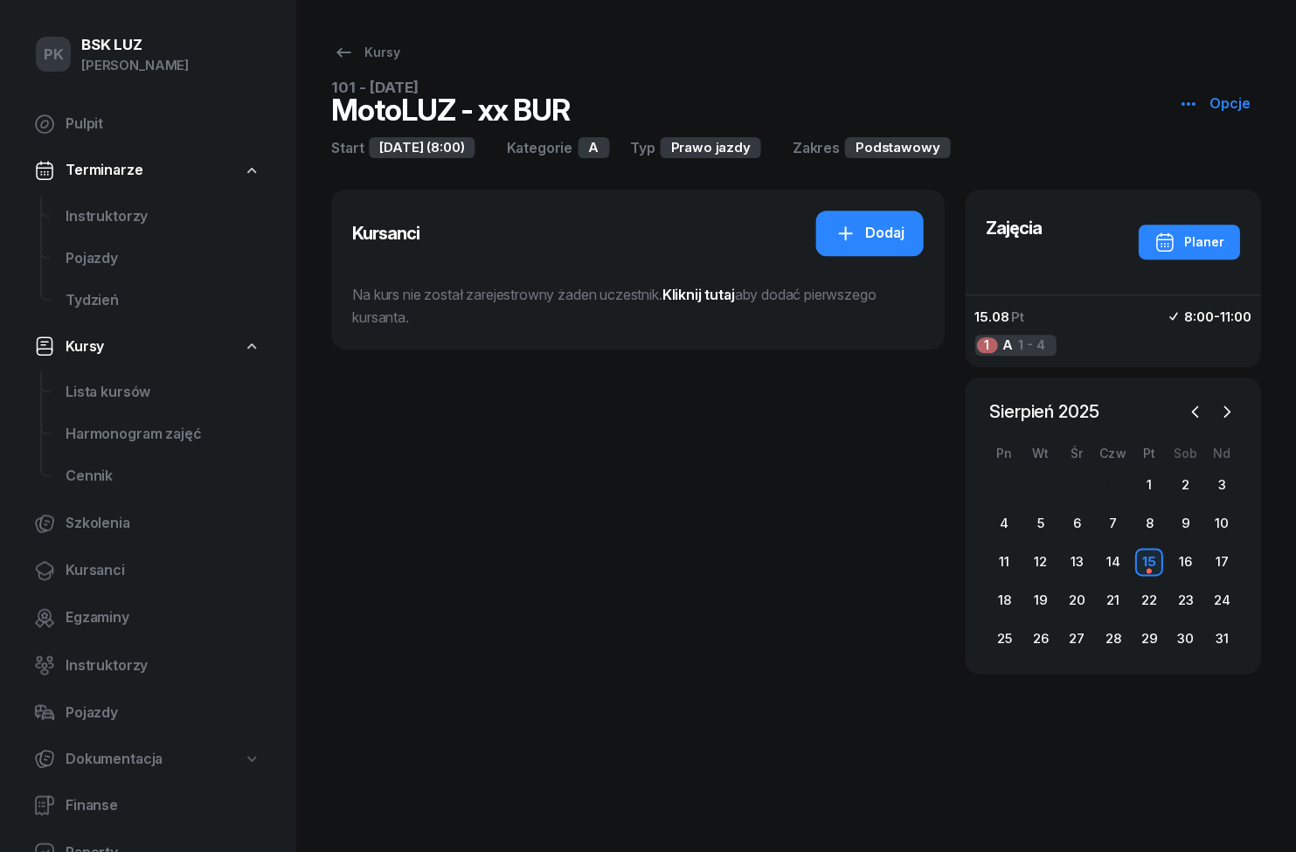
click at [869, 234] on div "Dodaj" at bounding box center [870, 233] width 68 height 23
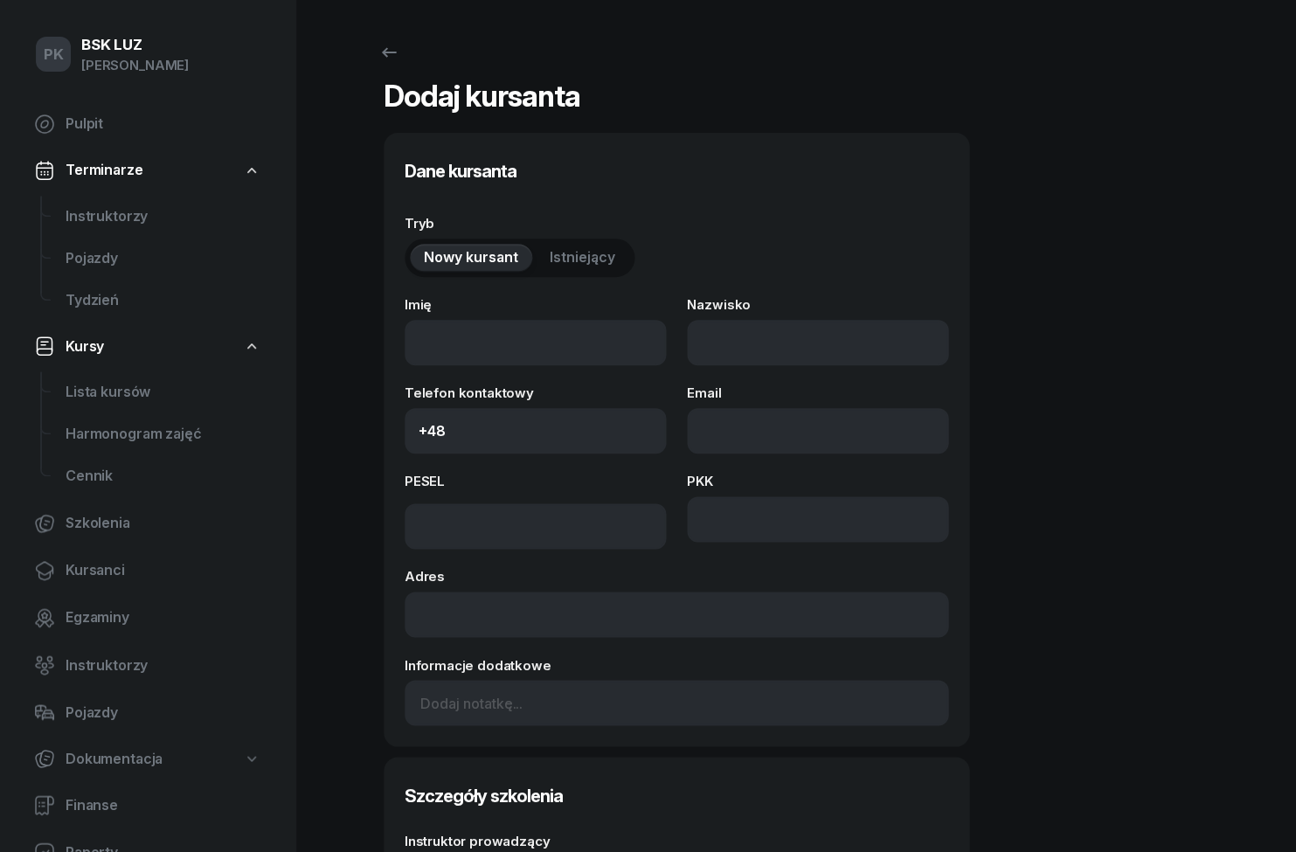
select select "A"
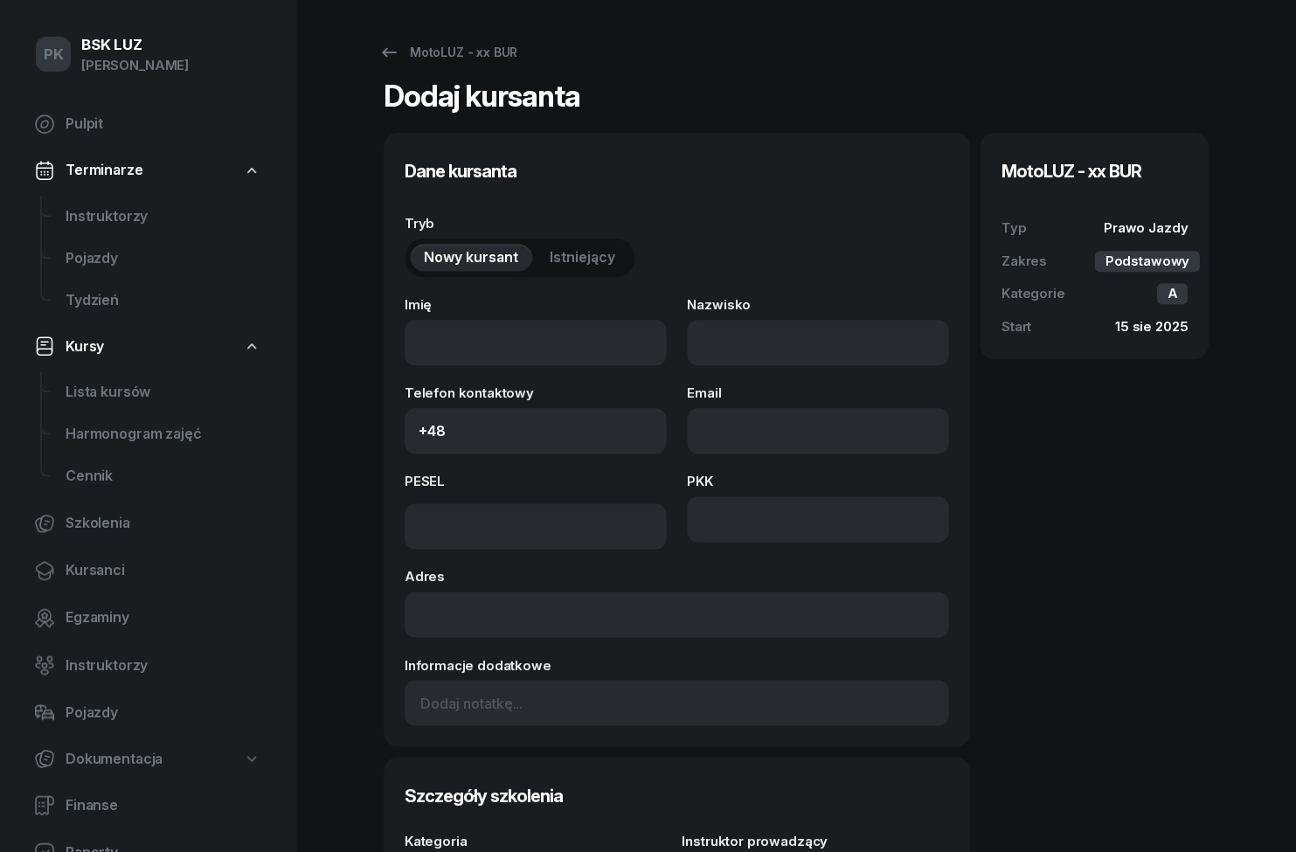
click at [603, 252] on span "Istniejący" at bounding box center [584, 258] width 66 height 23
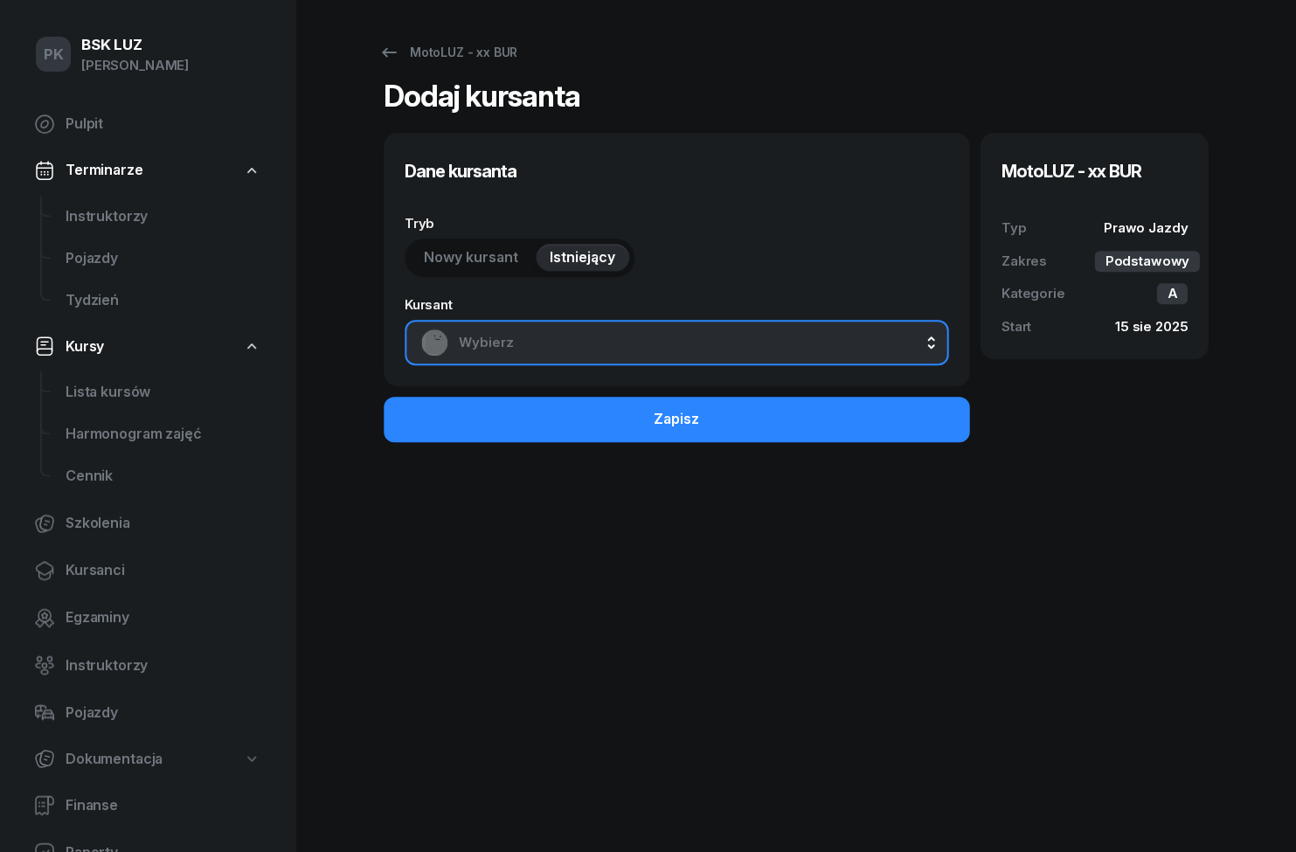
click at [629, 337] on span "Wybierz" at bounding box center [697, 342] width 475 height 23
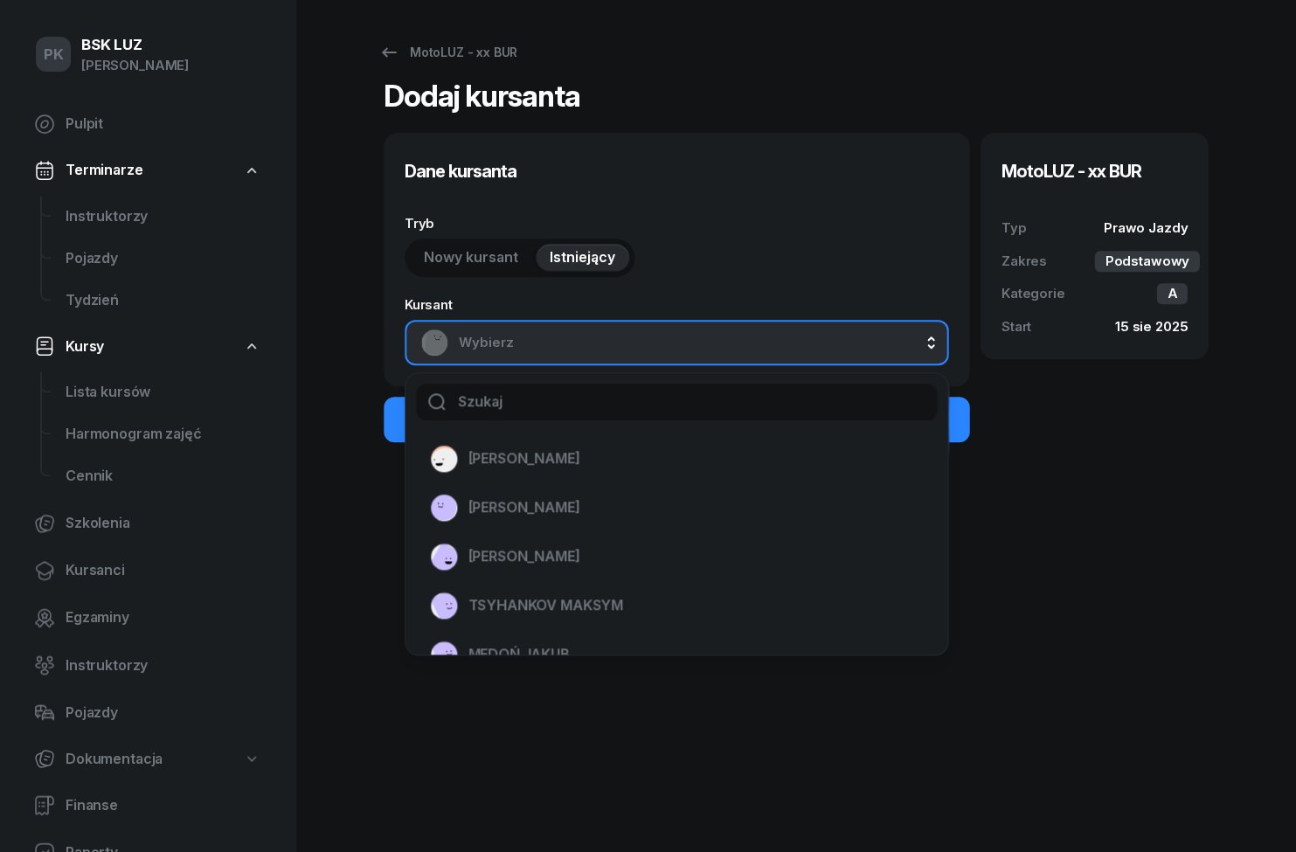
click at [684, 342] on span "Wybierz" at bounding box center [697, 342] width 475 height 23
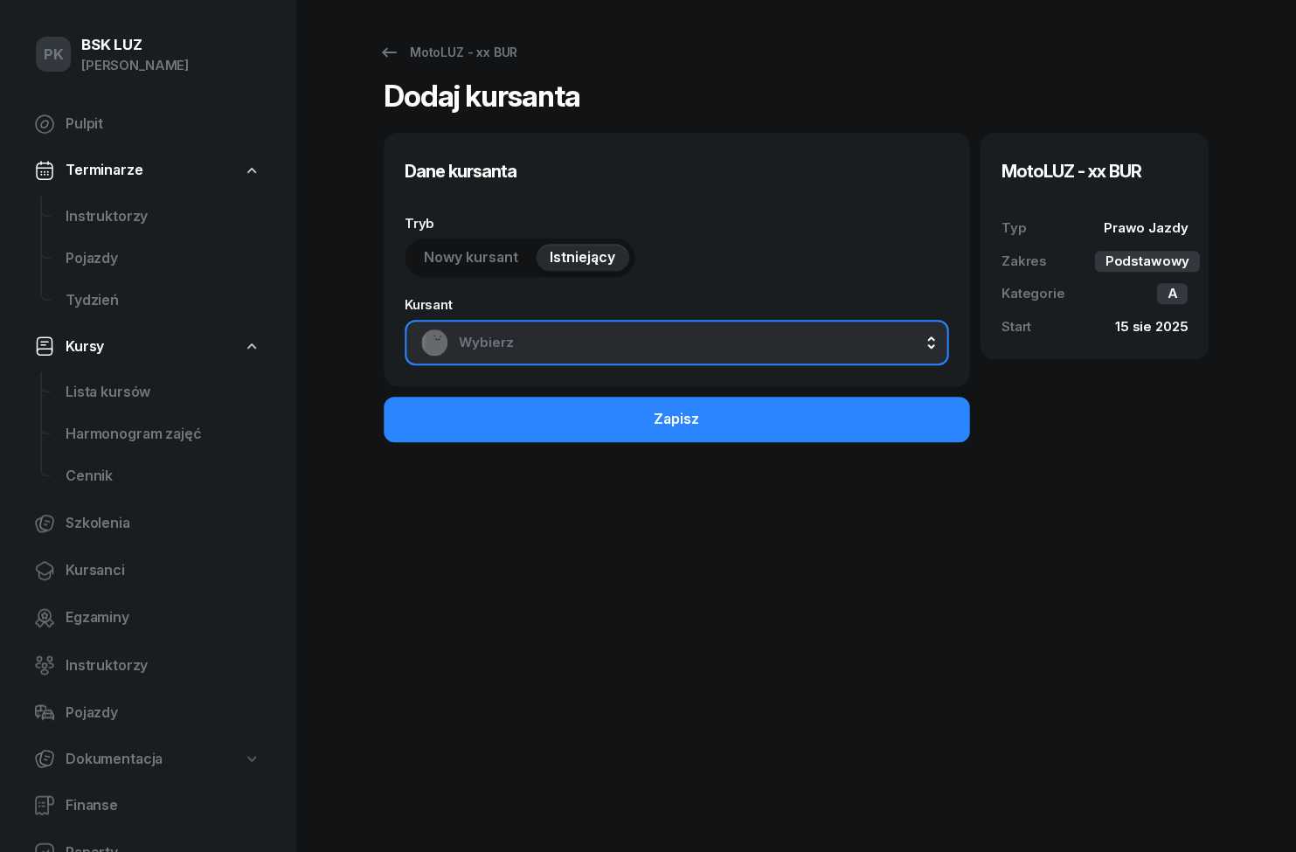
click at [718, 349] on span "Wybierz" at bounding box center [697, 342] width 475 height 23
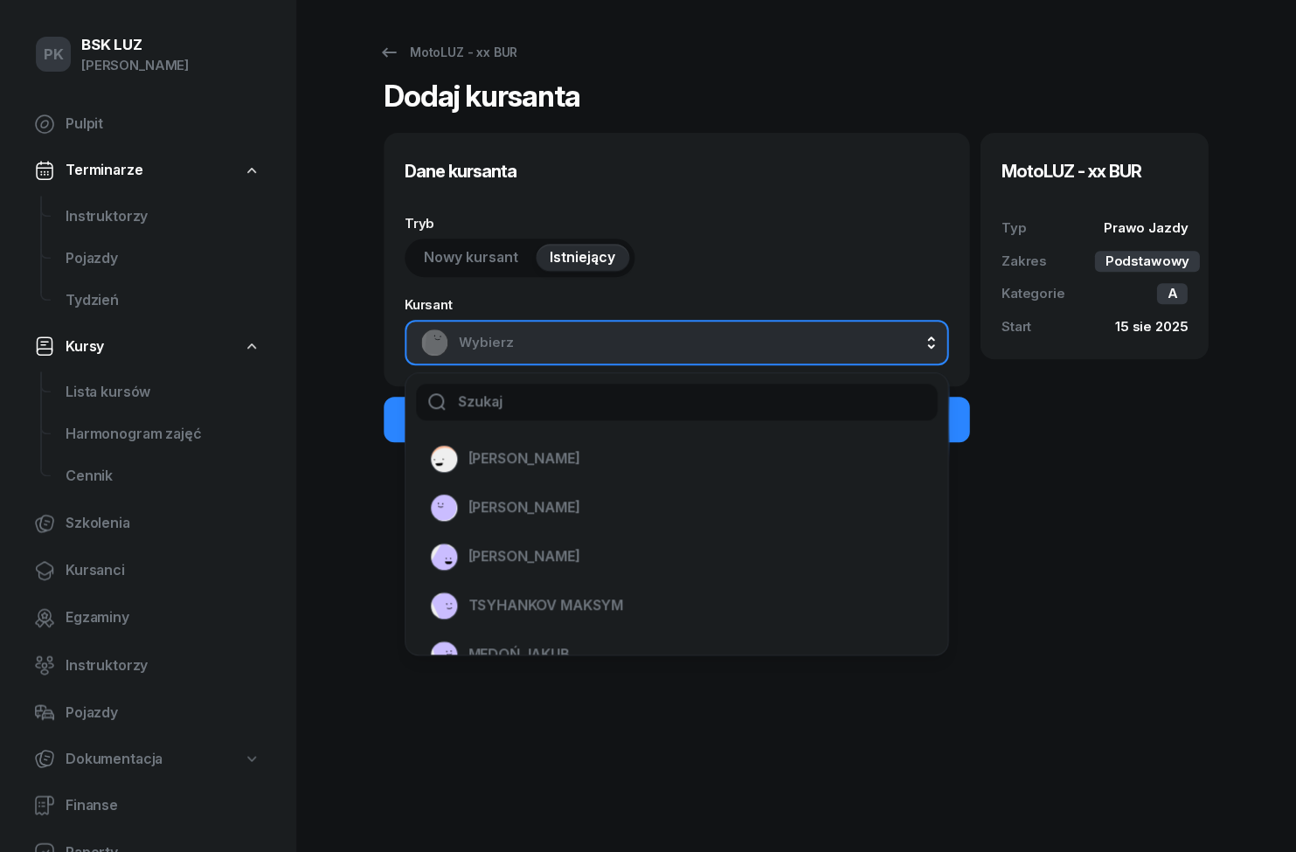
click at [662, 413] on input "text" at bounding box center [678, 402] width 522 height 37
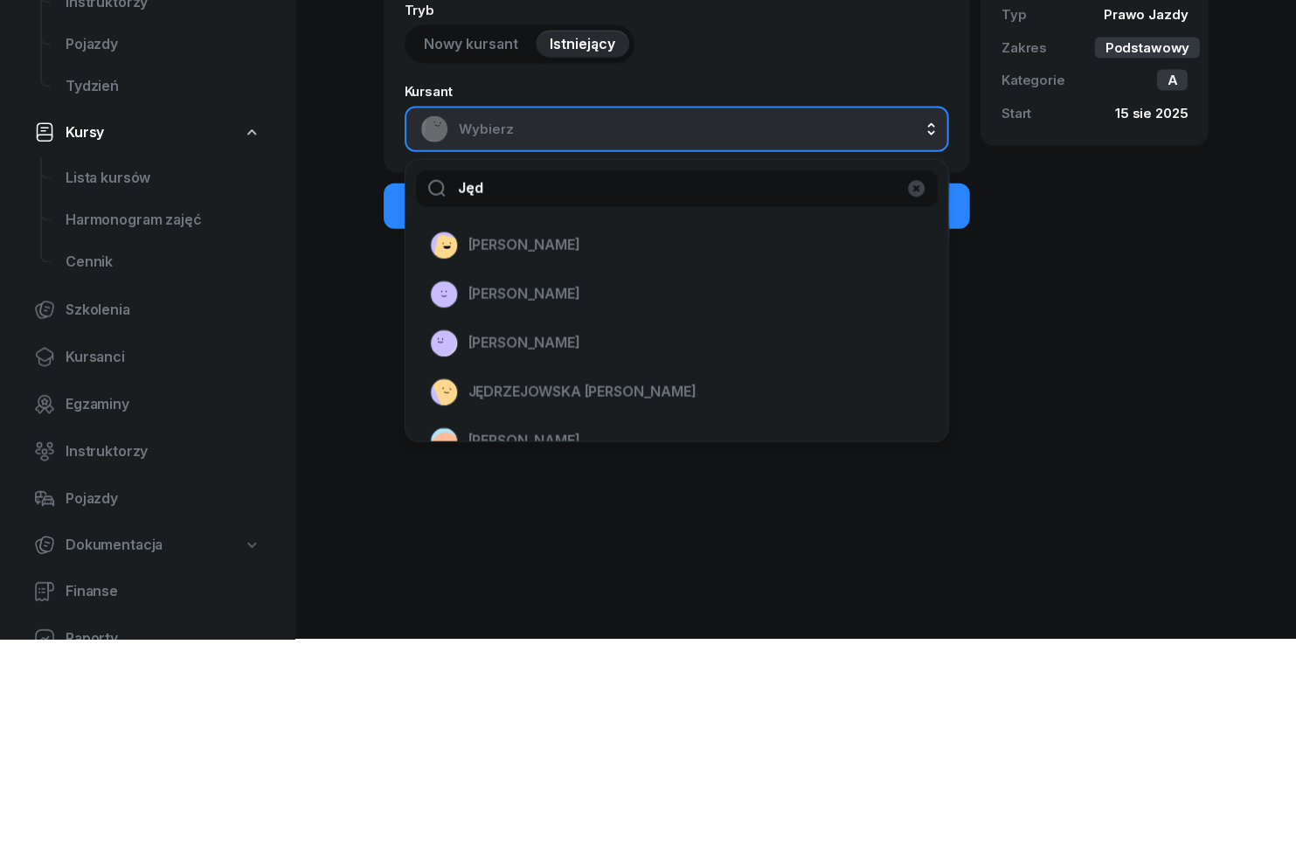
type input "Jęd"
click at [581, 448] on span "[PERSON_NAME]" at bounding box center [525, 459] width 112 height 23
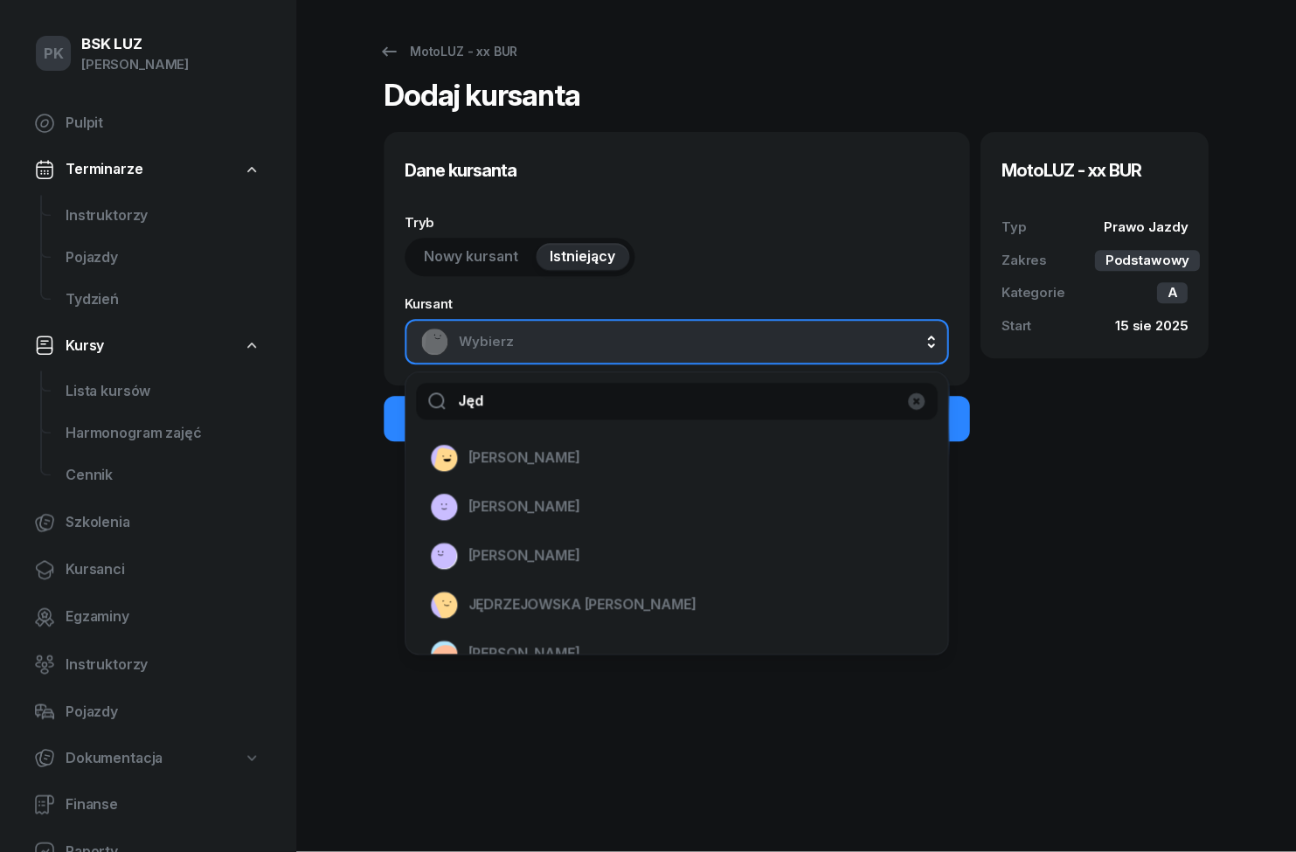
select select "A"
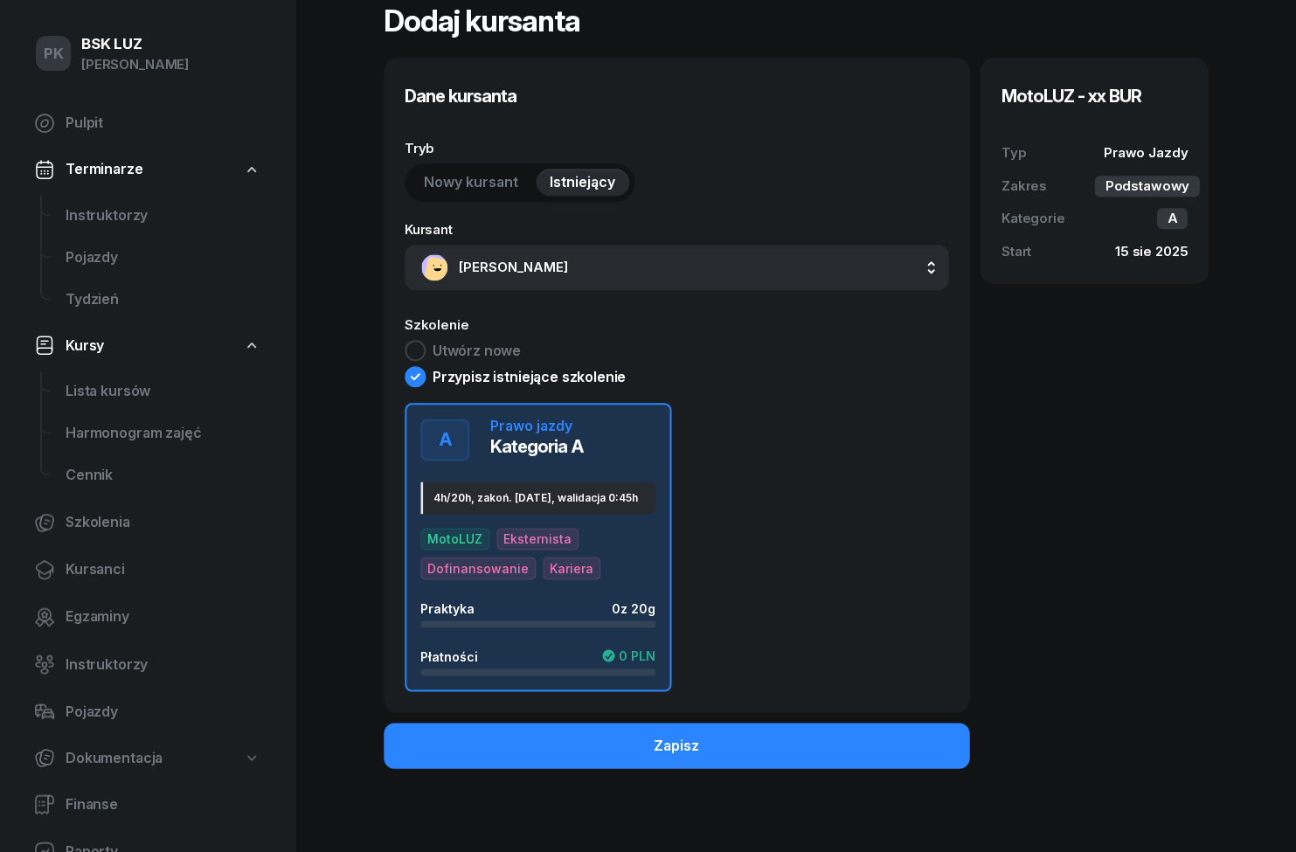
click at [603, 593] on div "A Prawo jazdy Kategoria A 4h/20h, zakoń. [DATE], walidacja 0:45h MotoLUZ Ekster…" at bounding box center [538, 548] width 235 height 257
click at [630, 768] on button "Zapisz" at bounding box center [678, 746] width 587 height 45
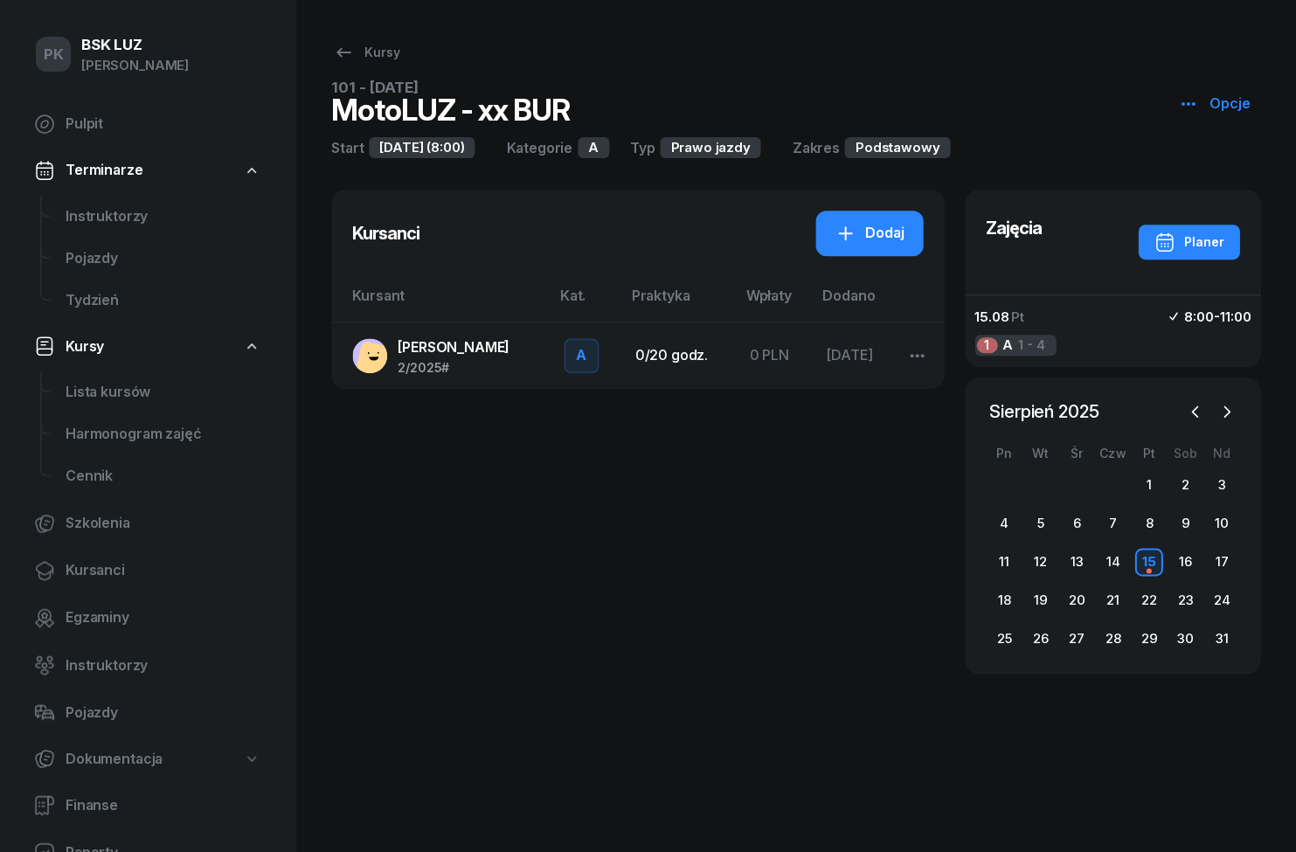
click at [87, 398] on span "Lista kursów" at bounding box center [163, 392] width 195 height 23
select select
